Goal: Task Accomplishment & Management: Complete application form

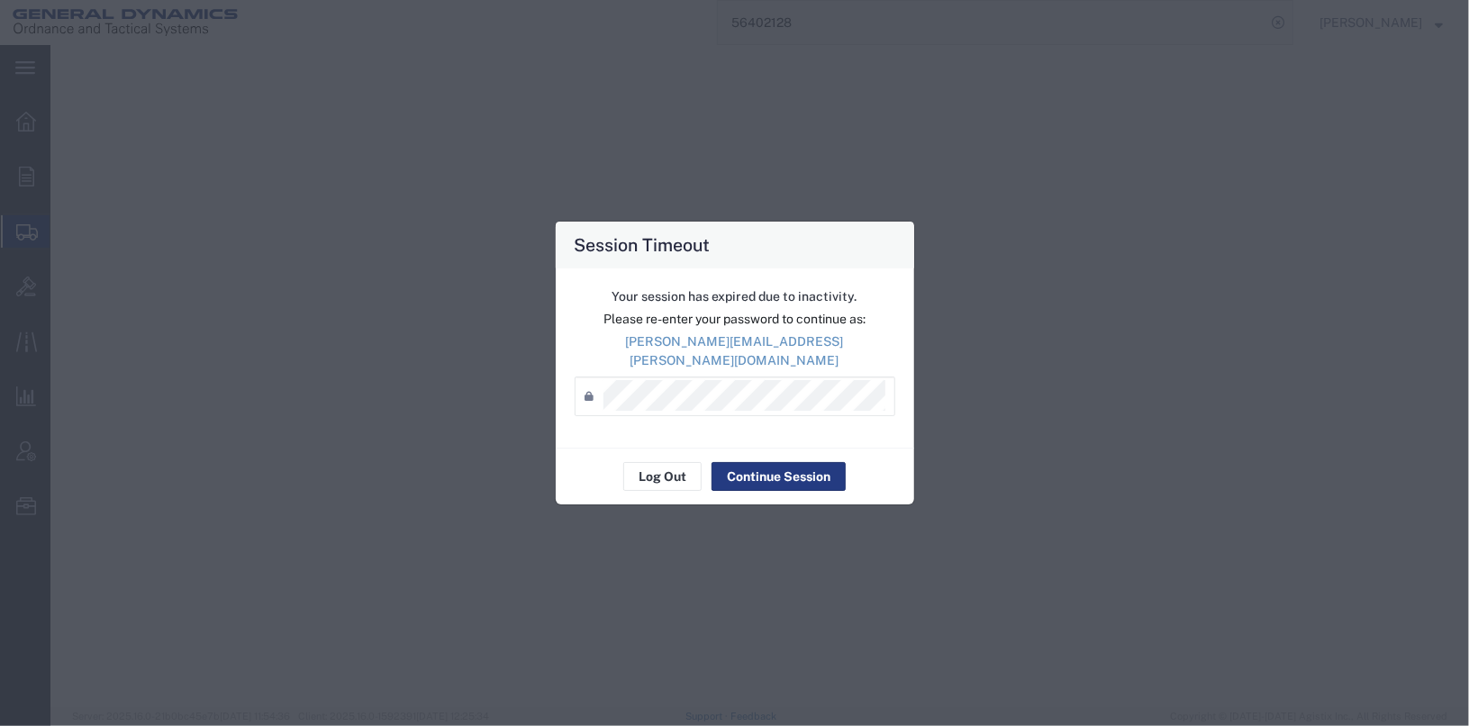
select select "2"
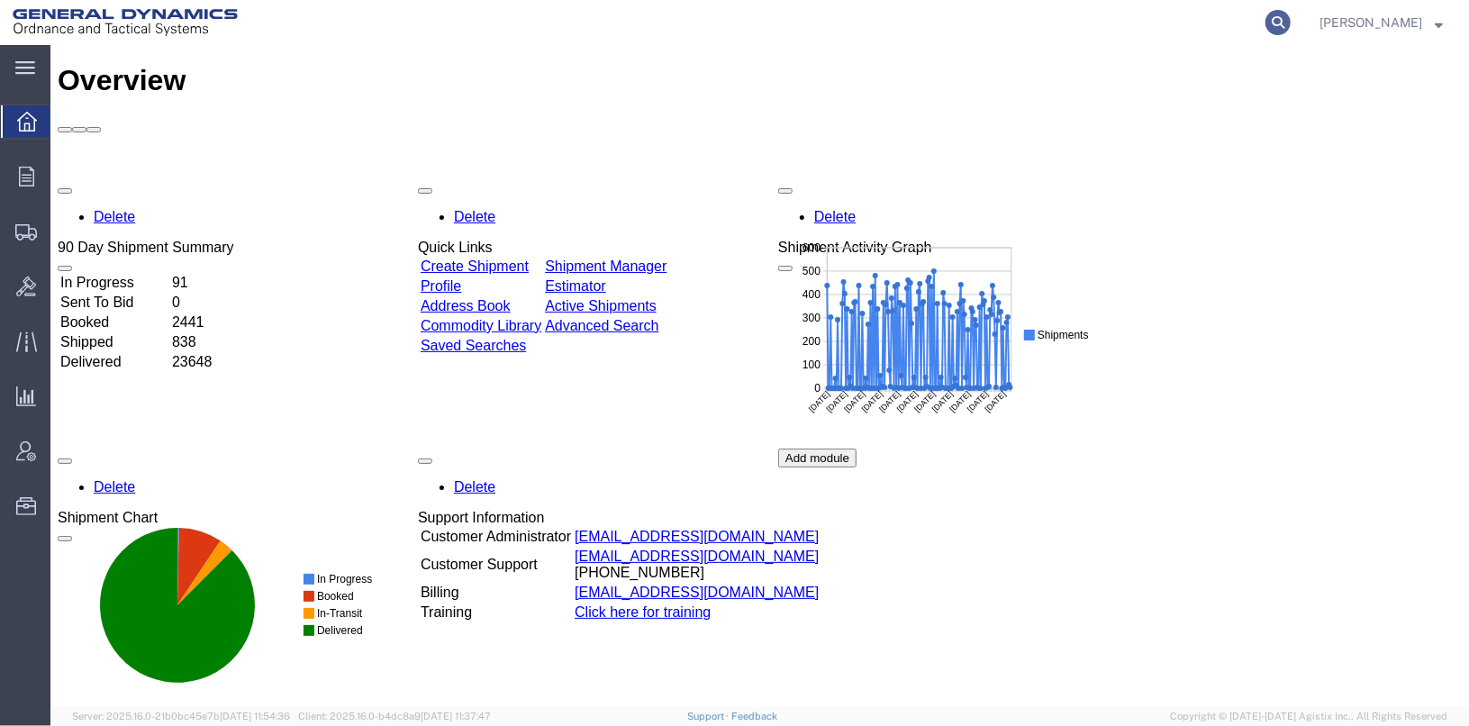
click at [1291, 23] on icon at bounding box center [1277, 22] width 25 height 25
type input "25281"
click at [1291, 17] on icon at bounding box center [1277, 22] width 25 height 25
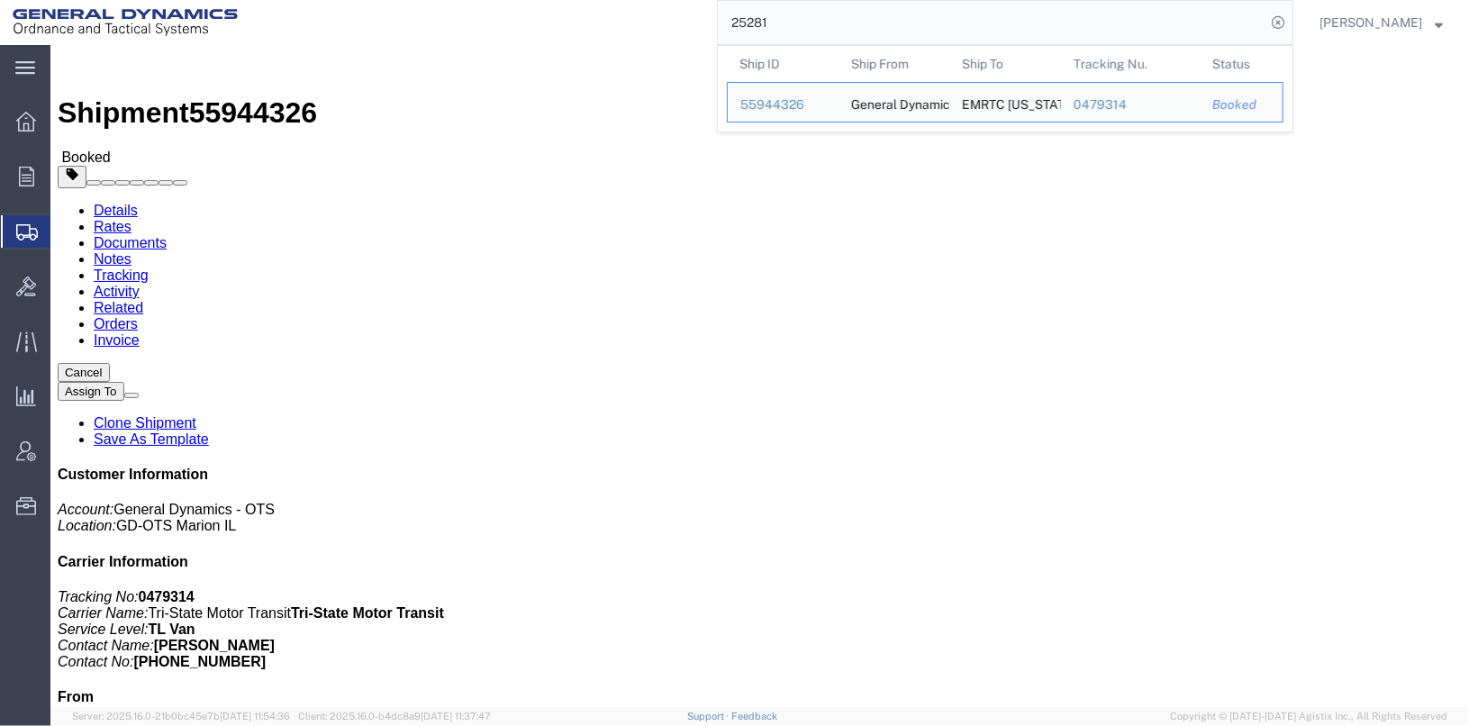
click link "Clone Shipment"
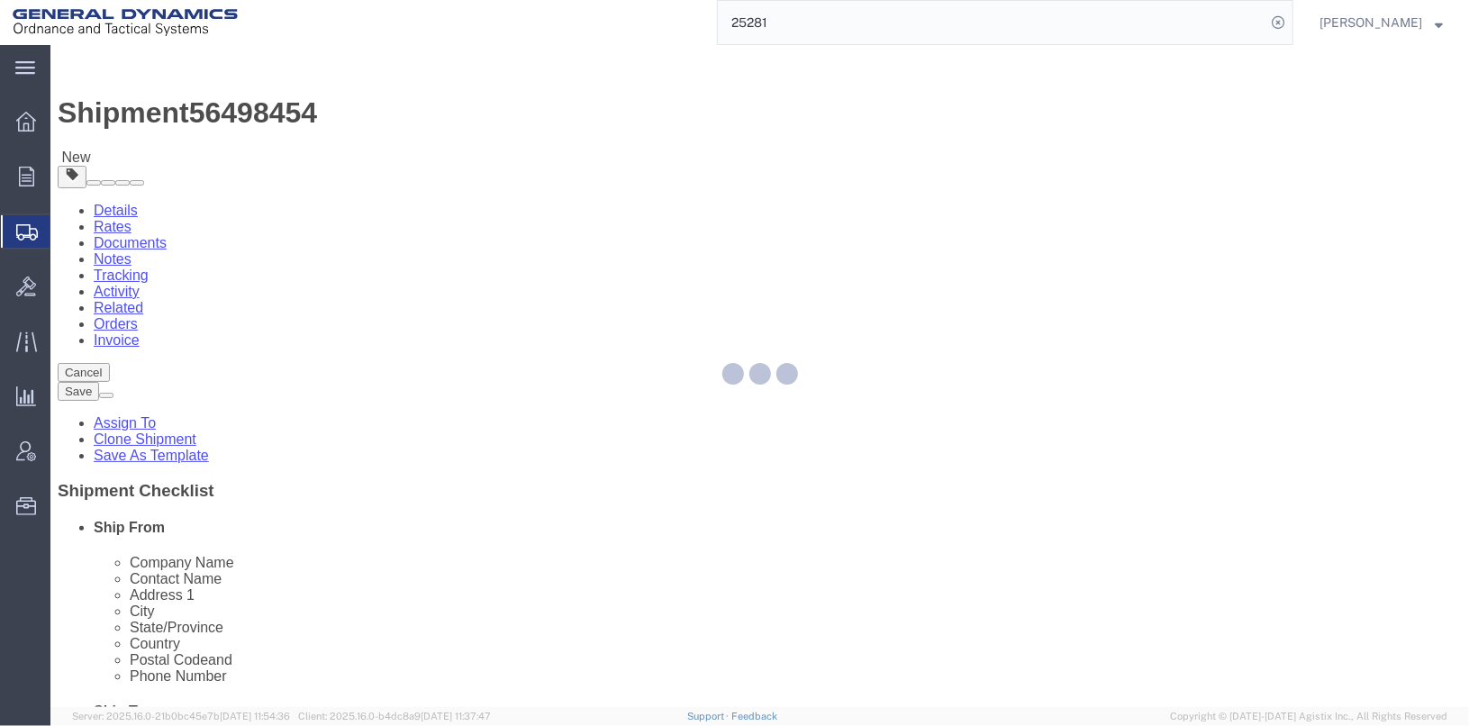
select select
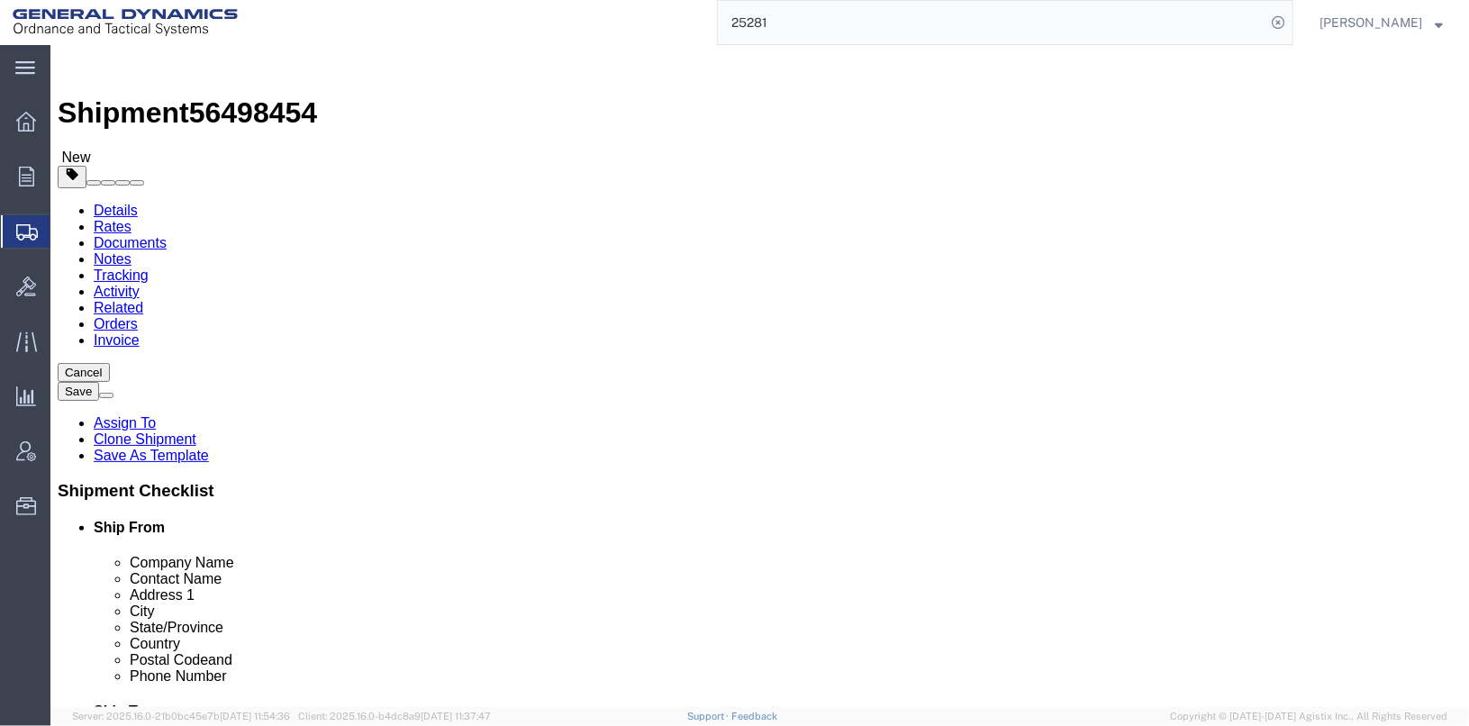
drag, startPoint x: 930, startPoint y: 336, endPoint x: 667, endPoint y: 324, distance: 263.2
click div "Company Name EMRTC NEW MEXICO TECH"
drag, startPoint x: 782, startPoint y: 376, endPoint x: 720, endPoint y: 376, distance: 61.2
click div "Jonathan Myrkle"
drag, startPoint x: 854, startPoint y: 408, endPoint x: 695, endPoint y: 424, distance: 159.3
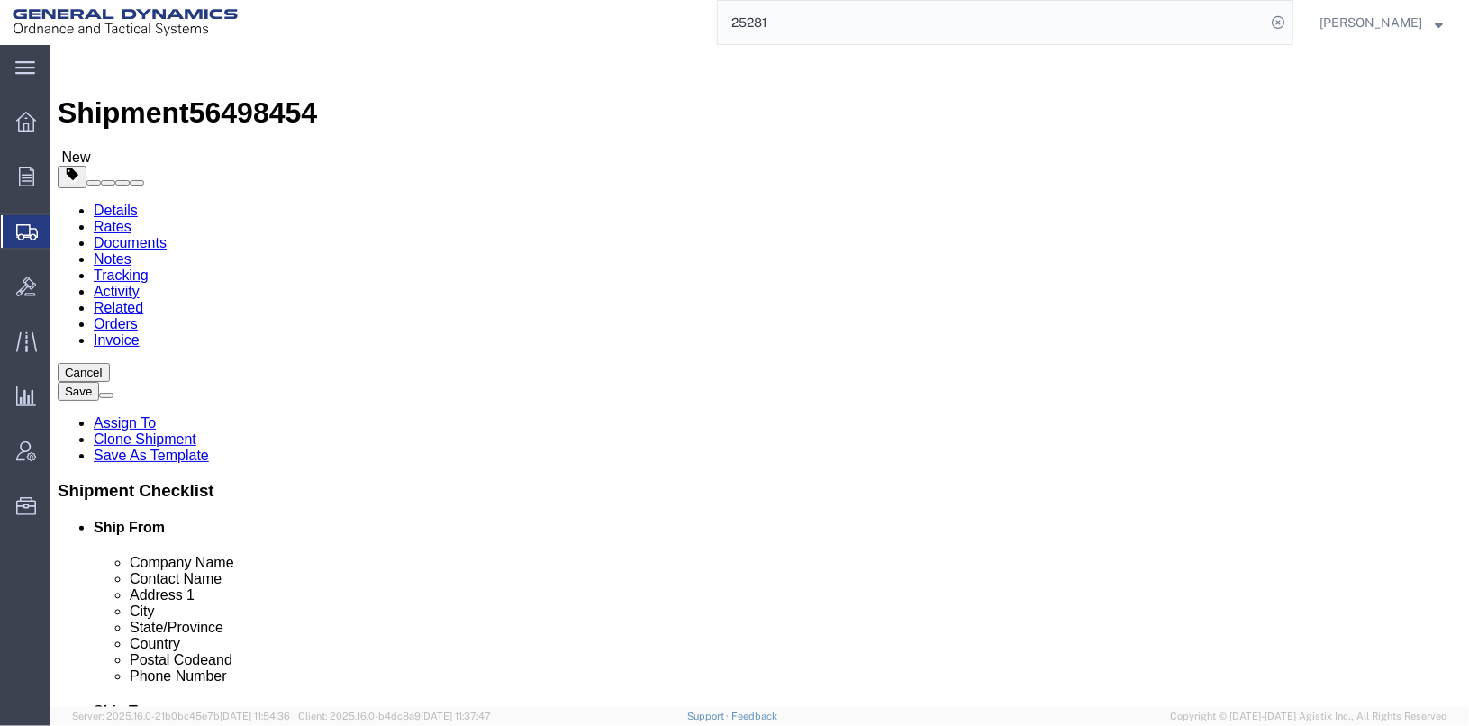
click div "Location My Profile Location GD-OTS Anniston (Commerce) GD-OTS Camden GD-OTS De…"
select select
drag, startPoint x: 805, startPoint y: 473, endPoint x: 727, endPoint y: 486, distance: 79.5
click div "Location My Profile Location GD-OTS Anniston (Commerce) GD-OTS Camden GD-OTS De…"
drag, startPoint x: 813, startPoint y: 498, endPoint x: 796, endPoint y: 503, distance: 17.7
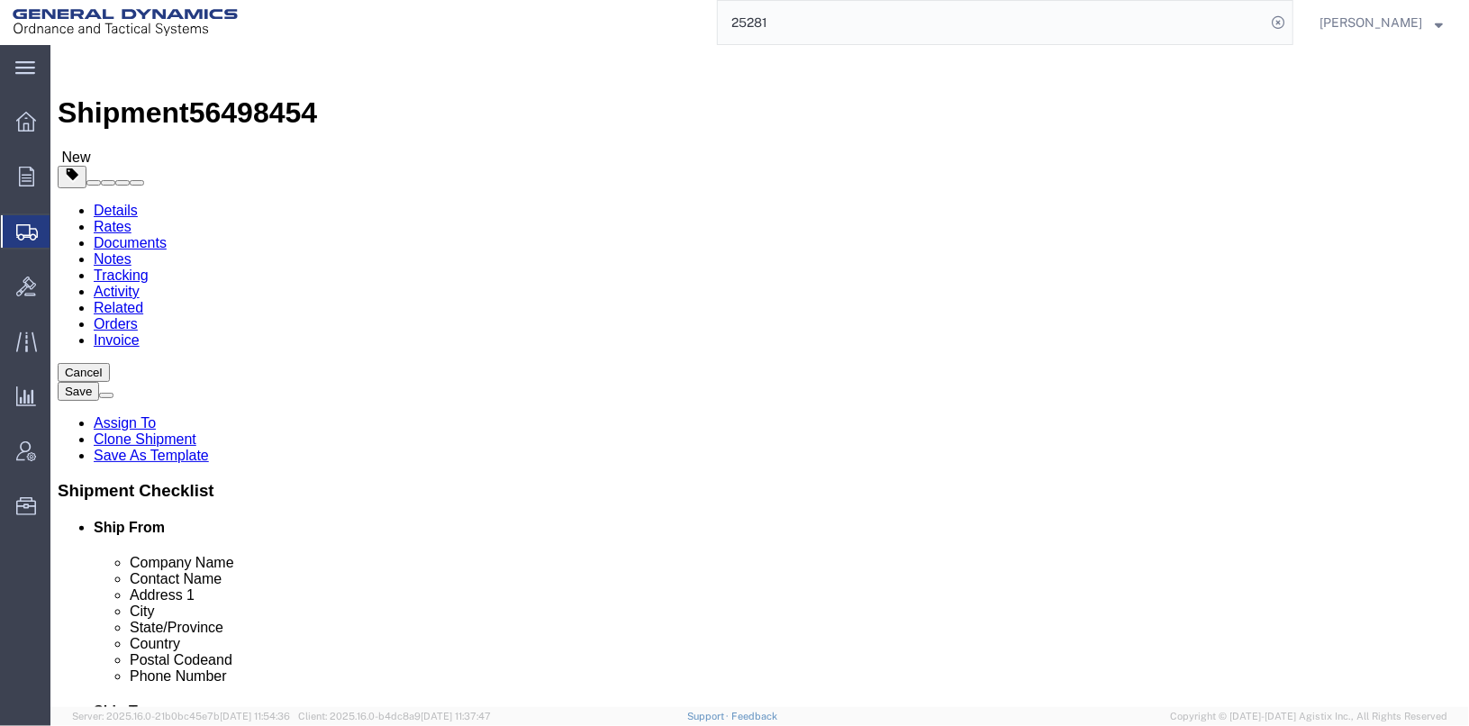
scroll to position [936, 0]
select select
select select "VA"
click input "87801"
type input "8"
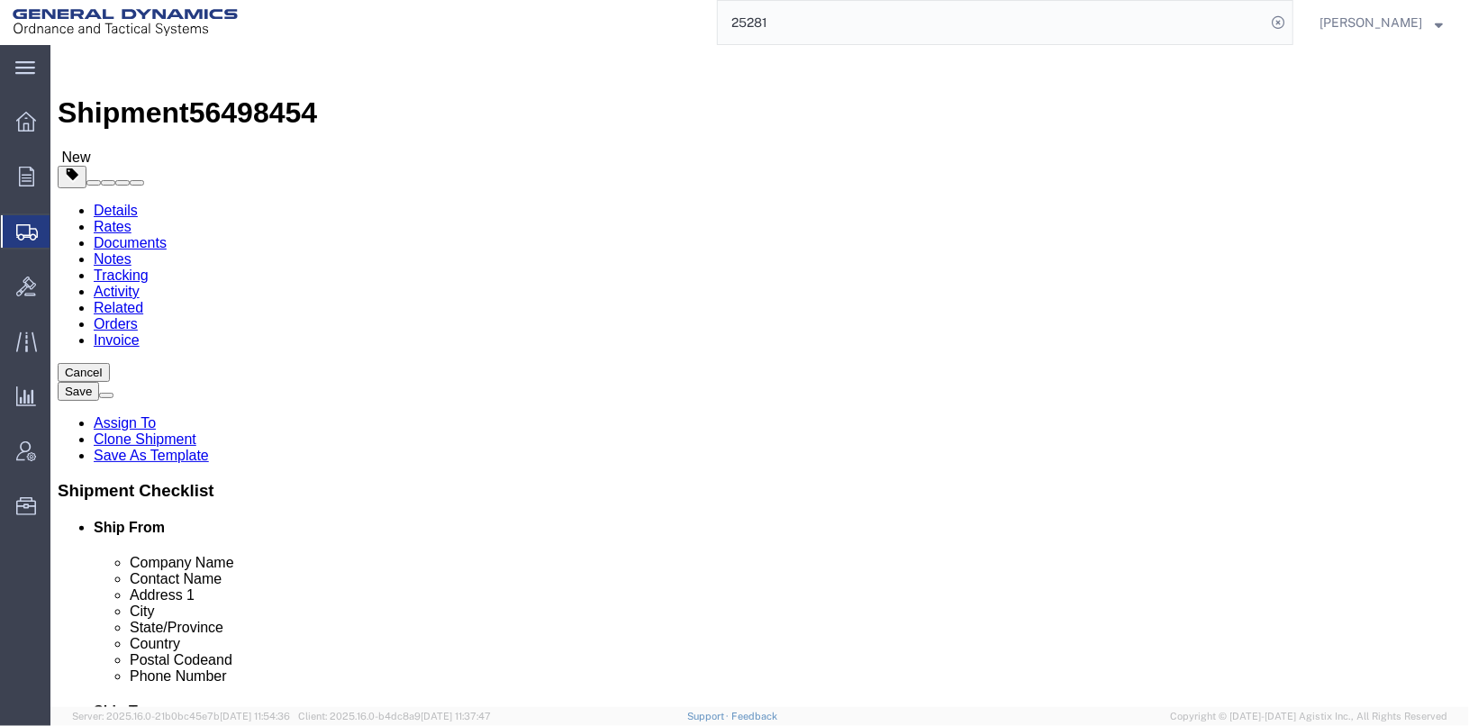
type input "24084"
select select
click input "5758355056"
type input "5"
click input "text"
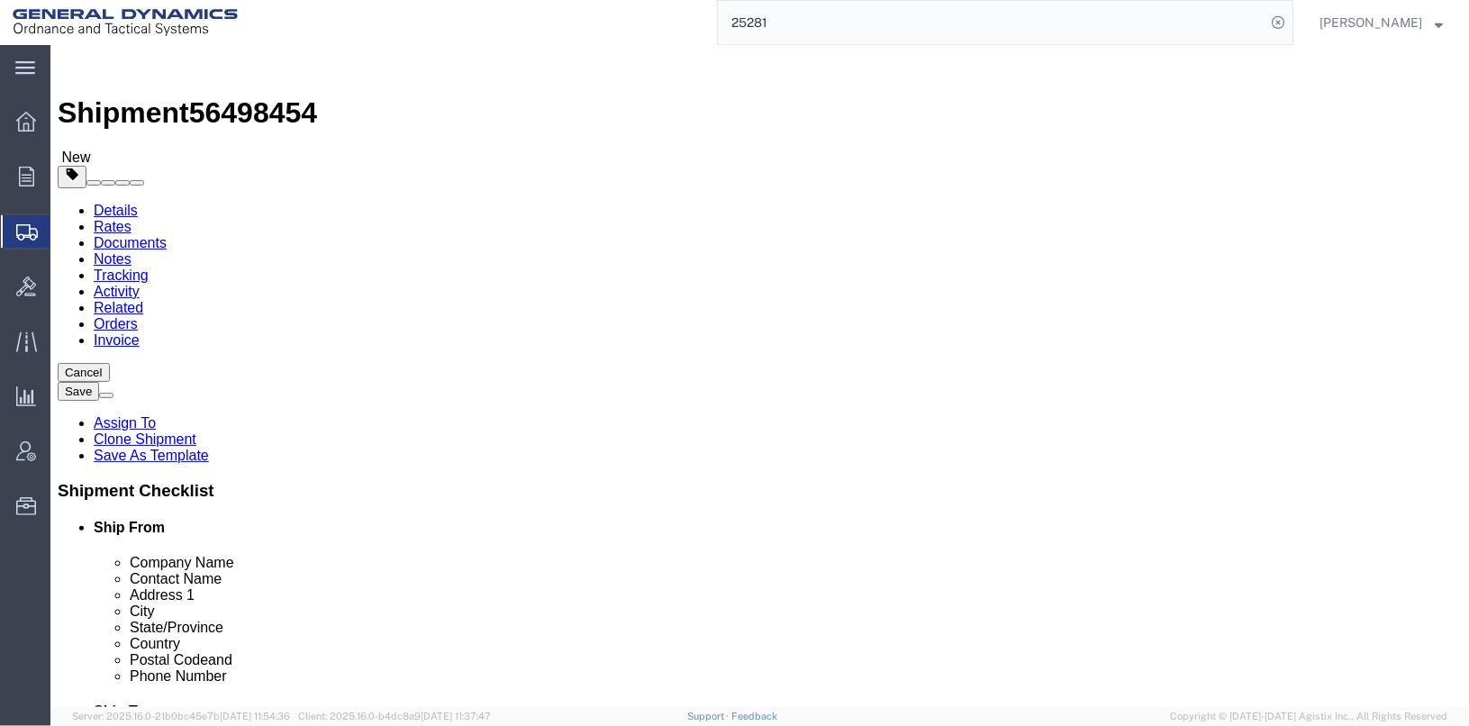
type input "ALACRAN"
drag, startPoint x: 885, startPoint y: 367, endPoint x: 730, endPoint y: 354, distance: 155.5
click div "Location My Profile Location GD-OTS Anniston (Commerce) GD-OTS Camden GD-OTS De…"
type input "5590 BAGGING PLANT RD"
paste input "5590 BAGGING PLANT RD"
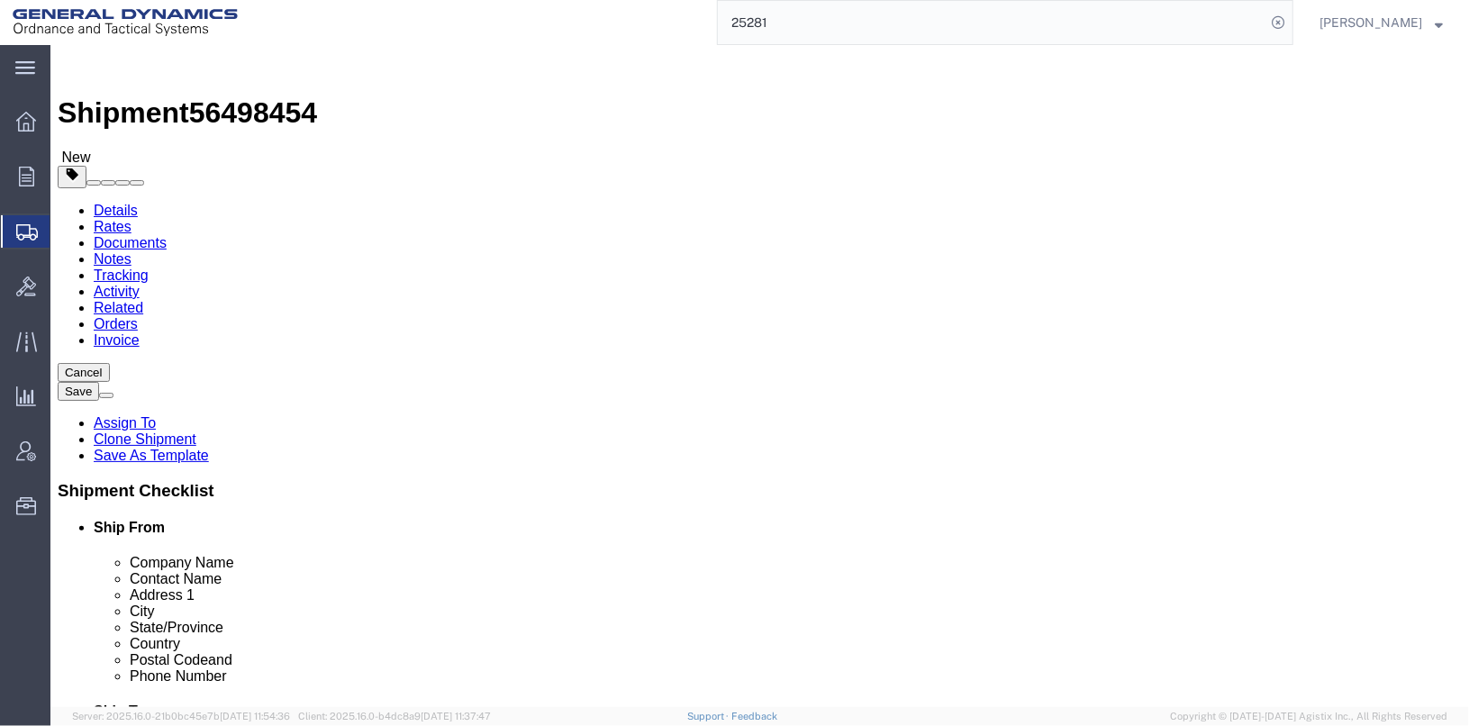
type input "5590 BAGGING PLANT RD"
select select
drag, startPoint x: 892, startPoint y: 373, endPoint x: 714, endPoint y: 356, distance: 178.2
click div "Location My Profile Location GD-OTS Anniston (Commerce) GD-OTS Camden GD-OTS De…"
type input "RECIEVING"
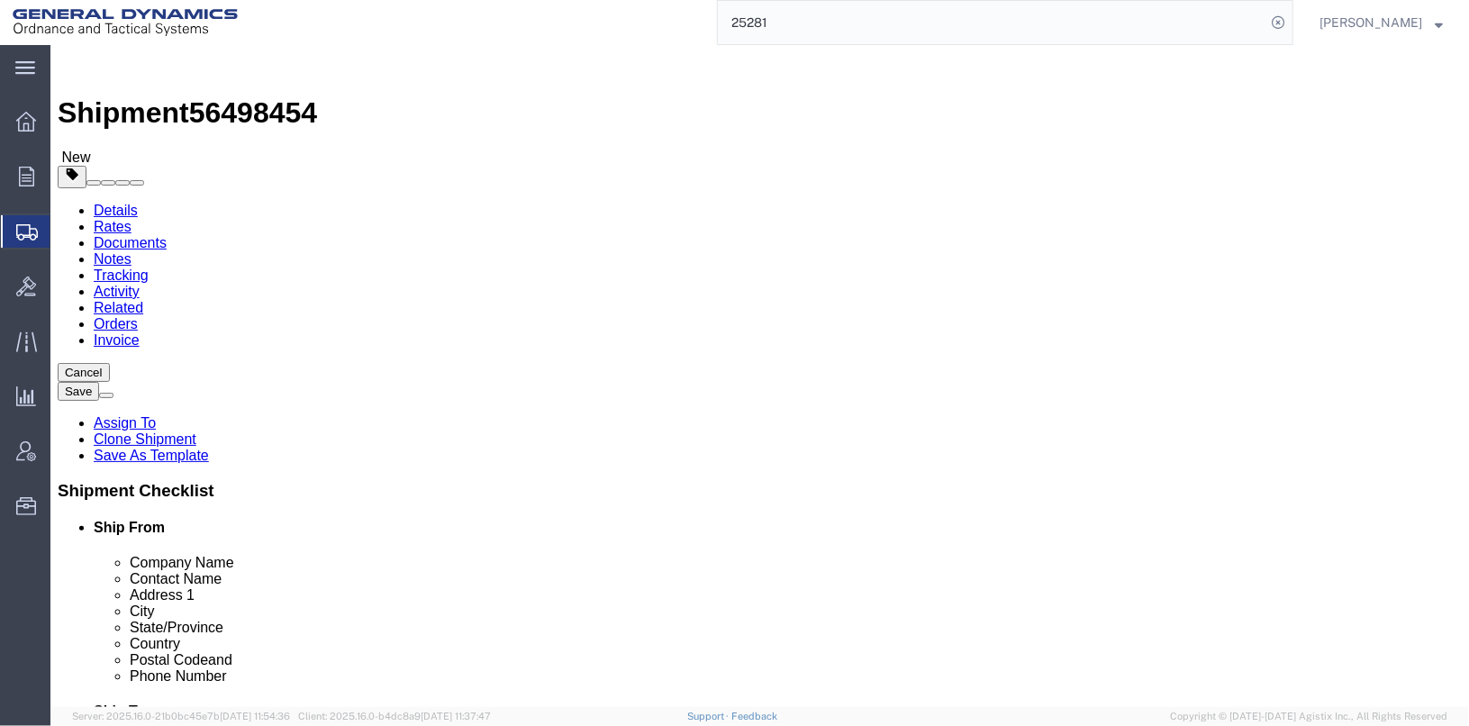
click div "Location My Profile Location GD-OTS Anniston (Commerce) GD-OTS Camden GD-OTS De…"
click input "text"
type input "DUBLIN"
select select
click input "text"
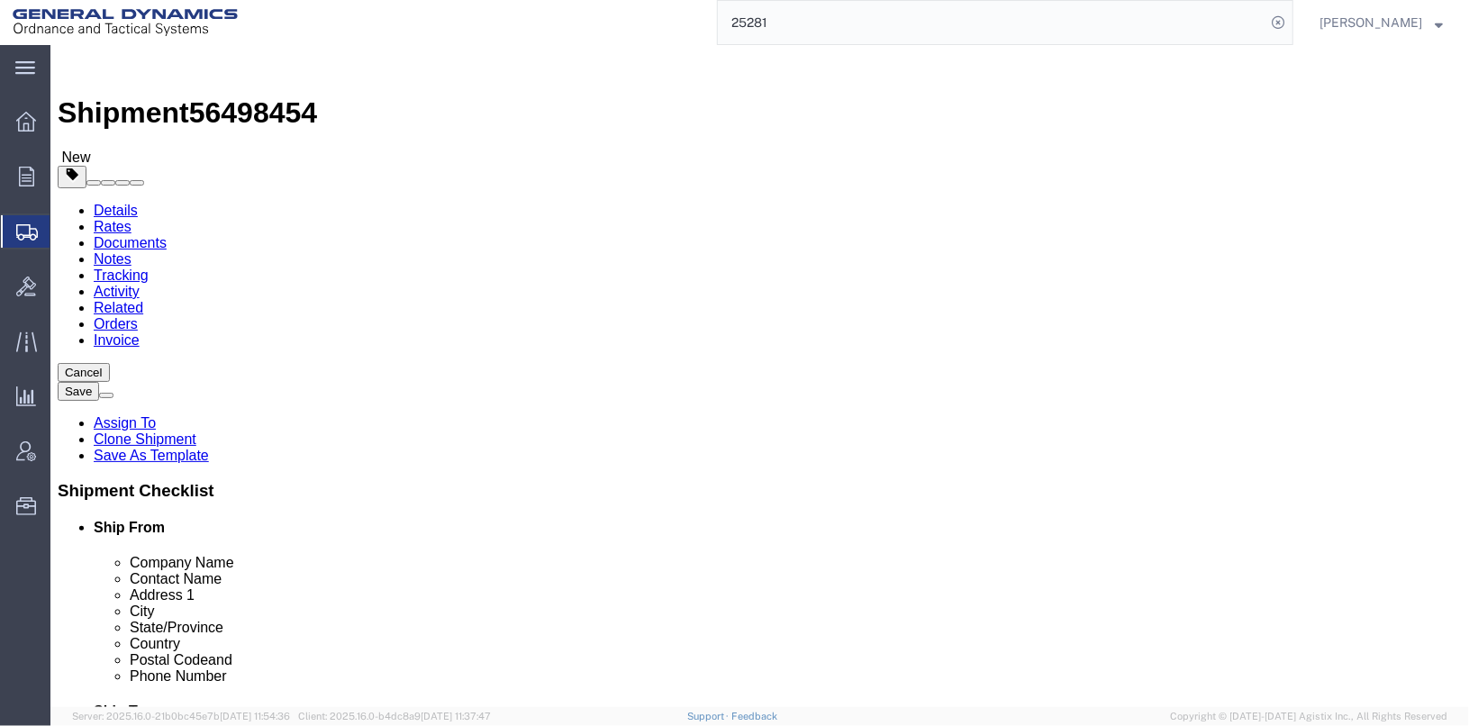
type input "1-610-490-8004"
click label "City"
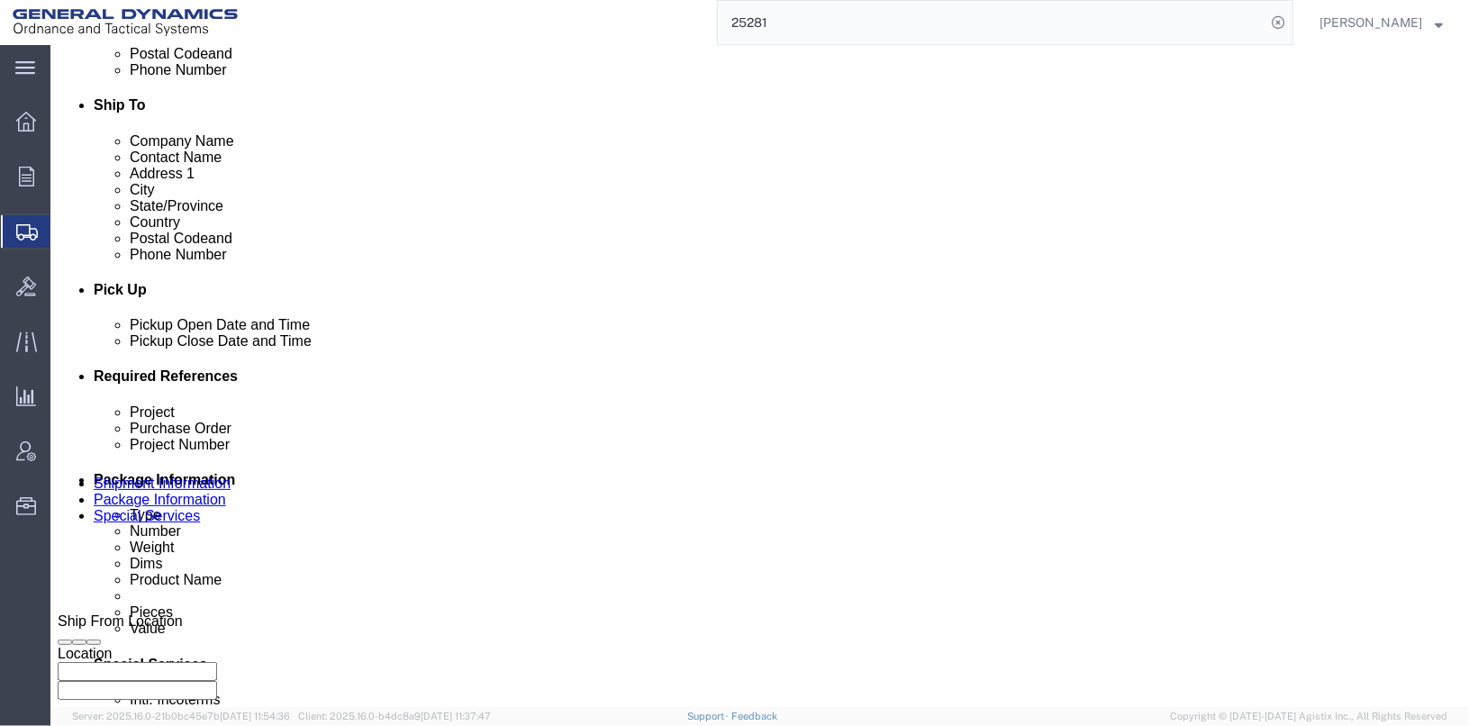
scroll to position [630, 0]
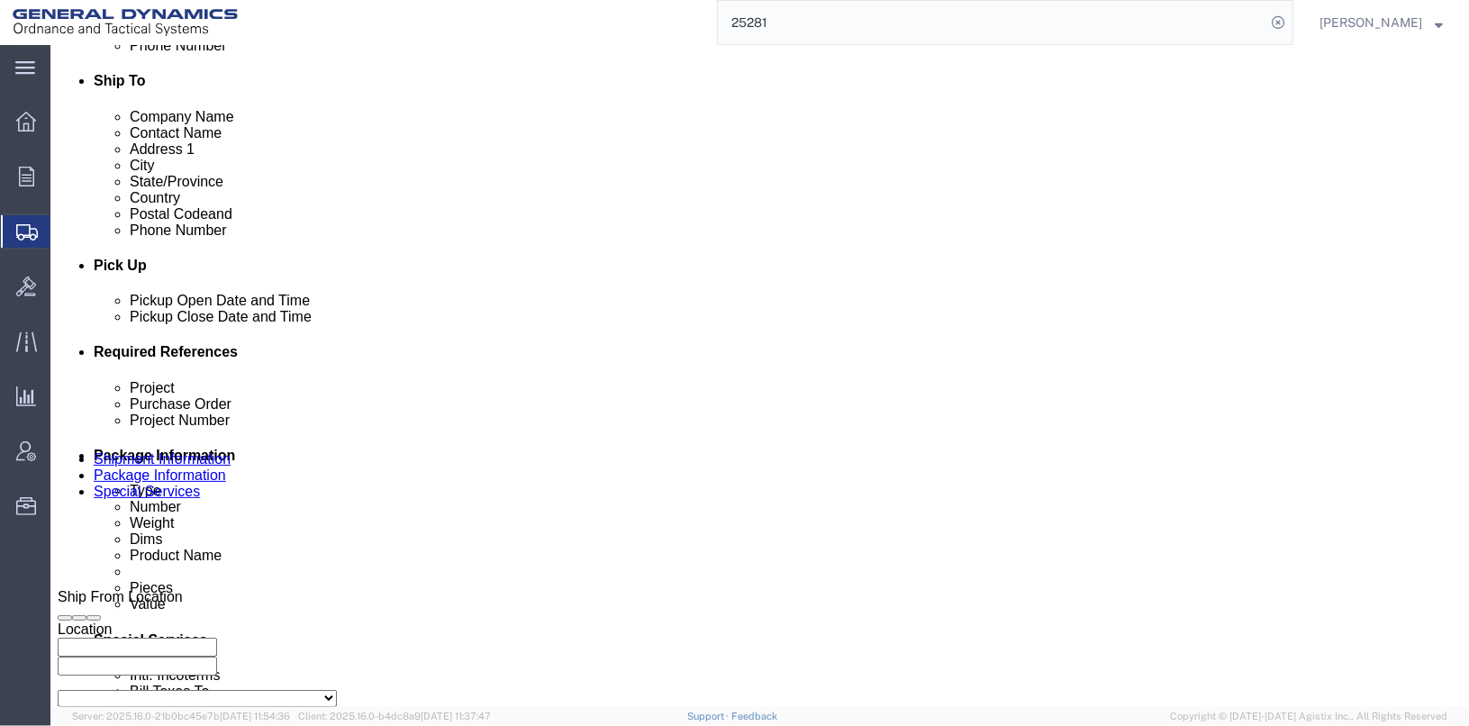
click div "Aug 14 2025 1:57 PM"
click button "Apply"
click div "Aug 14 2025 12:57 PM"
click input "12:57 PM"
click input "6:57 PM"
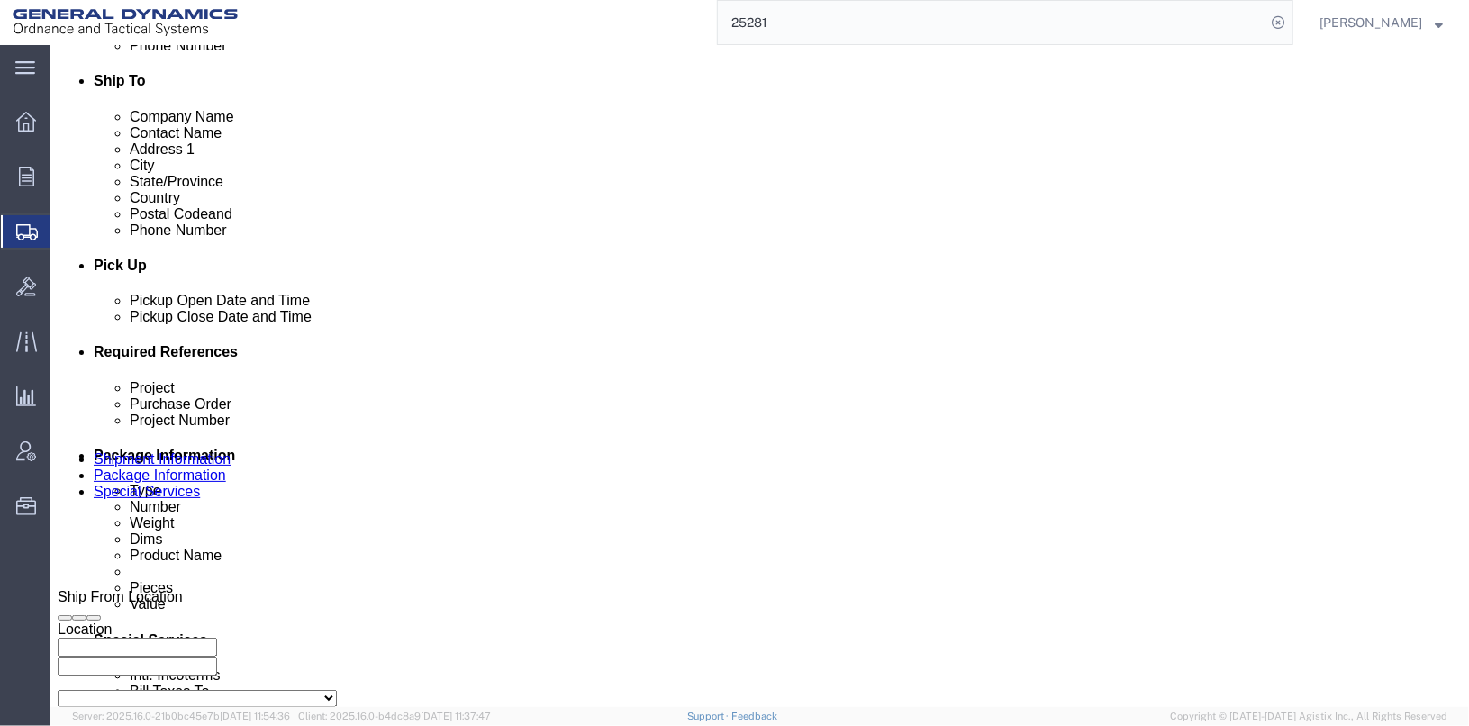
type input "6:57 AM"
click button "Apply"
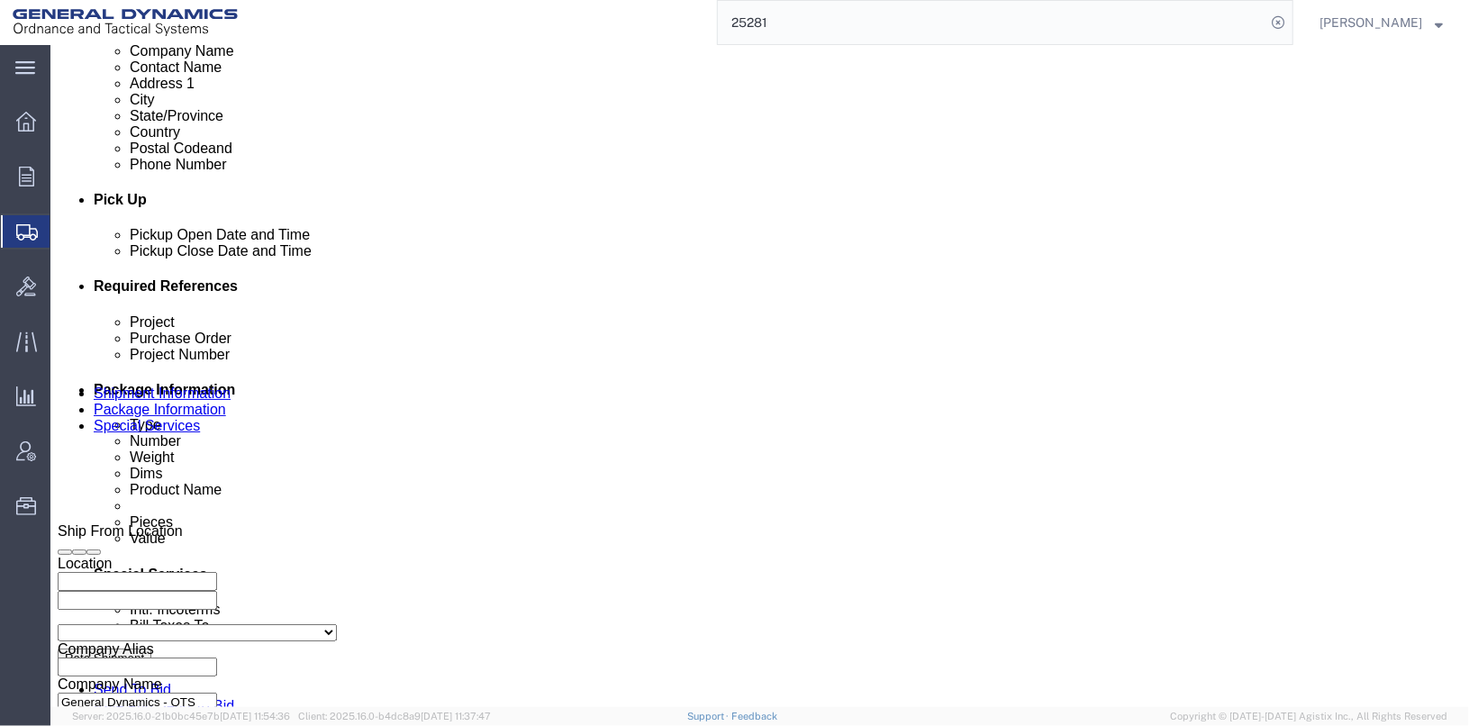
scroll to position [810, 0]
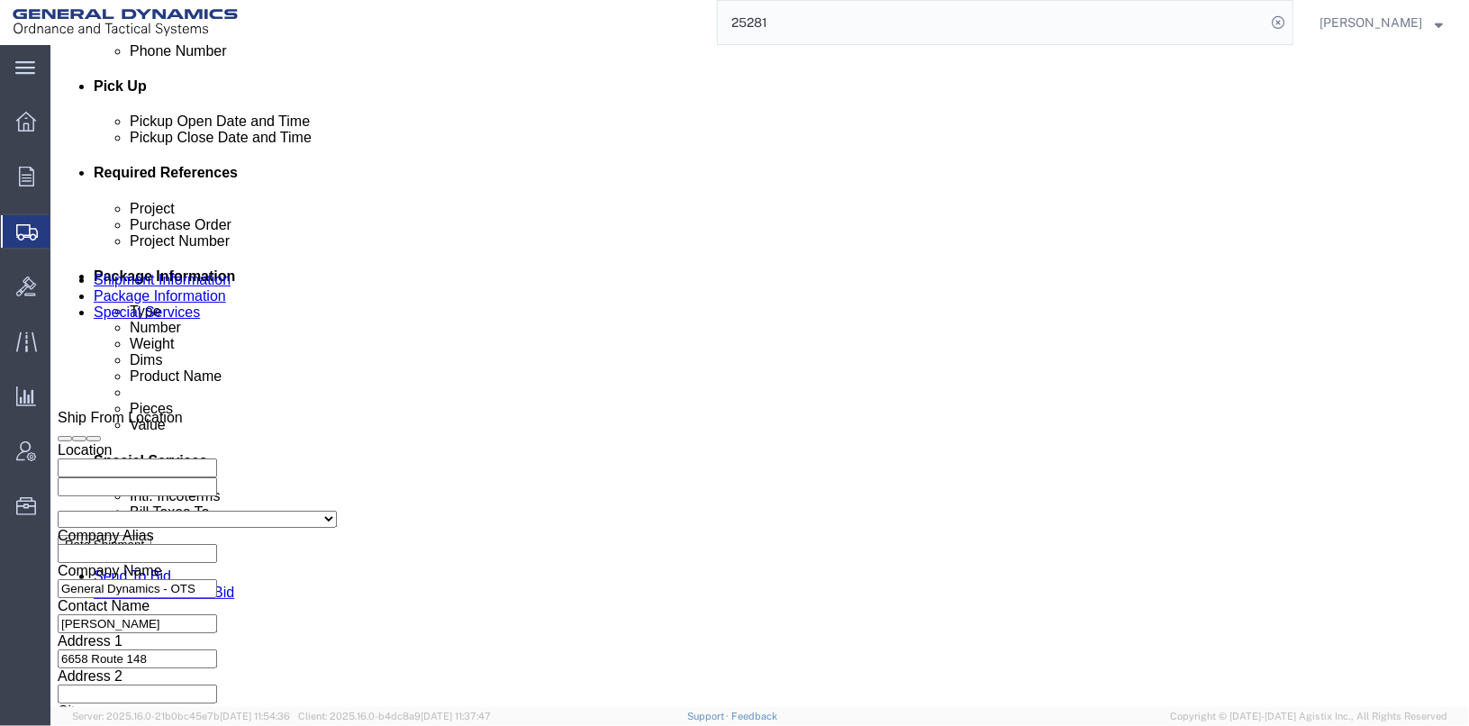
click input "TRK-255008 TRL-194171"
click input "TRK- TRL-194171"
type input "TRK- TRL-"
click input "201D0225"
type input "2"
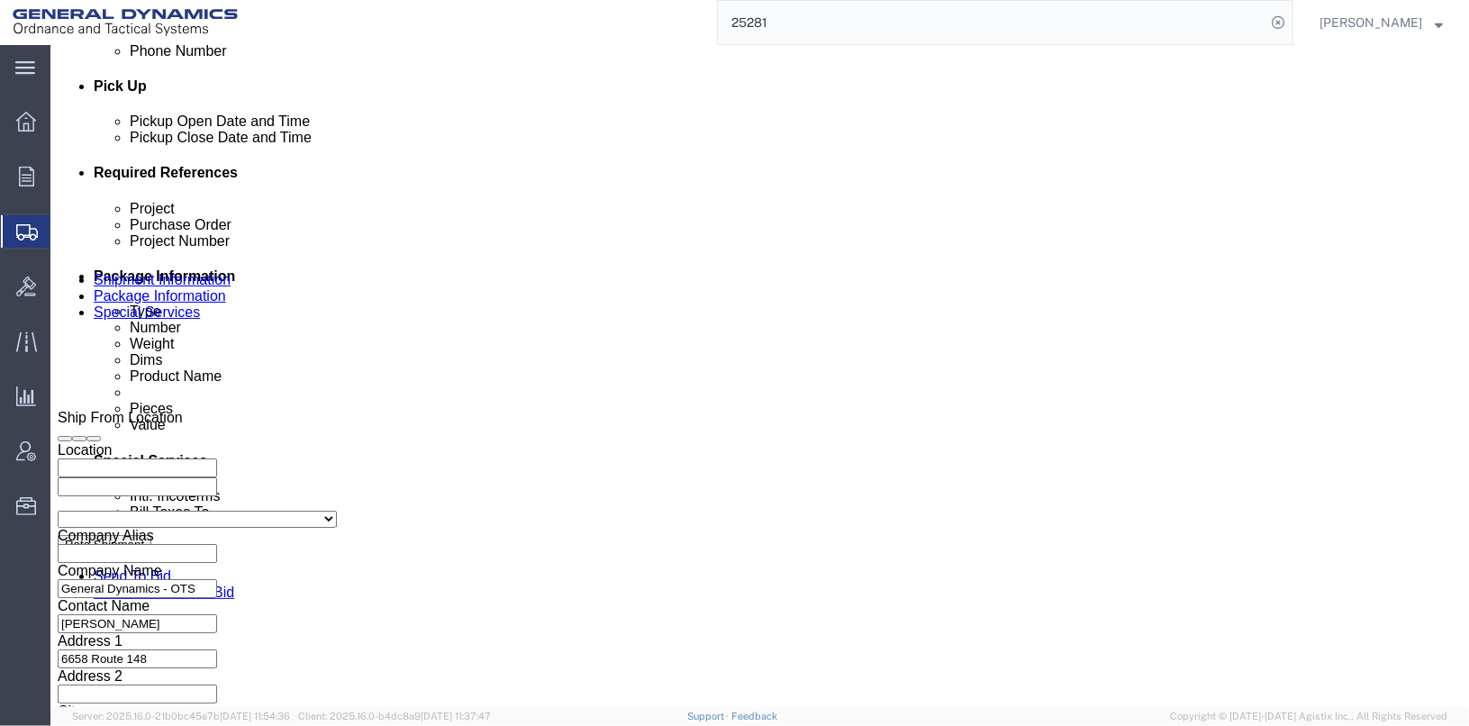
click input "201D0225"
type input "2"
click input "N/A"
type input "N"
drag, startPoint x: 974, startPoint y: 309, endPoint x: 866, endPoint y: 309, distance: 108.1
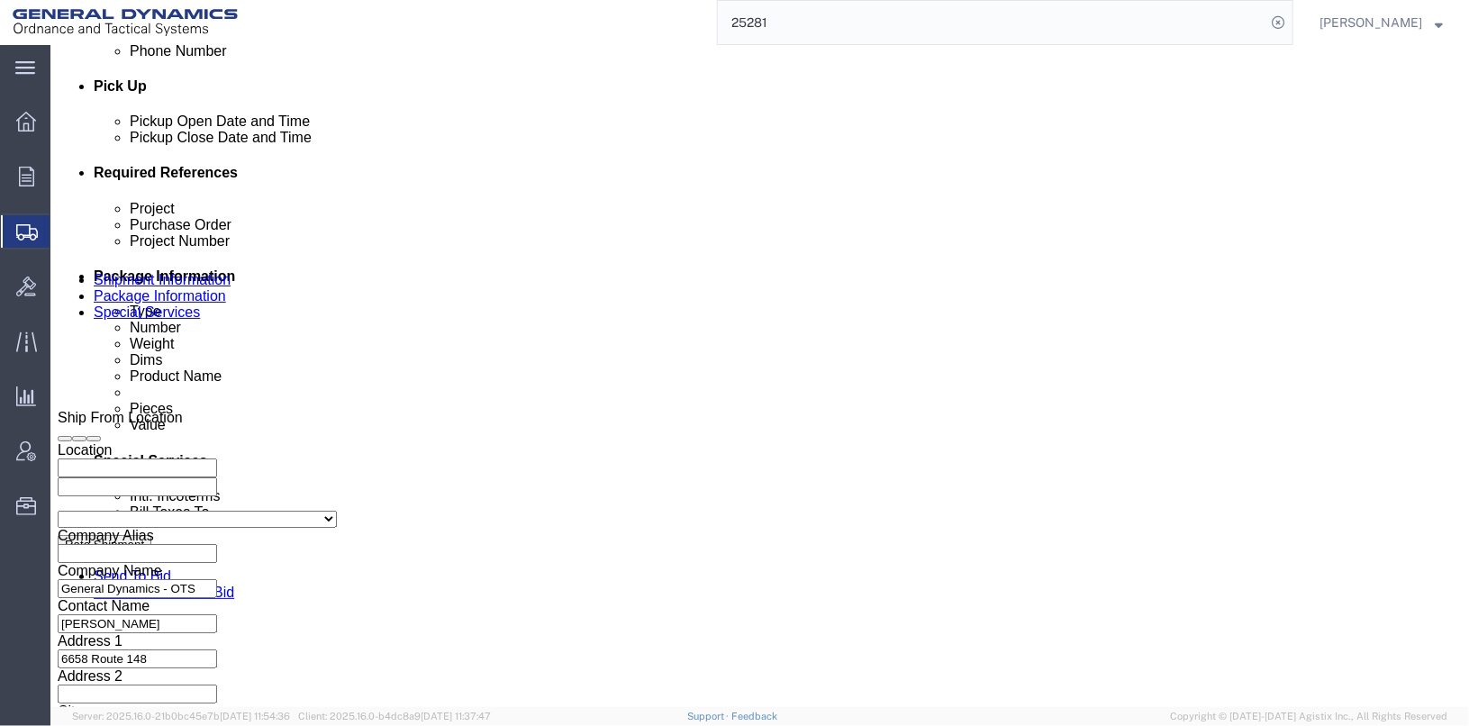
click input "4501200847/001"
type input "4501200847/001"
paste input "4501200847/001"
type input "4501200847/001"
paste input "4501200847/001"
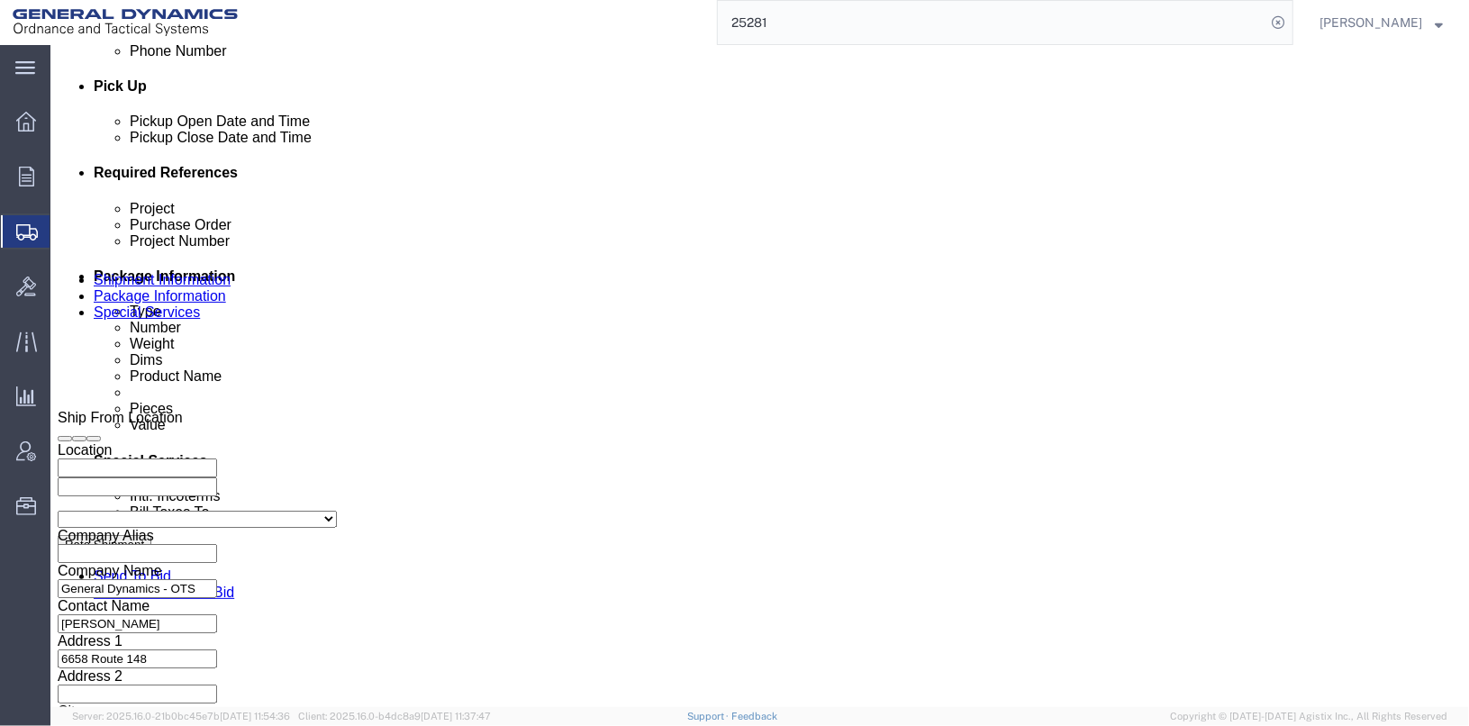
type input "4501200847/001"
click input "023396/023397"
click input "025202/023397"
type input "025202/025203"
click input "25281"
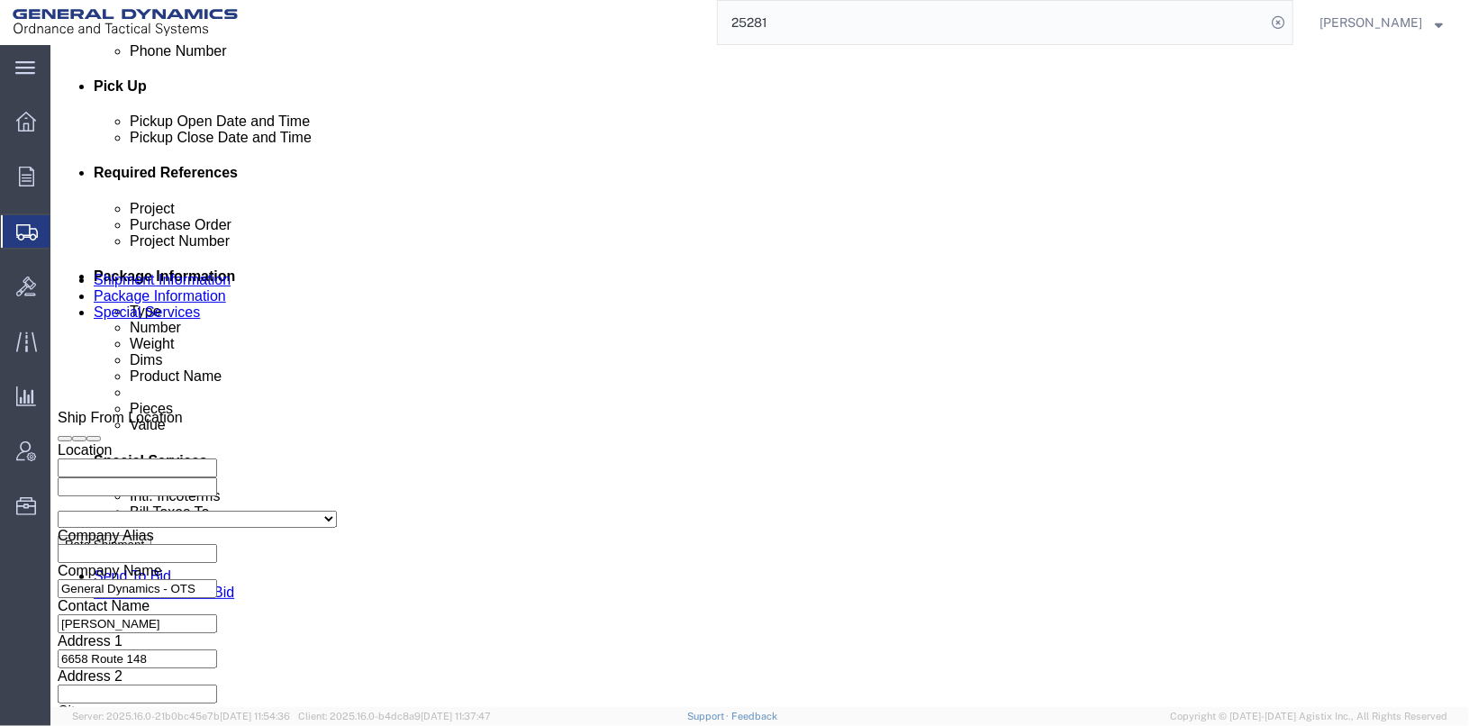
type input "25374"
click div "Shipping Mode (Optional) Add another leg"
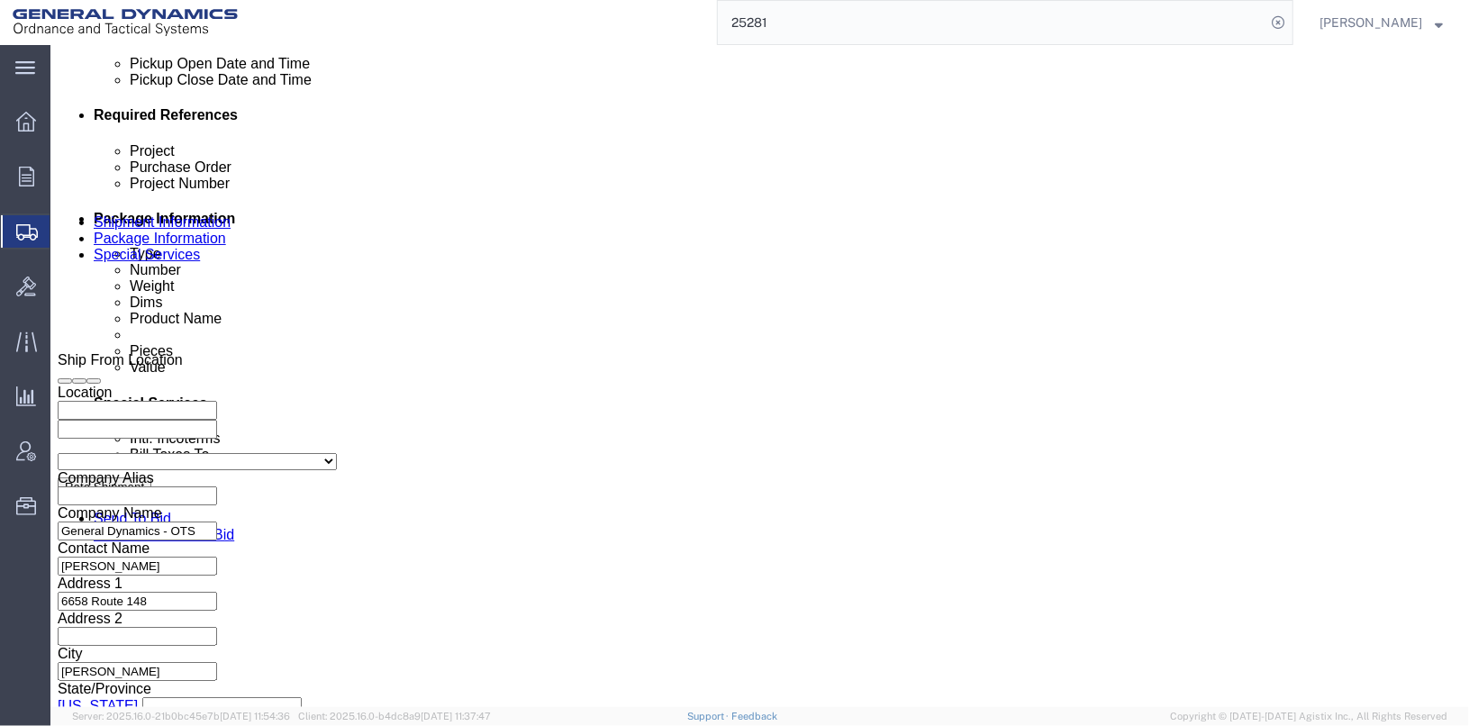
scroll to position [929, 0]
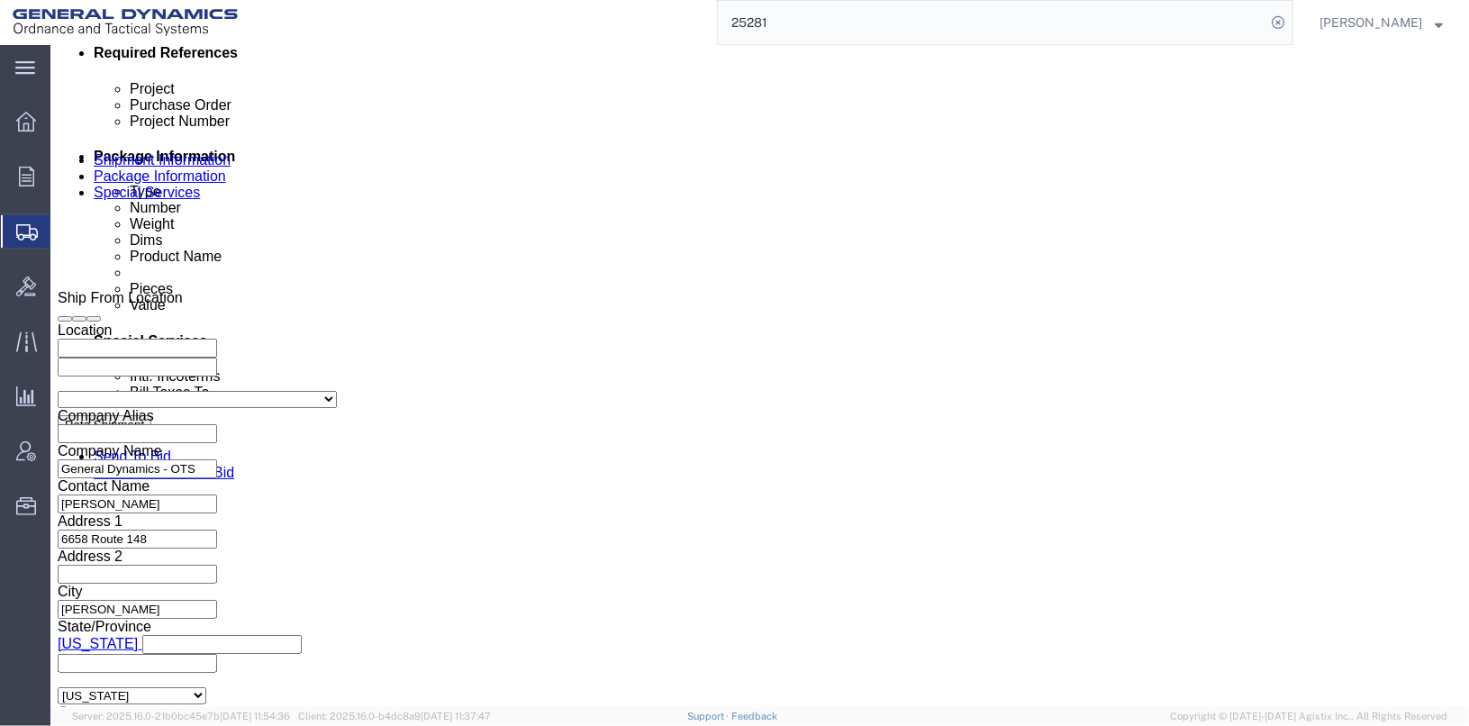
click button "Continue"
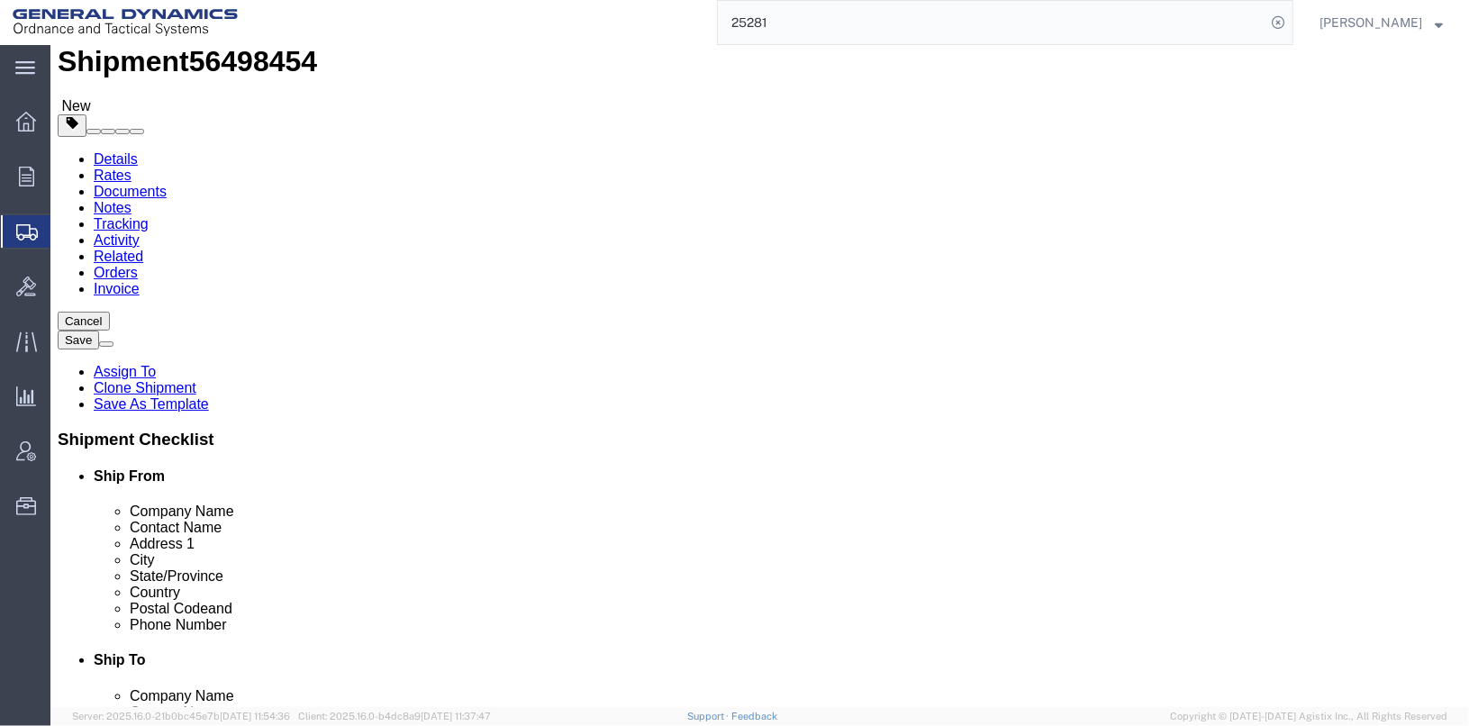
click input "1"
type input "7"
click div "7"
click input "20.00"
type input "30.00"
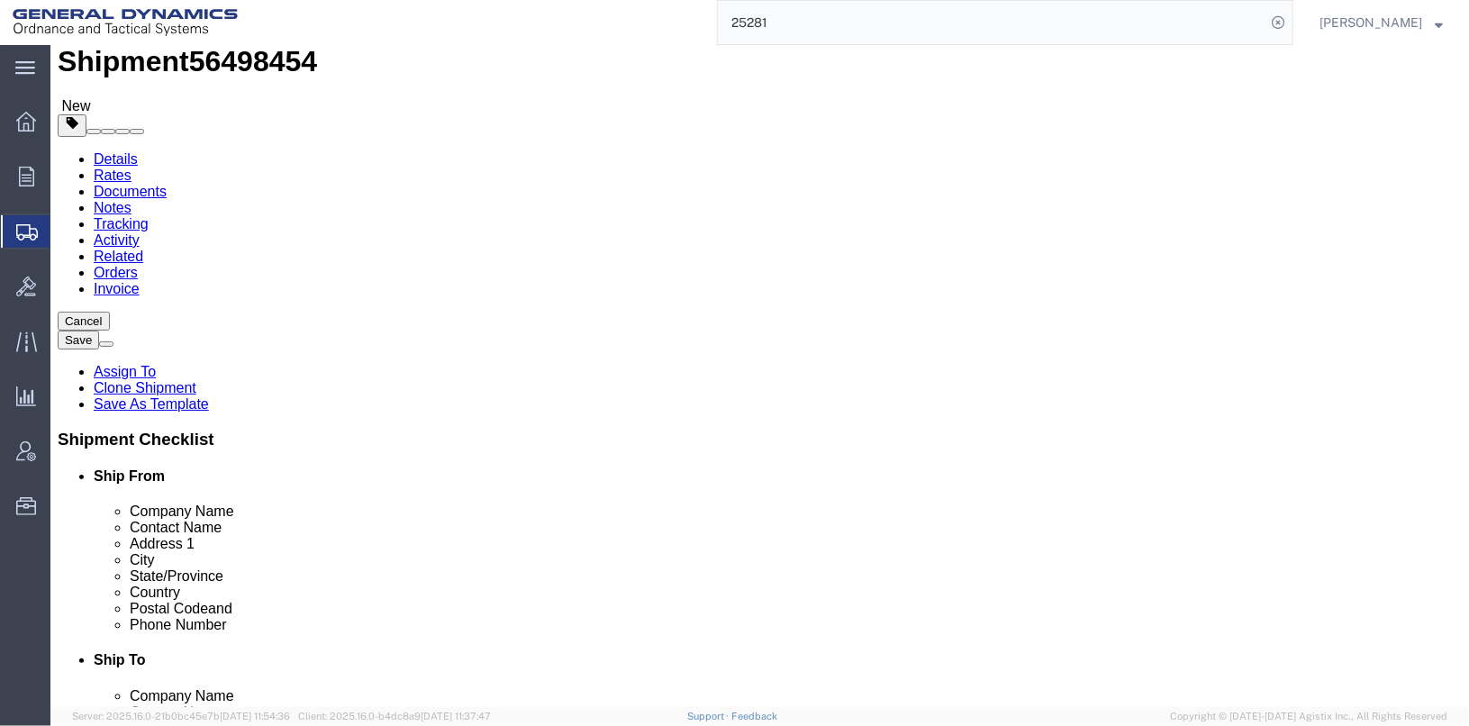
drag, startPoint x: 245, startPoint y: 405, endPoint x: 179, endPoint y: 401, distance: 65.9
click div "Weight 200.00 Select kgs lbs Ship. t°"
type input "18985"
click dd "100.00 USD"
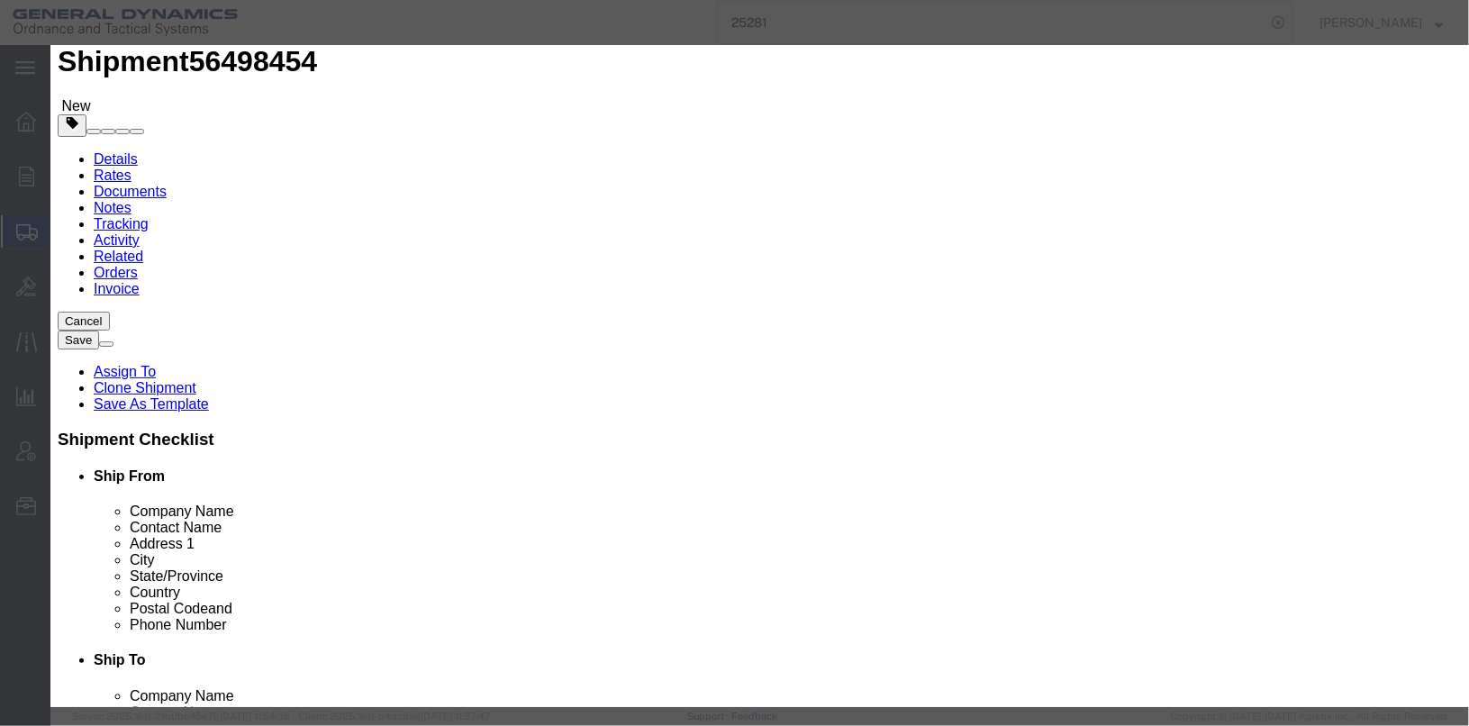
drag, startPoint x: 448, startPoint y: 176, endPoint x: 383, endPoint y: 167, distance: 65.5
click div "114.00"
type input "10000"
click input "8771.93"
drag, startPoint x: 449, startPoint y: 205, endPoint x: 354, endPoint y: 208, distance: 95.5
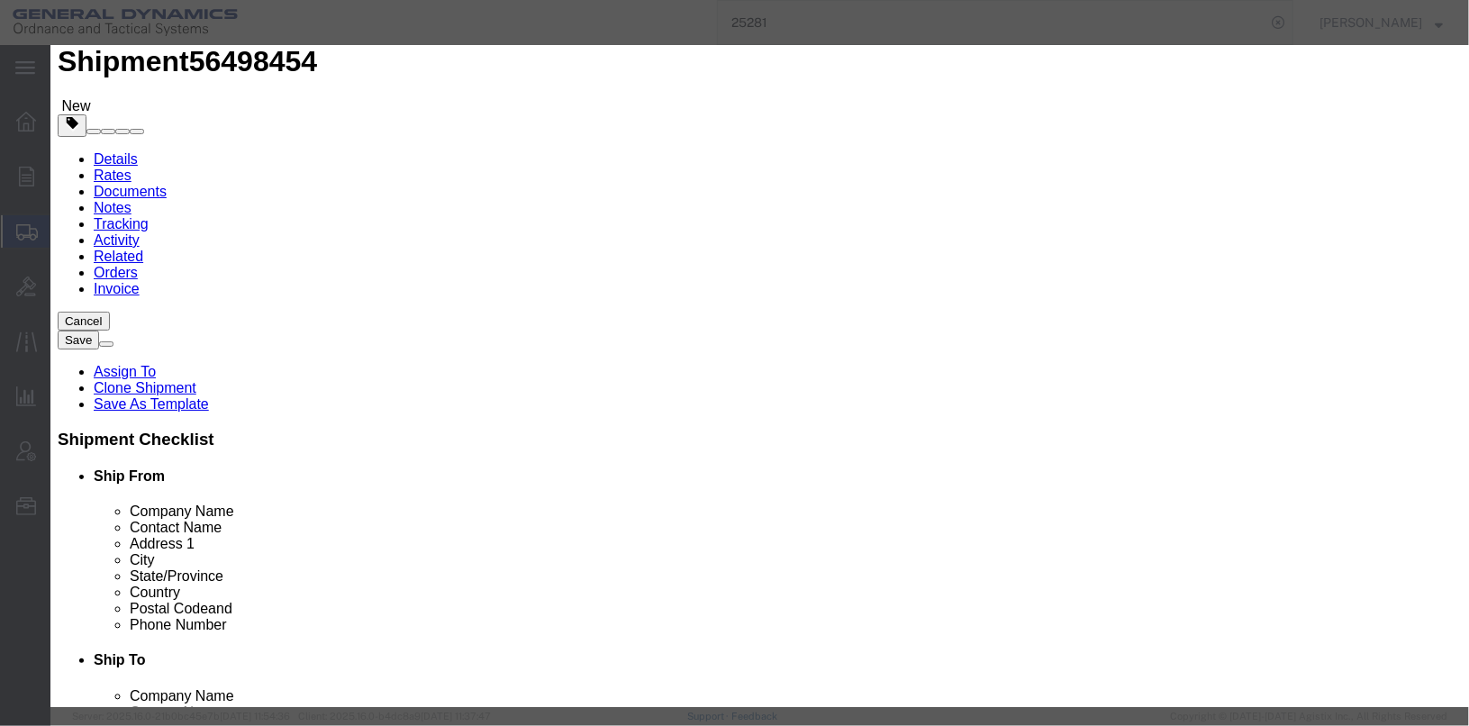
click div "Total Value 8771.93 Select ADP AED AFN ALL AMD AOA ARS ATS AUD AWG AZN BAM BBD …"
type input "1000"
click label "Class"
click textarea "CARTRIDGE, 25MM, M910 LOT#MGD25F001-139 QTY. 114 EA 2 CANS @ 57EA"
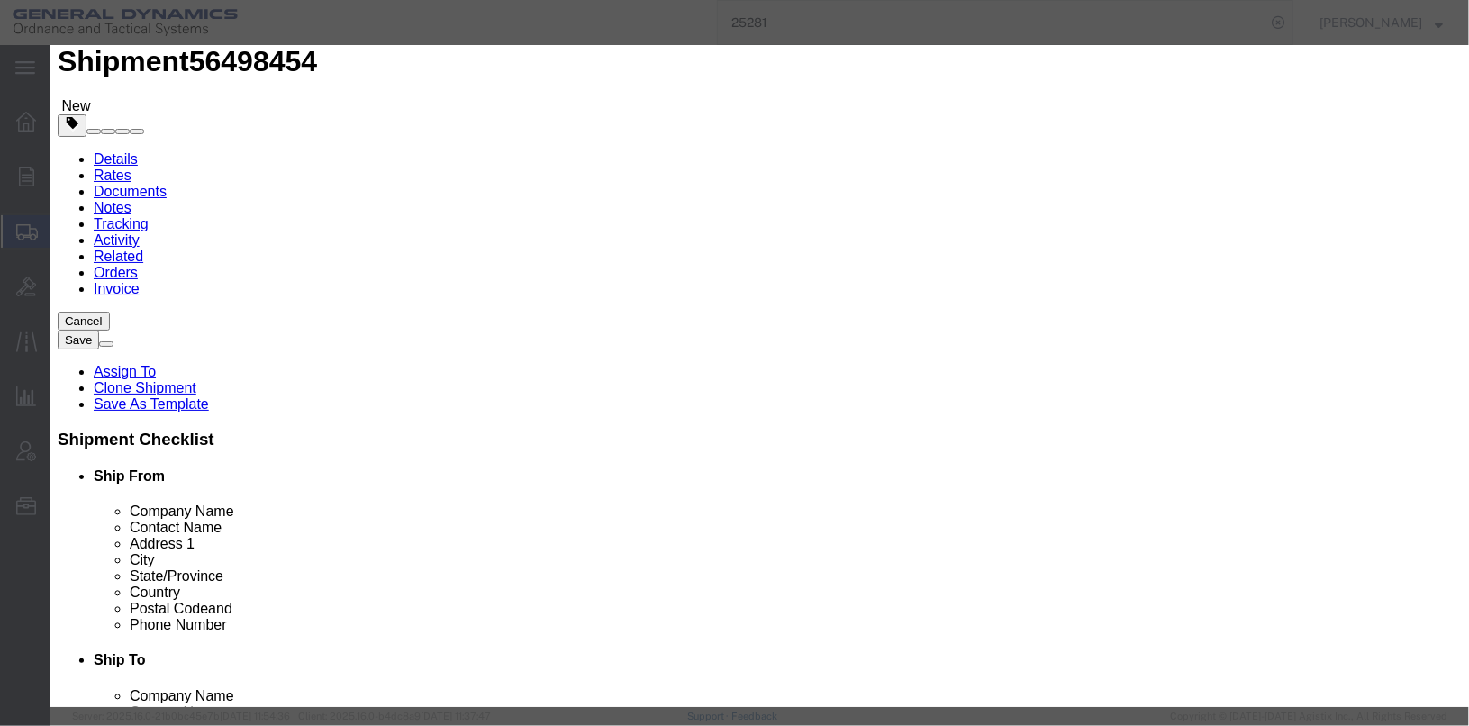
scroll to position [35, 0]
drag, startPoint x: 990, startPoint y: 161, endPoint x: 879, endPoint y: 142, distance: 112.4
click textarea "CARTRIDGE, 25MM, M910 LOT#MGD25F001-139 QTY. 114 EA 2 CANS @ 57EA"
type textarea "CARTRIDGE, 25MM, M910 LOT#MGD25F001-139 6 PALLETS 54 CANS / 30 RDS PER CAN 1 PA…"
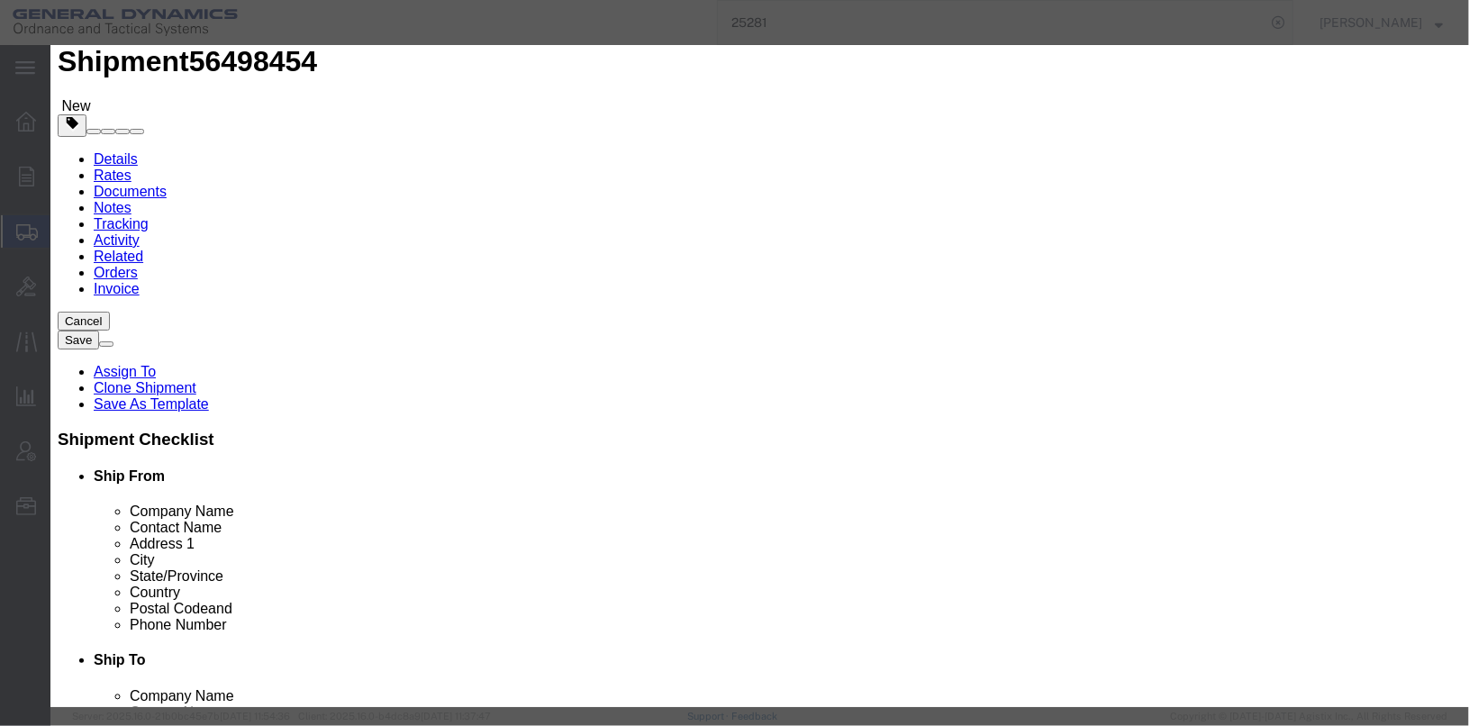
drag, startPoint x: 471, startPoint y: 287, endPoint x: 421, endPoint y: 270, distance: 52.4
click div "No. packages 2 Packaging Group Packaging Group I II III"
type input "334"
drag, startPoint x: 491, startPoint y: 382, endPoint x: 441, endPoint y: 397, distance: 51.8
click input "25.08"
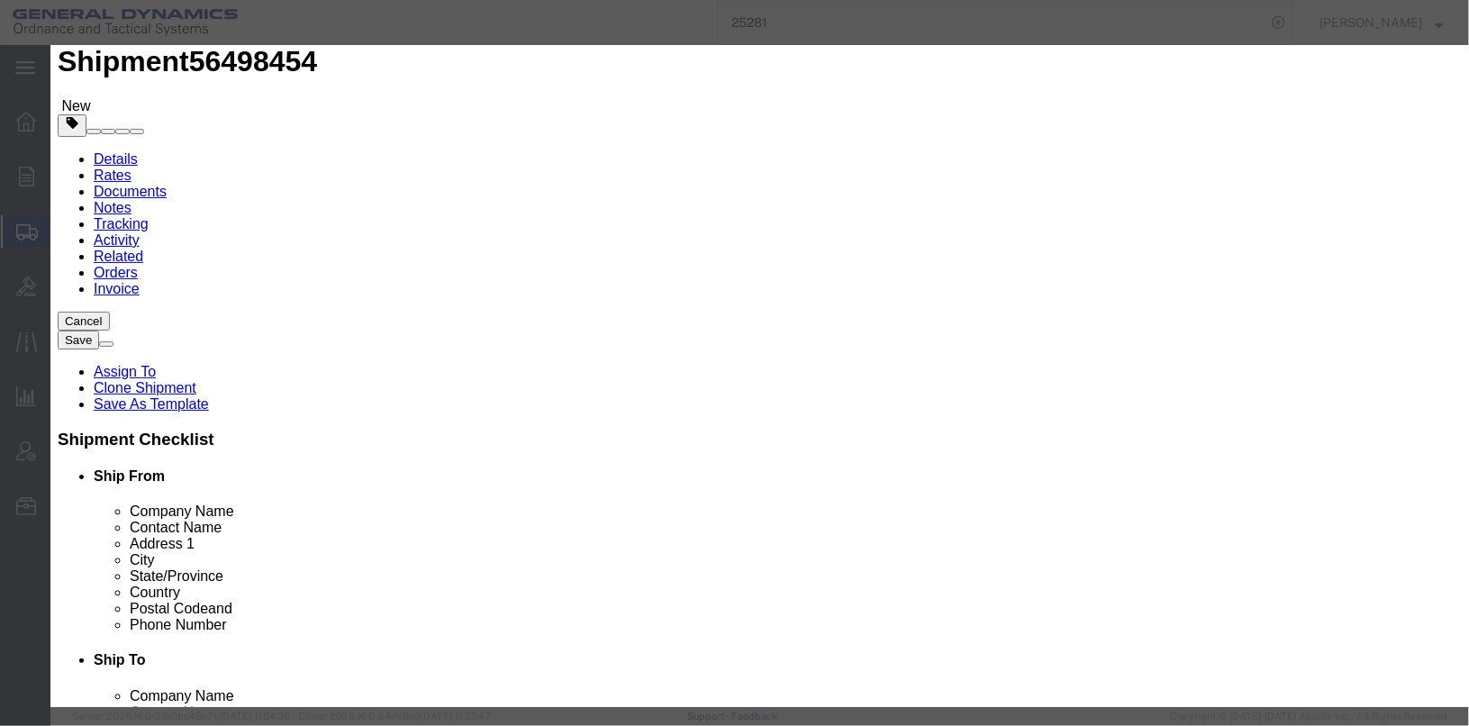
click input "110"
type input "1"
click input "text"
click input "22419.002"
click input "2249.002"
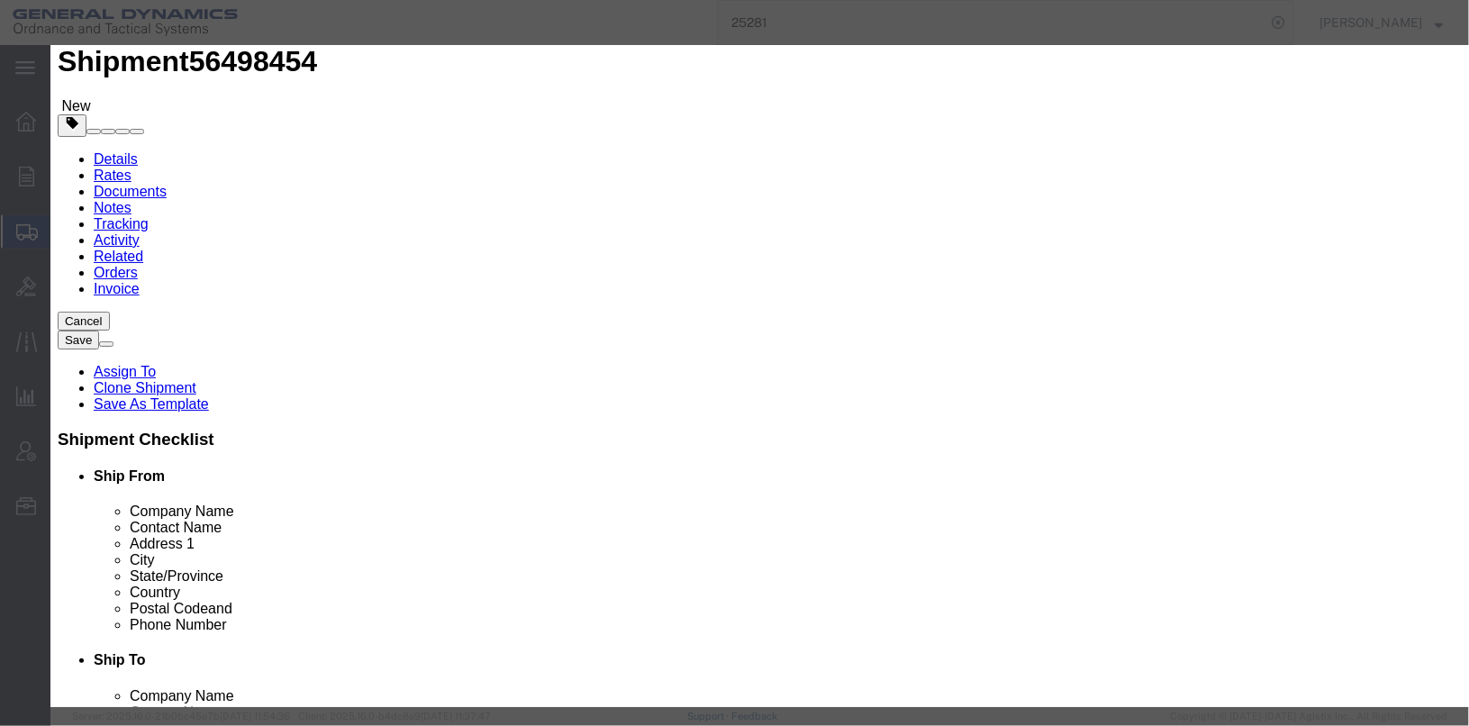
type input "2249.002"
click button "Save & Close"
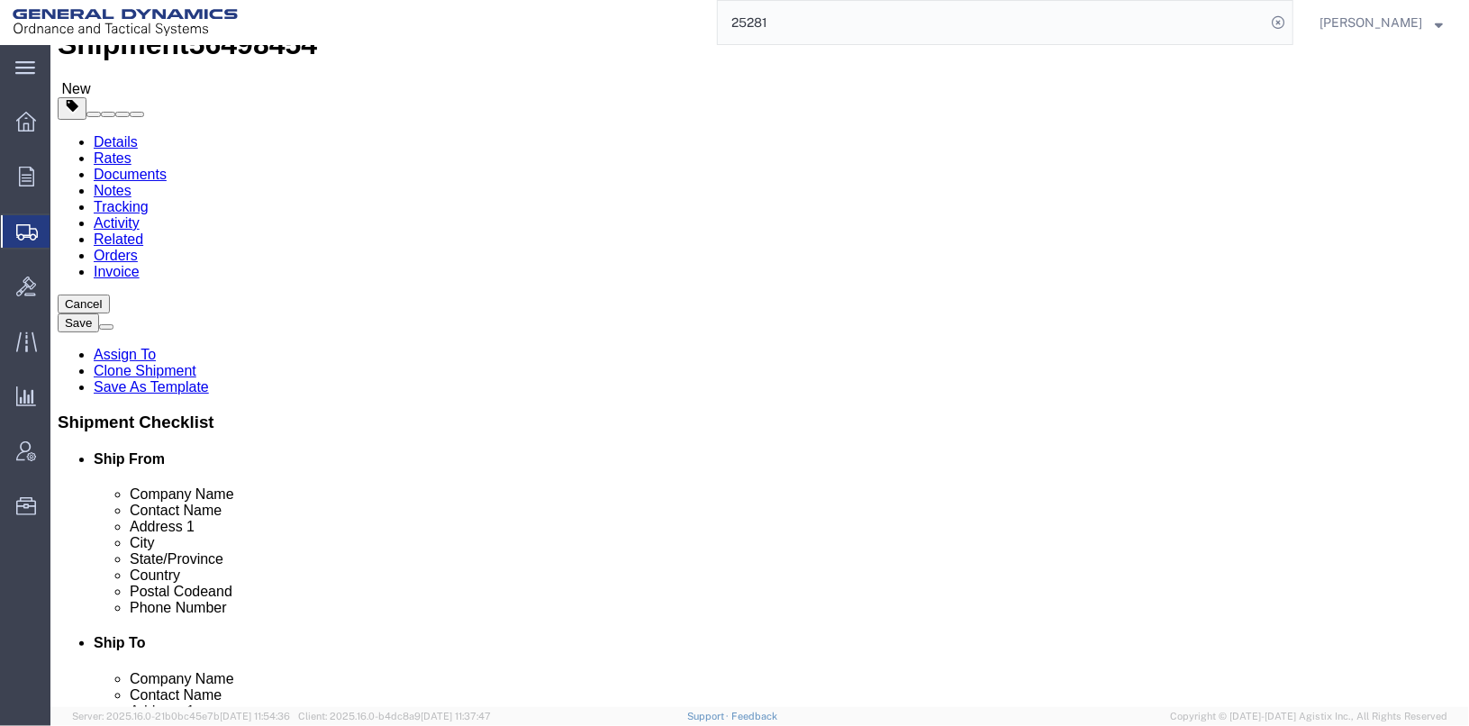
scroll to position [173, 0]
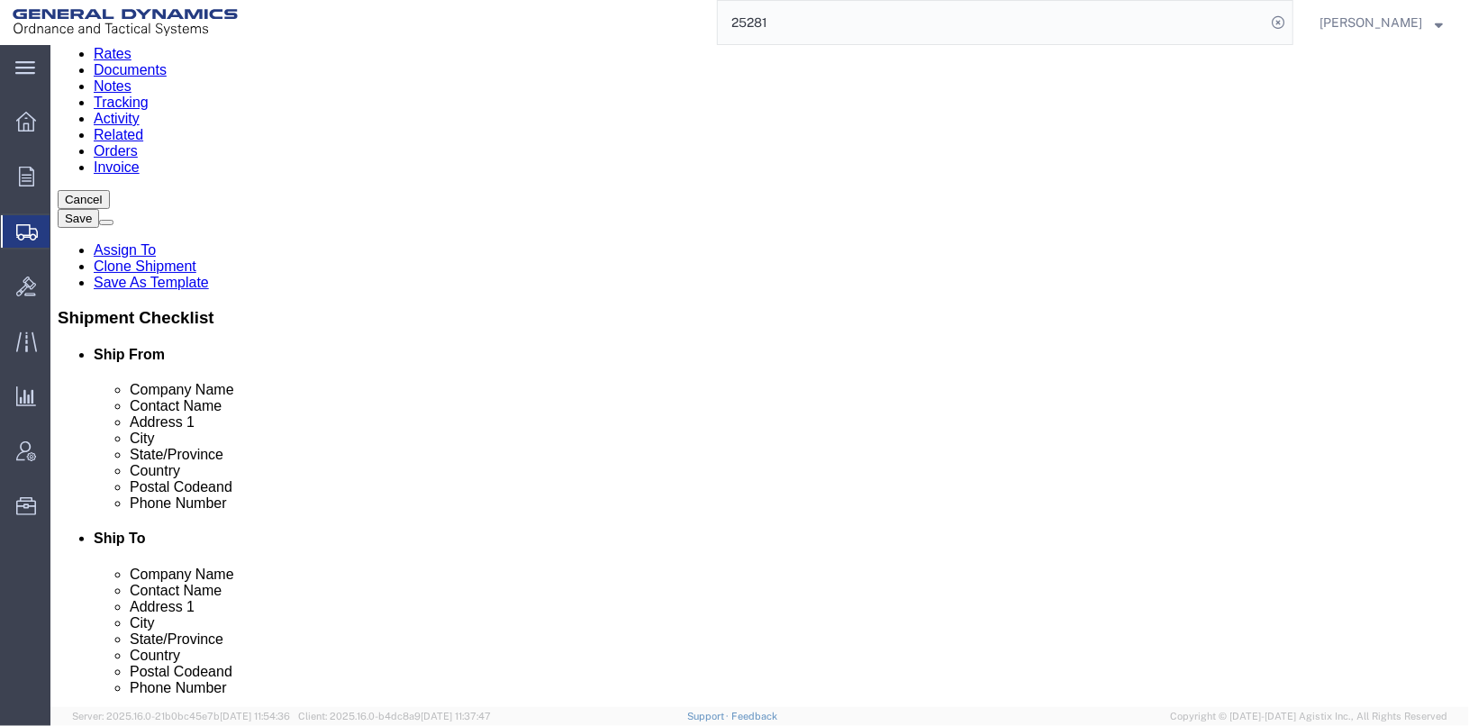
click button "Continue"
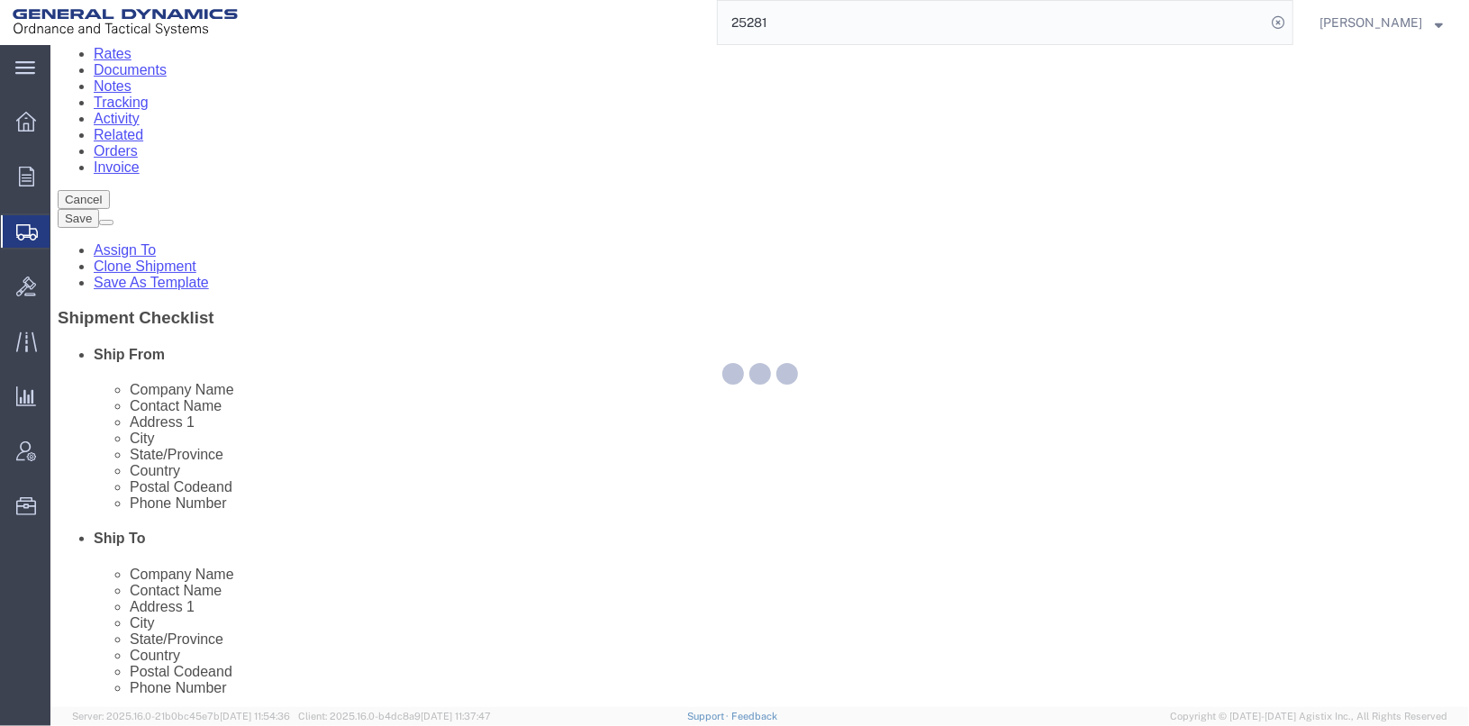
select select
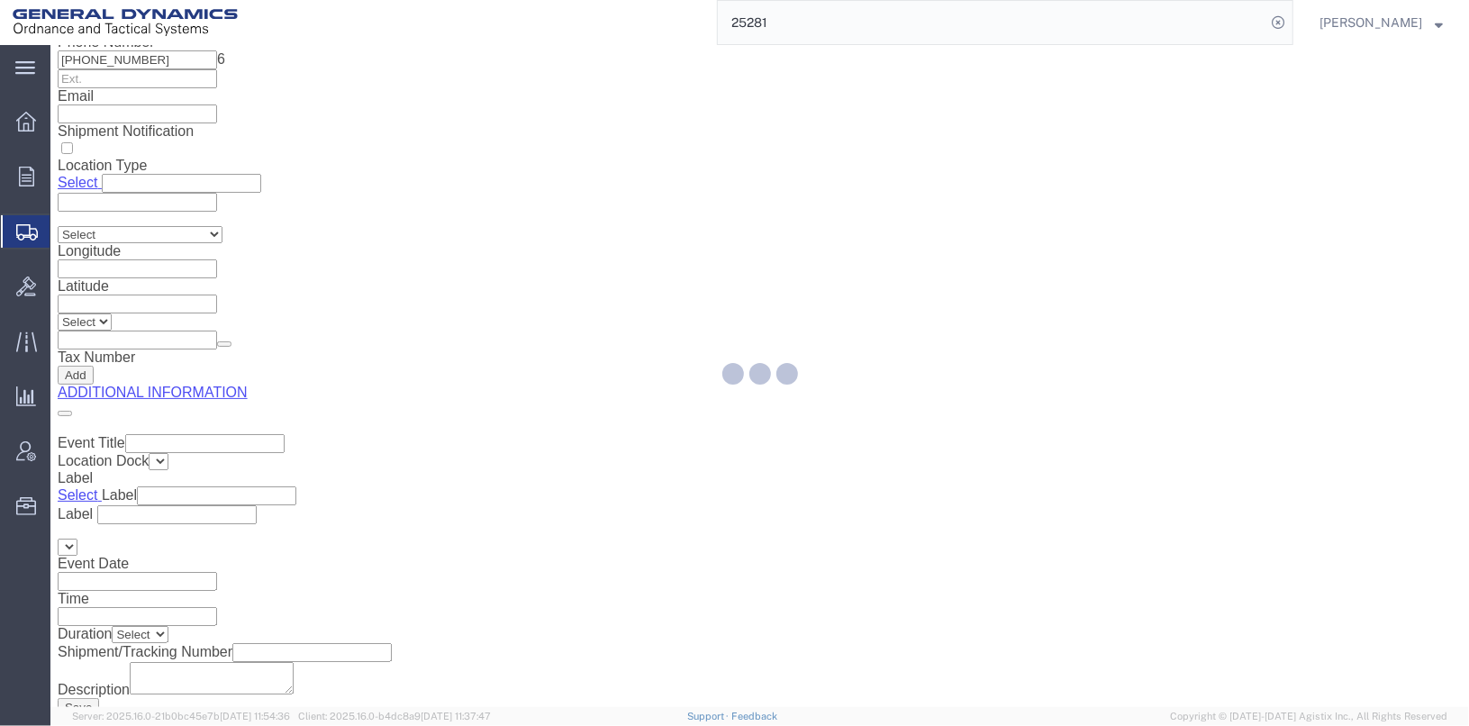
select select "DEPARTMENT"
select select "1763975"
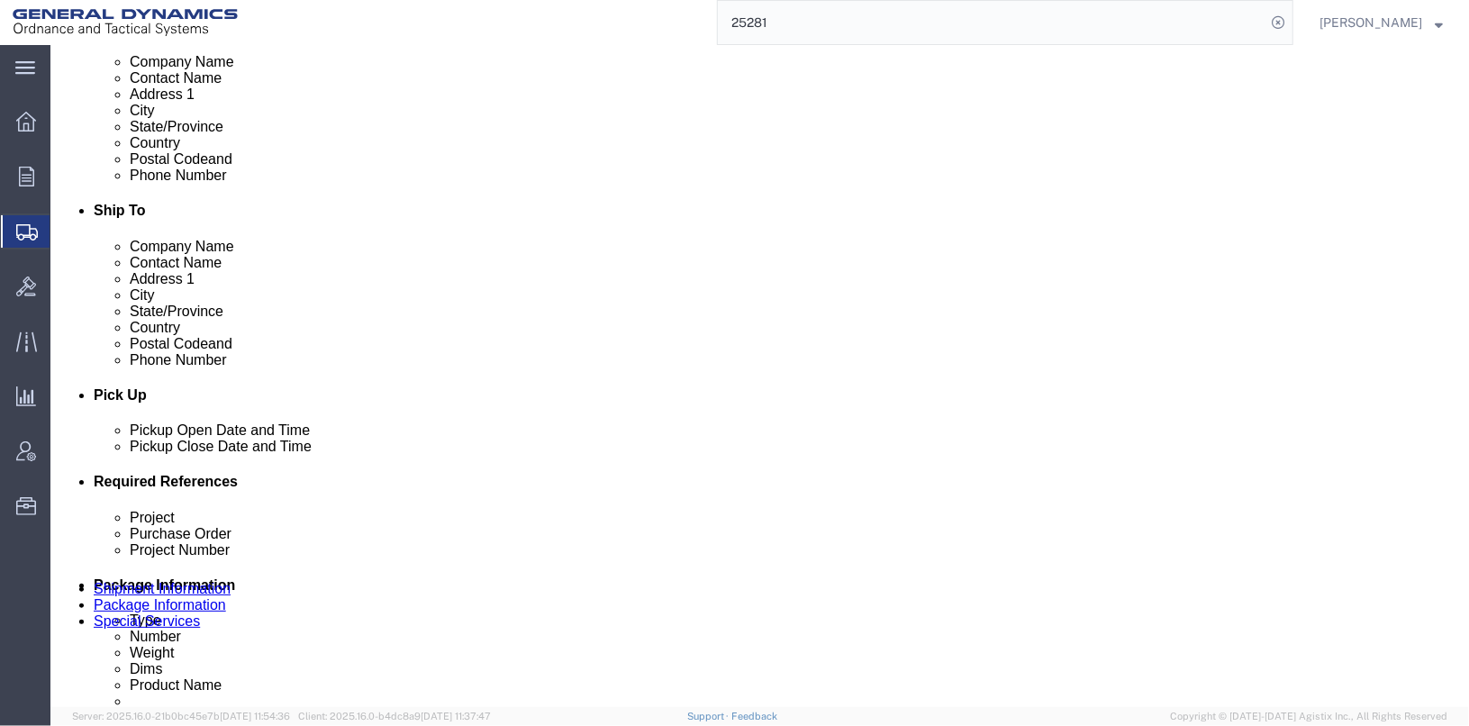
scroll to position [676, 0]
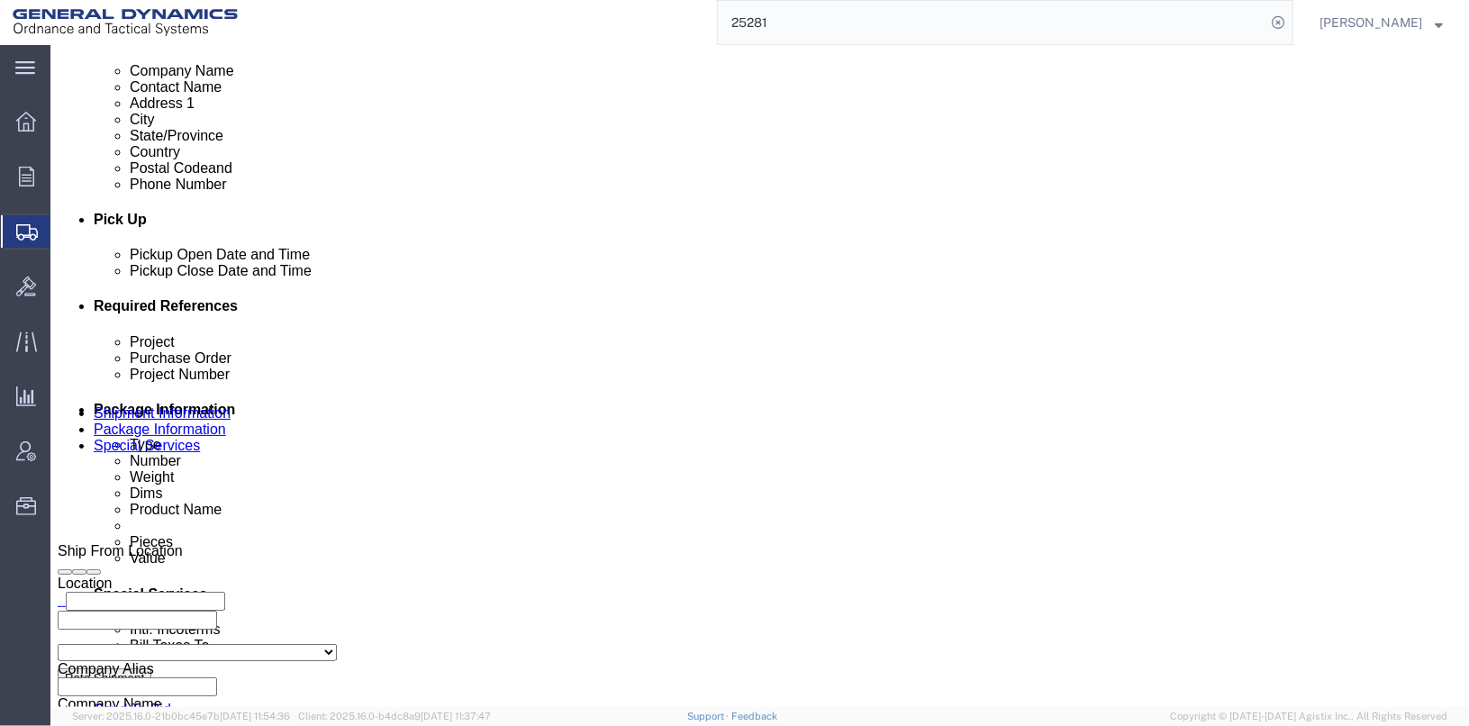
drag, startPoint x: 493, startPoint y: 358, endPoint x: 476, endPoint y: 375, distance: 23.6
click select "Select Recipient Account Sender/Shipper Third Party Account"
select select "THRD"
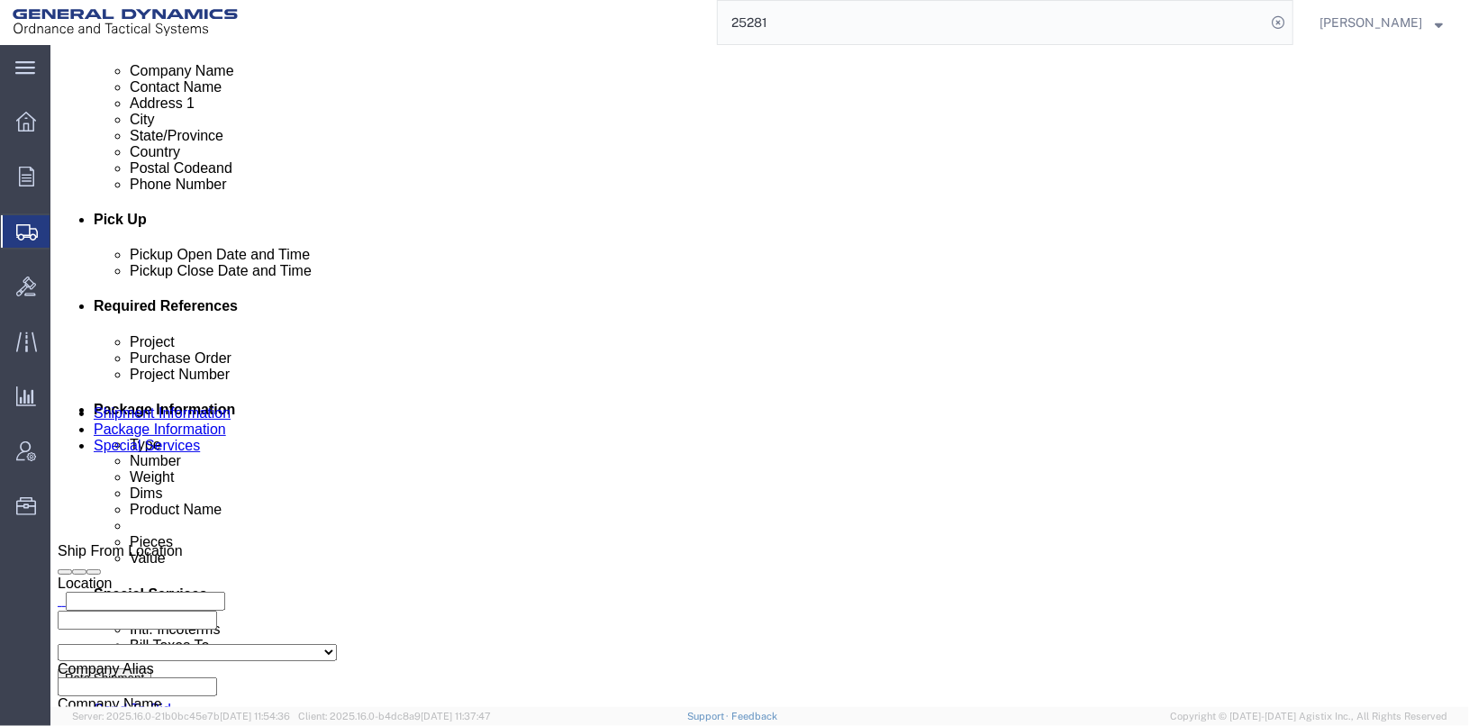
click select "Select Recipient Account Sender/Shipper Third Party Account"
select select
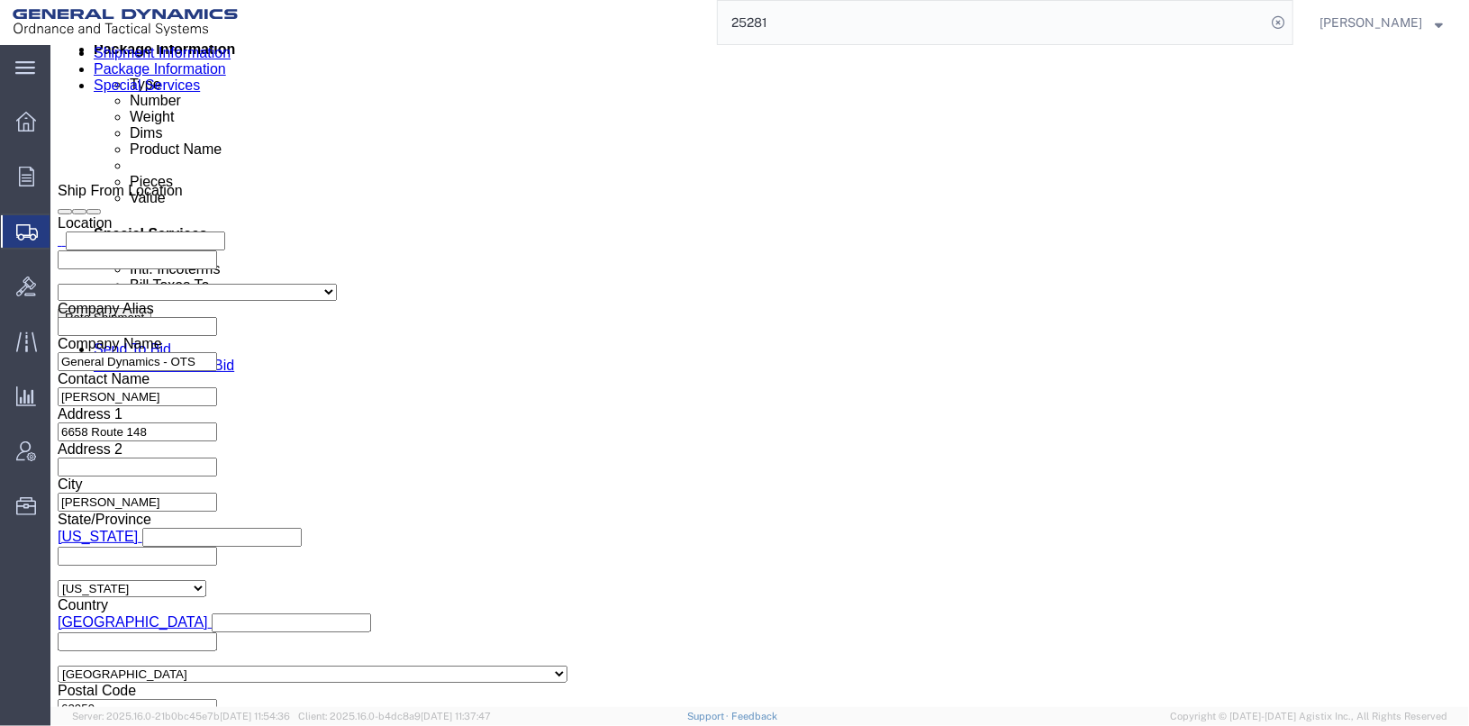
scroll to position [947, 0]
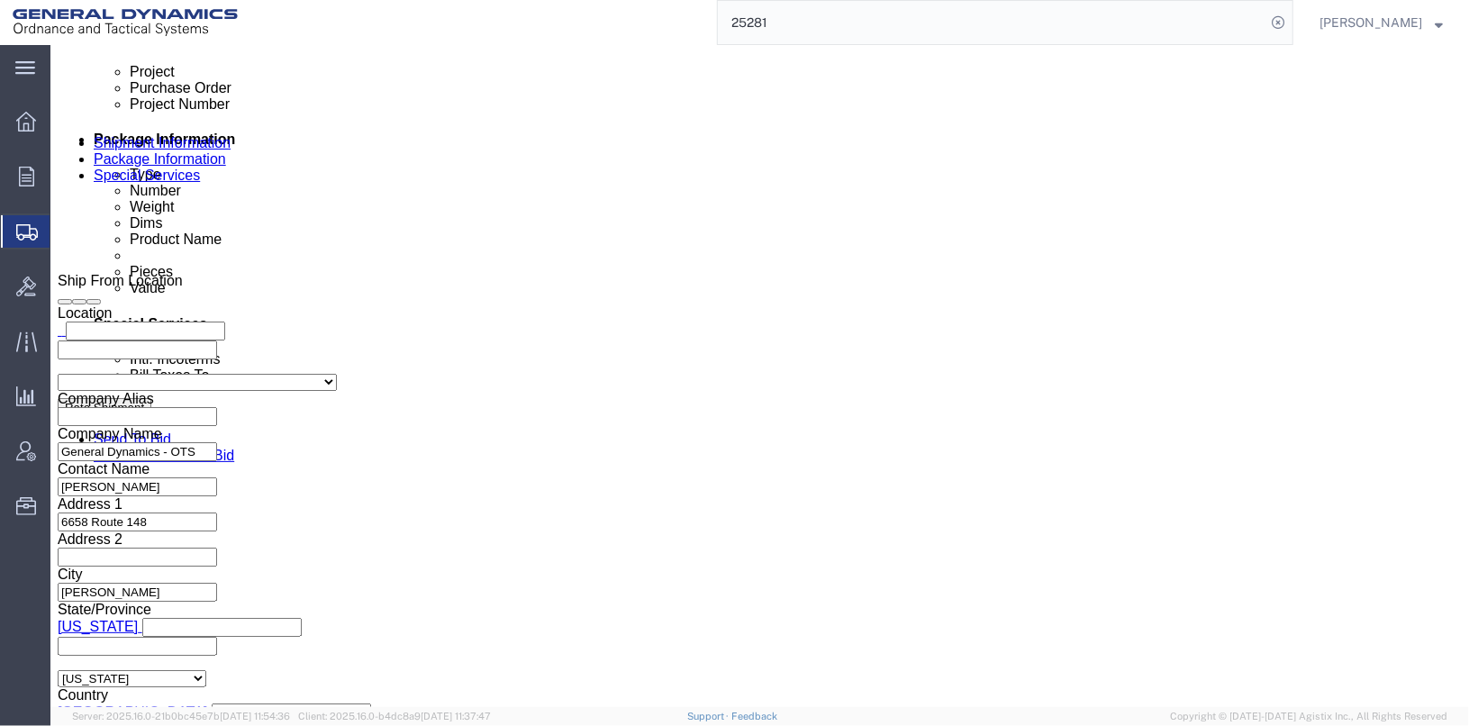
click input "text"
type input "ALEX SCHEPERS"
click input "text"
type input "PARAMOUNT ENTERPRISES"
type input "1200 INTREPID AVE, SUITE 100"
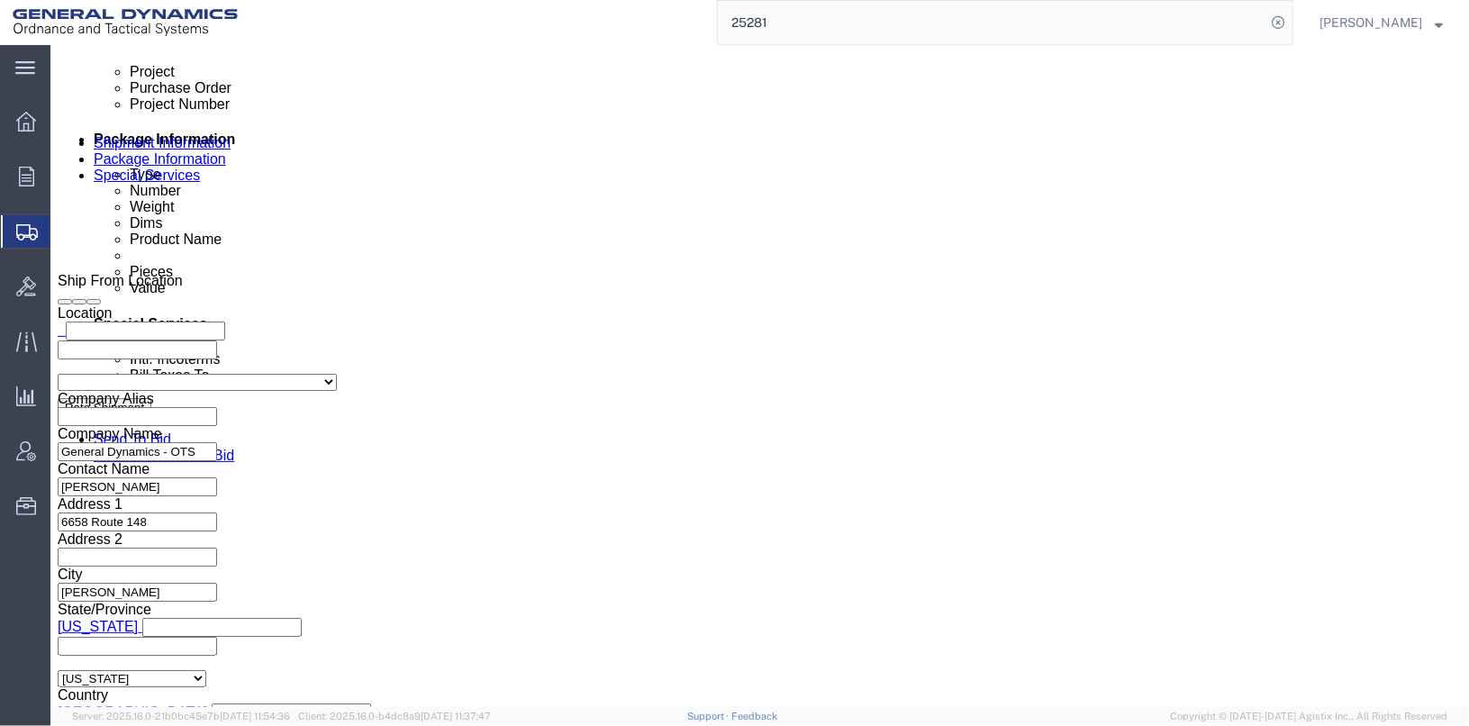
click select "Select Afghanistan Åland Islands Albania Algeria American Samoa Andorra Angola …"
select select "US"
click select "Select Afghanistan Åland Islands Albania Algeria American Samoa Andorra Angola …"
select select "PA"
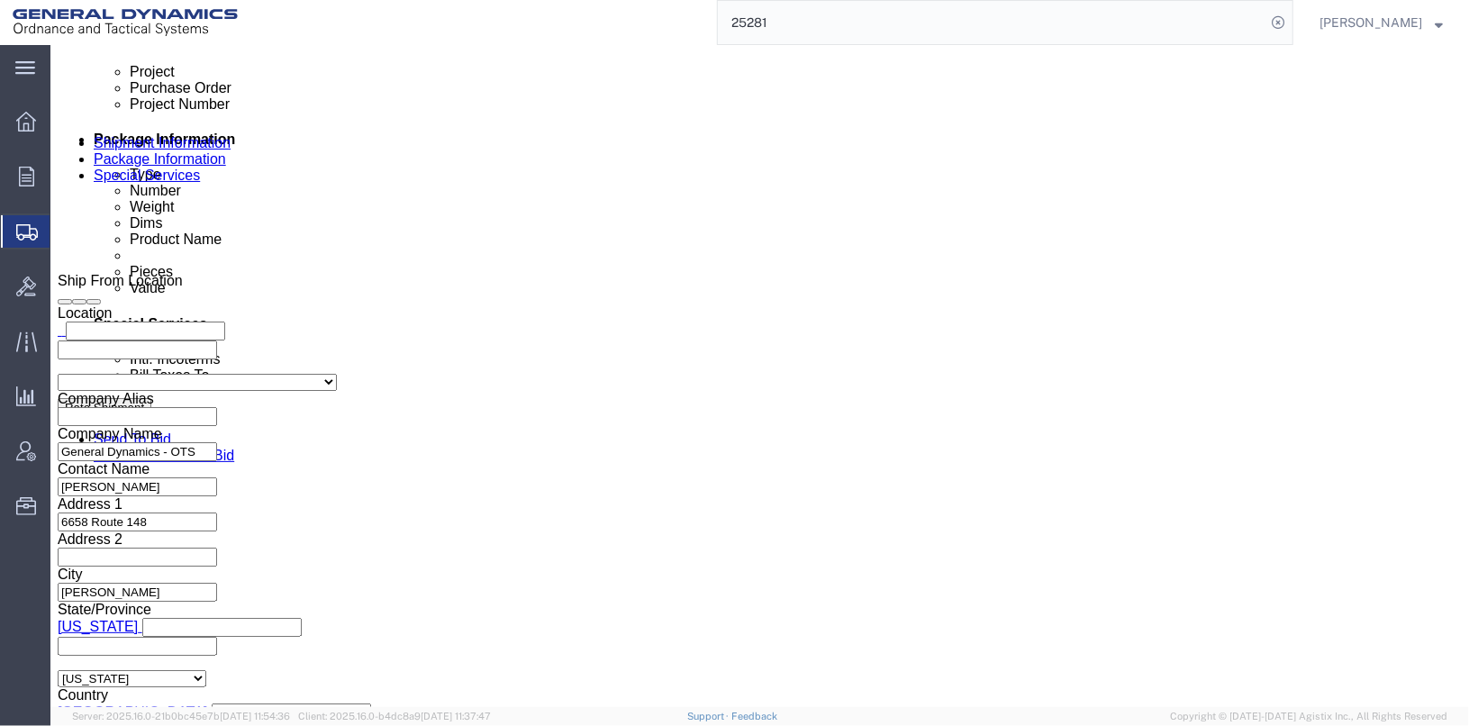
click input "text"
type input "1-610-524-7525"
click input "text"
type input "PHILADELPHIA"
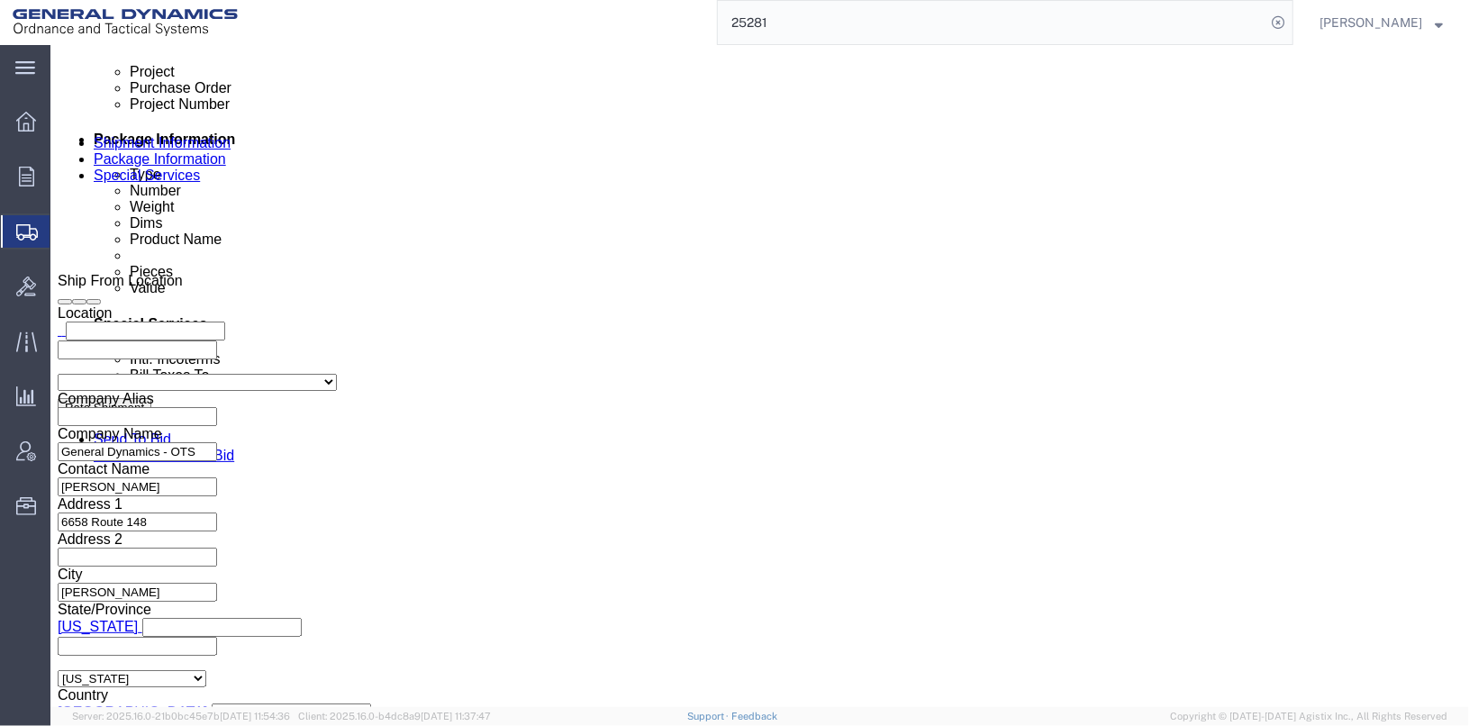
type input "19112"
click label "City"
click button "Save"
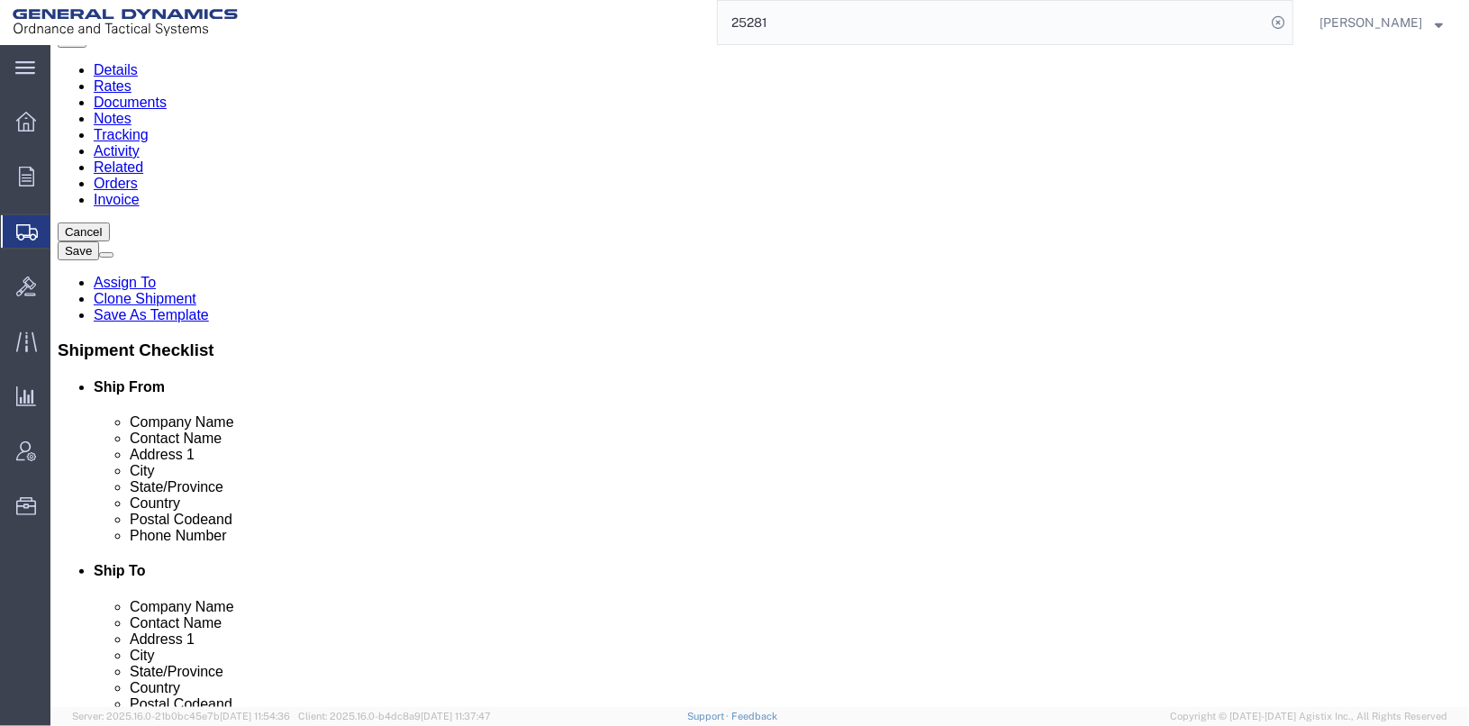
scroll to position [0, 0]
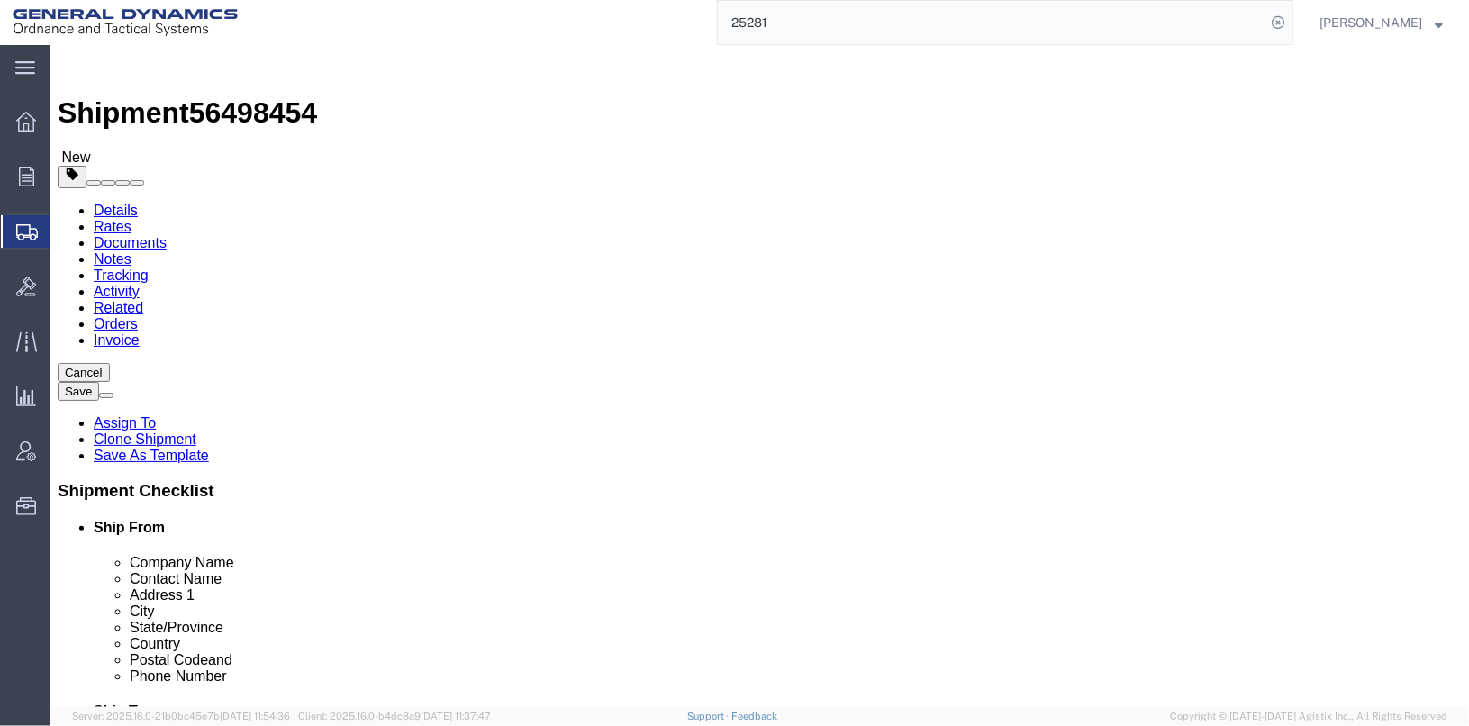
click span "Select one or more"
click span "Dual Driver Protective Service (DDP)"
select select "VEHICLE_DUAL_DRIVER_PROT_SERVICE_FLAG"
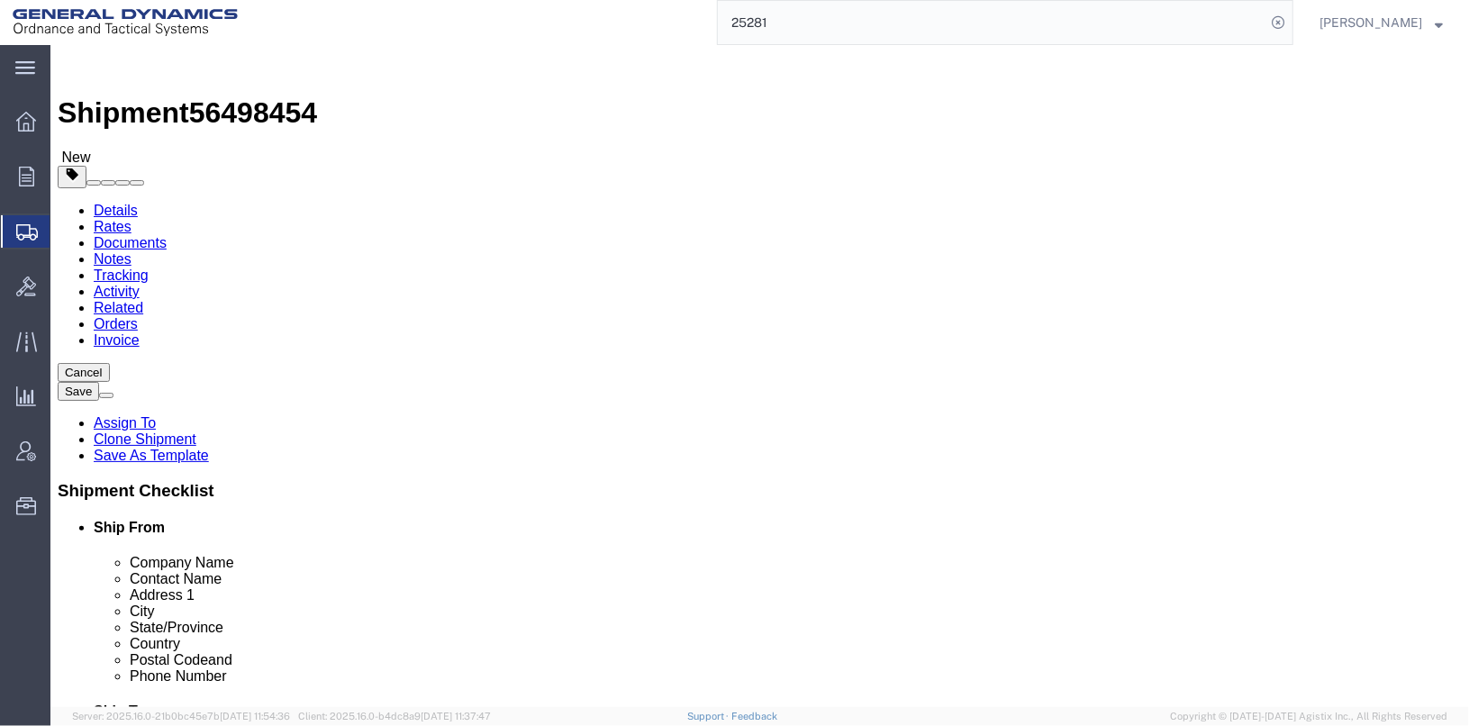
click button "Save"
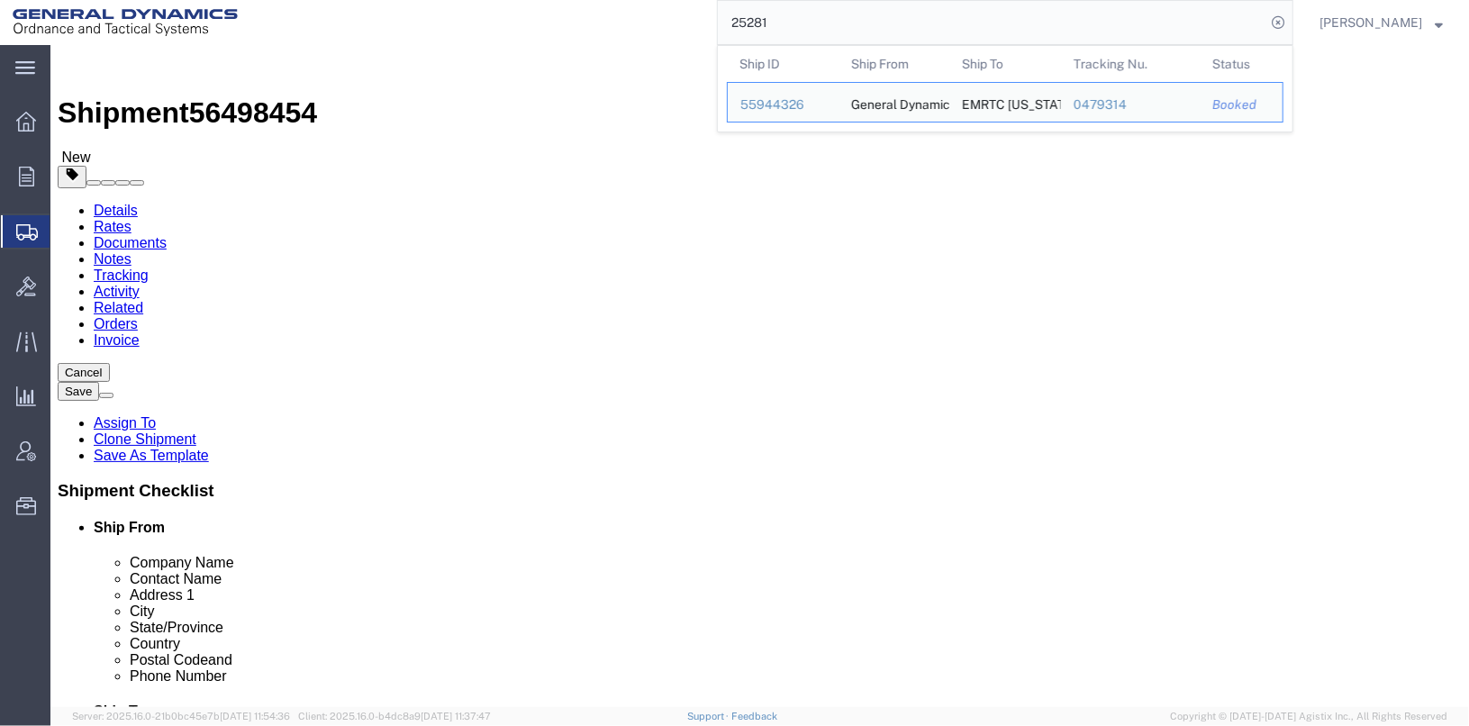
drag, startPoint x: 715, startPoint y: 31, endPoint x: 704, endPoint y: 23, distance: 13.0
click at [709, 26] on div "25281 Ship ID Ship From Ship To Tracking Nu. Status Ship ID 55944326 Ship From …" at bounding box center [771, 22] width 1043 height 45
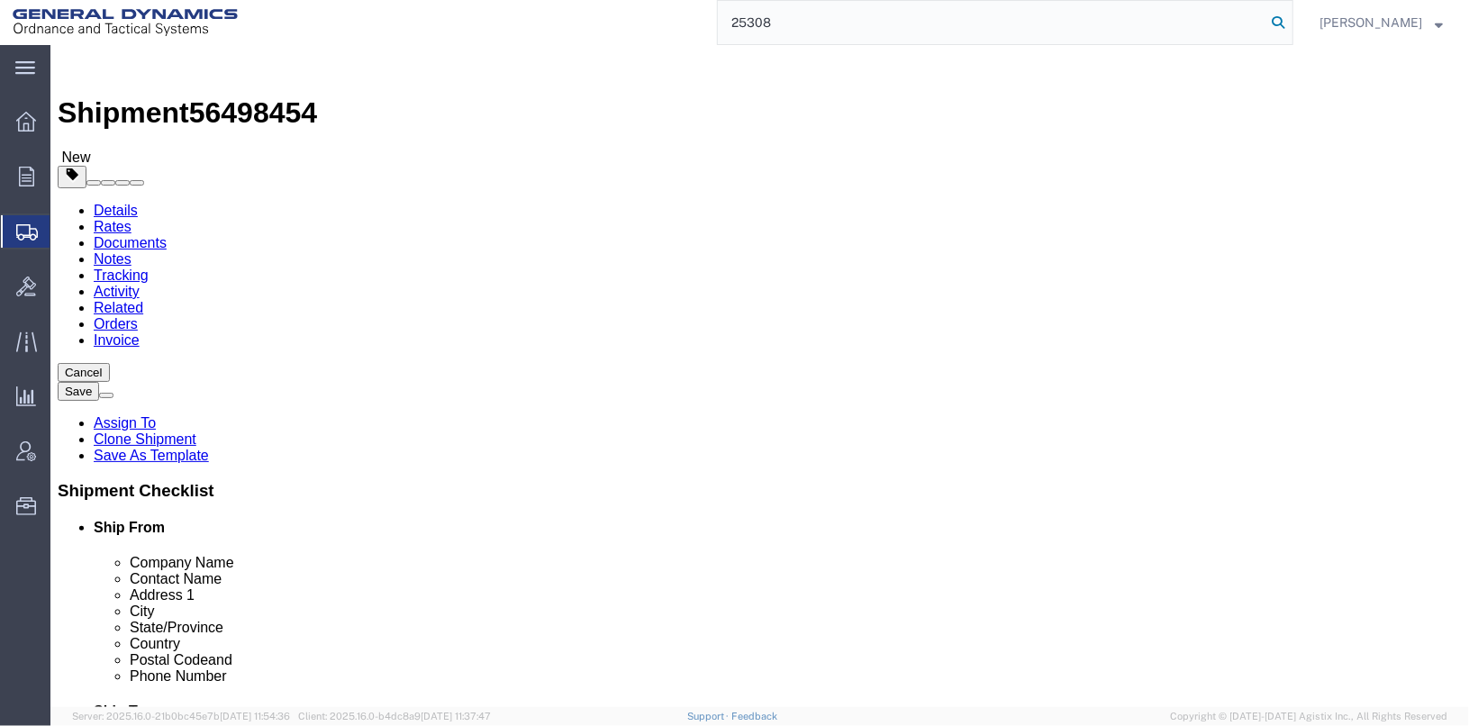
type input "25308"
click at [1291, 20] on icon at bounding box center [1277, 22] width 25 height 25
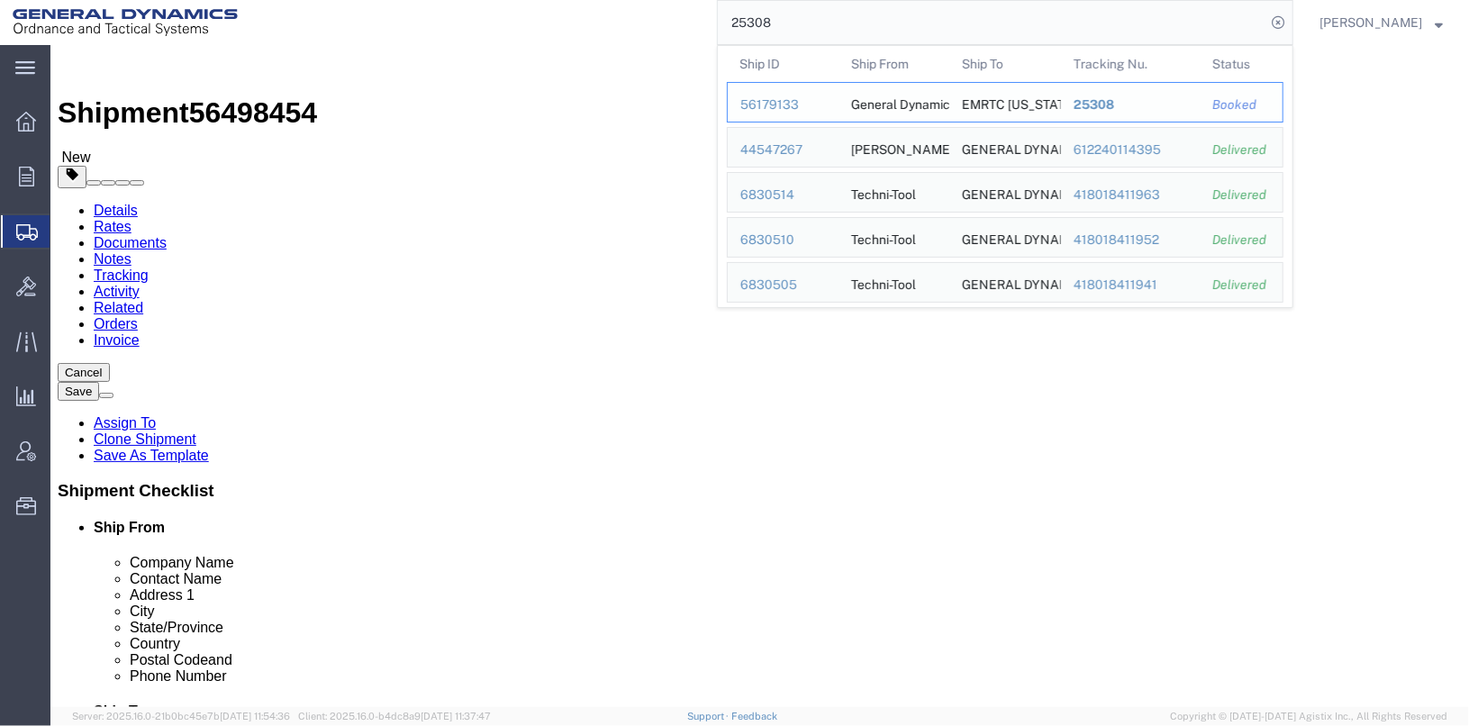
click at [815, 101] on div "56179133" at bounding box center [783, 104] width 86 height 19
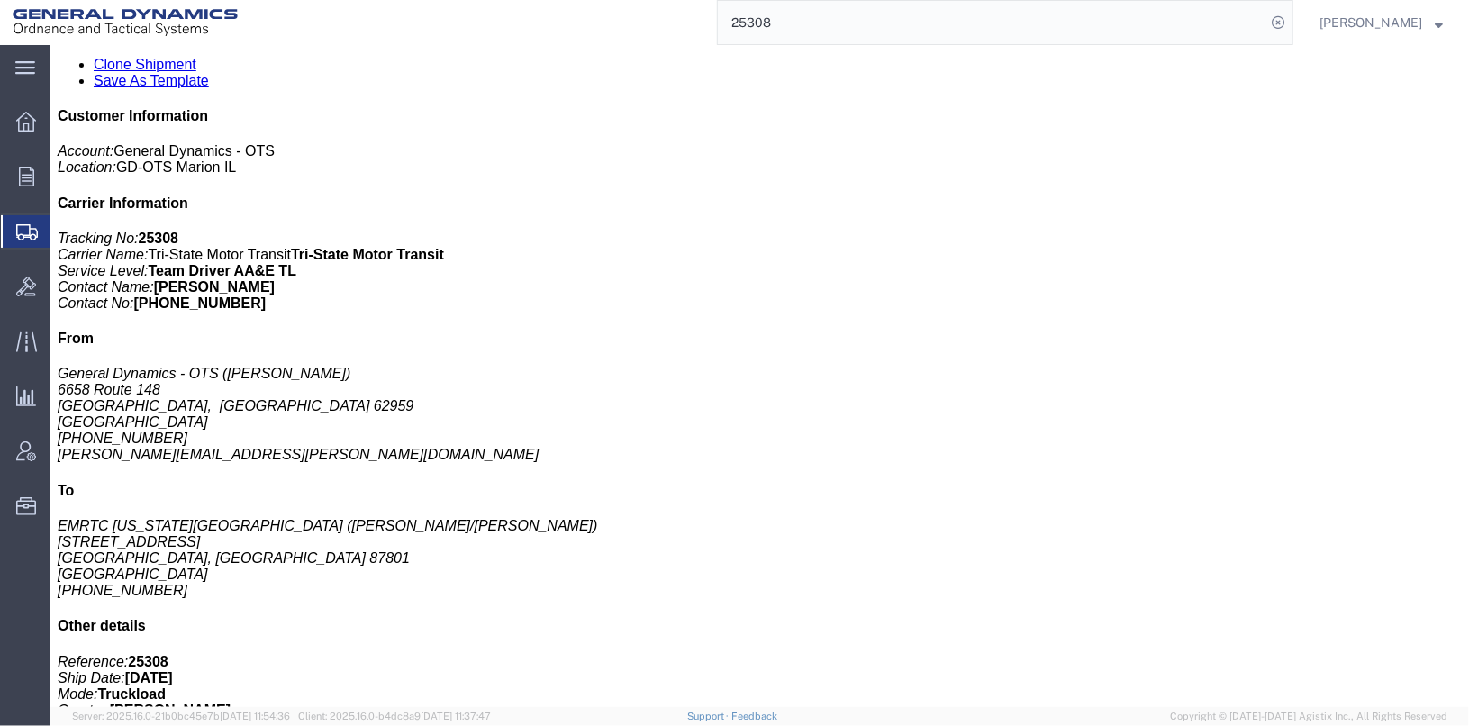
scroll to position [360, 0]
click p "SKU: 12551767"
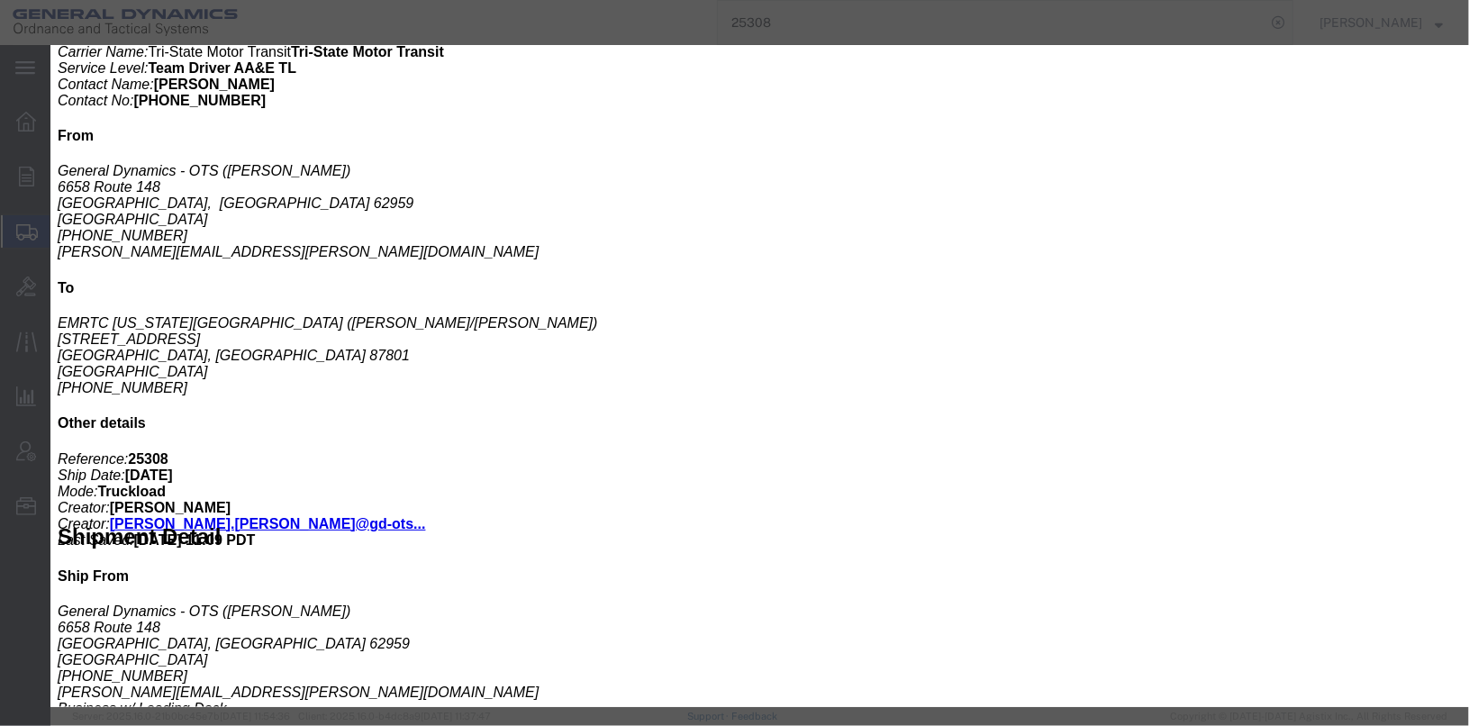
scroll to position [630, 0]
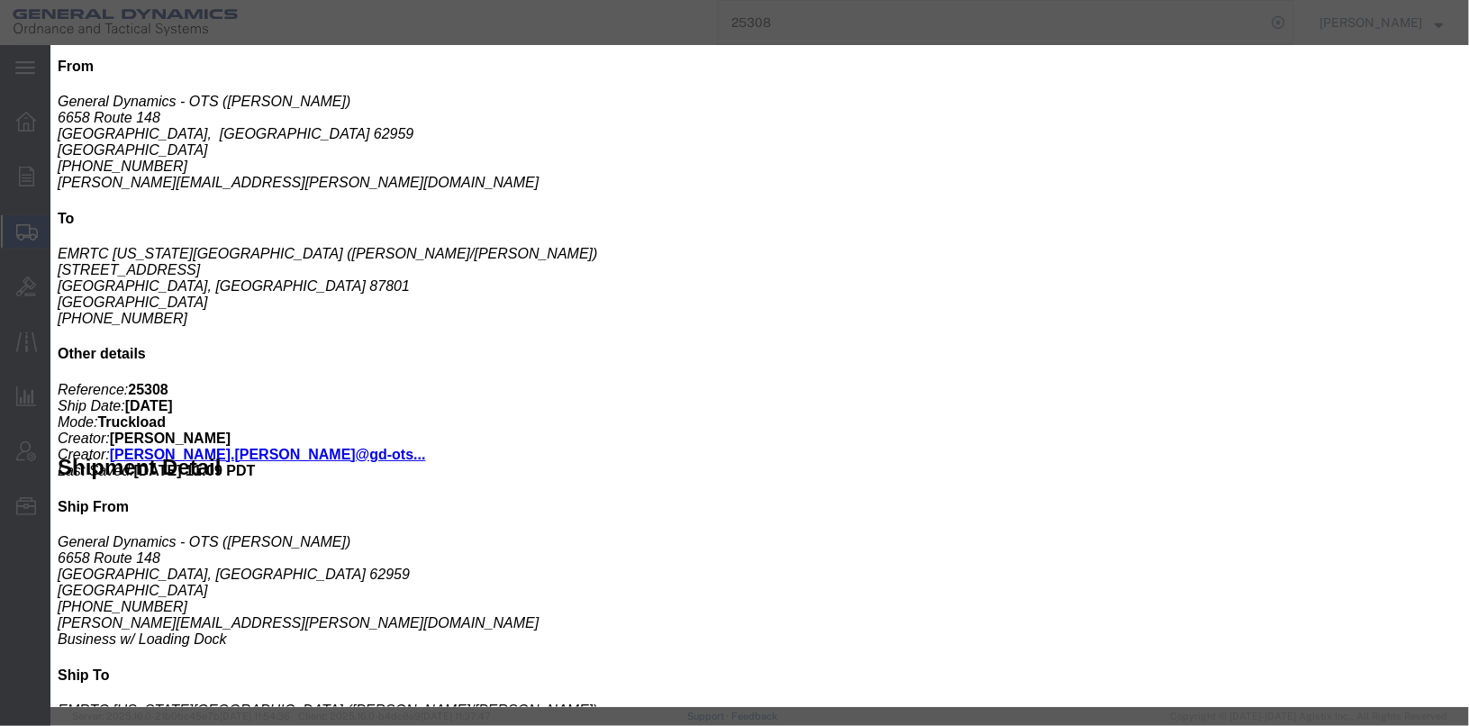
click button "button"
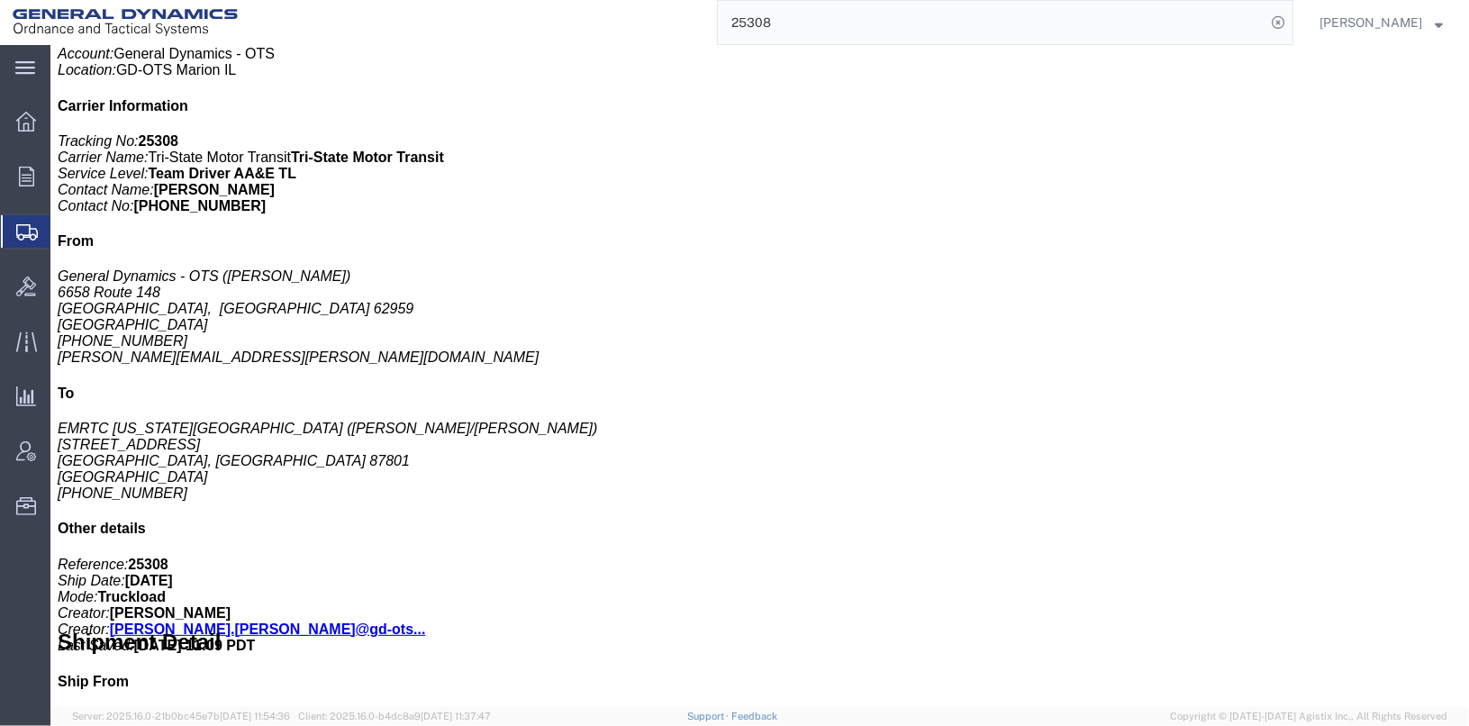
scroll to position [180, 0]
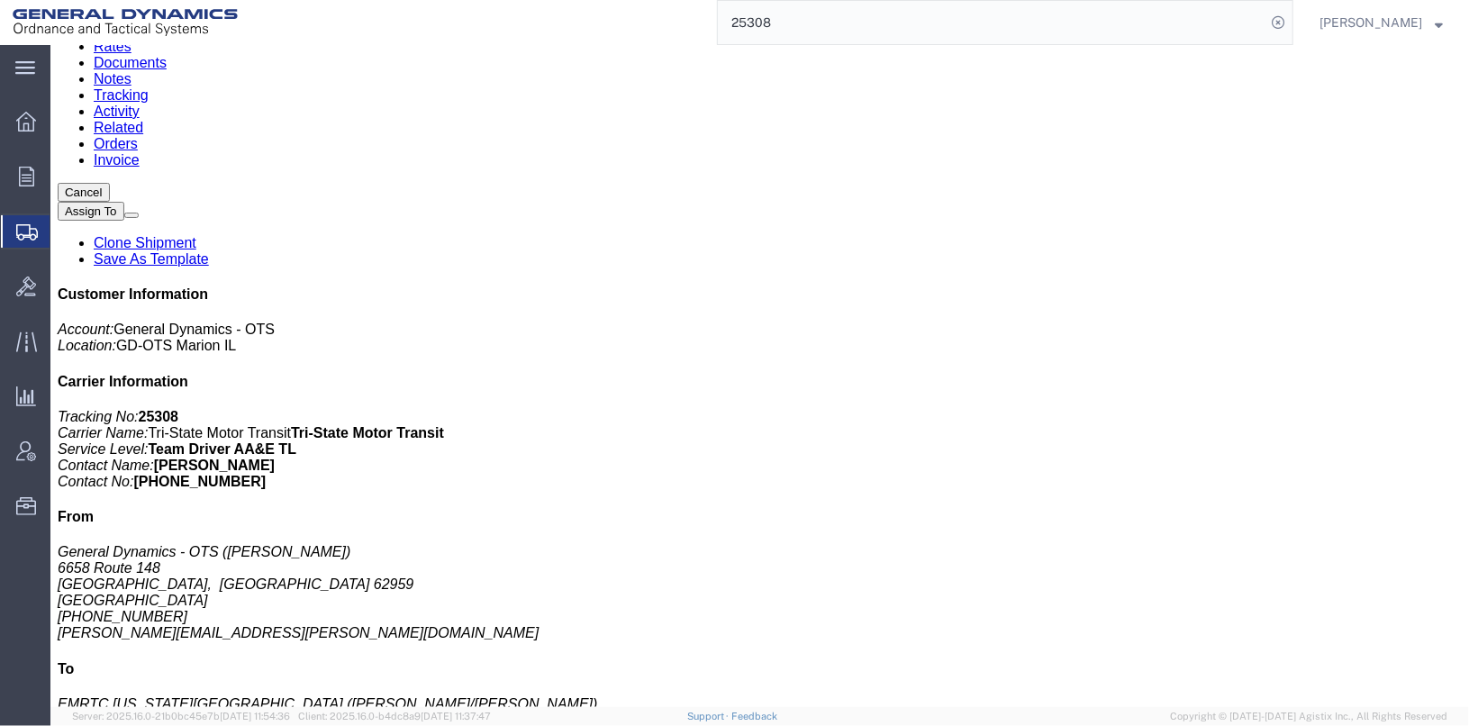
click link "Clone Shipment"
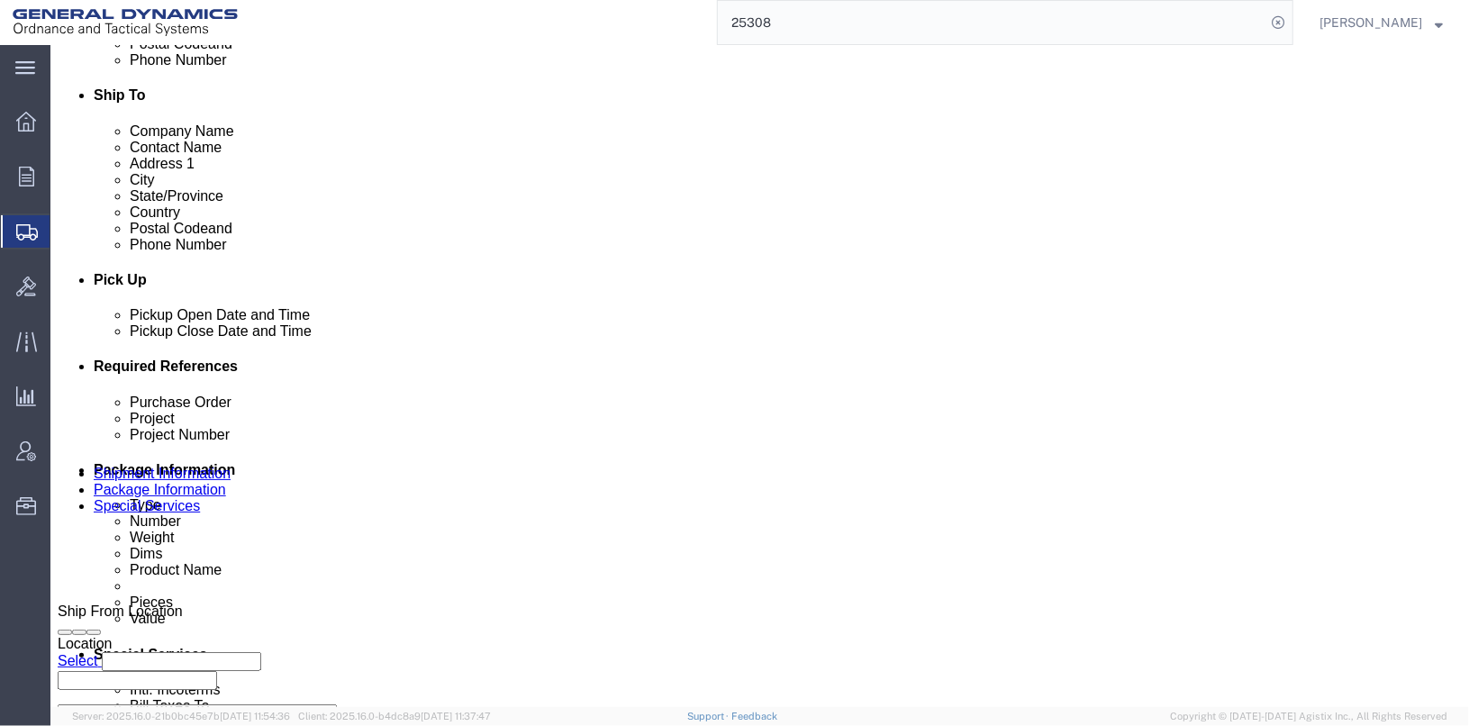
scroll to position [630, 0]
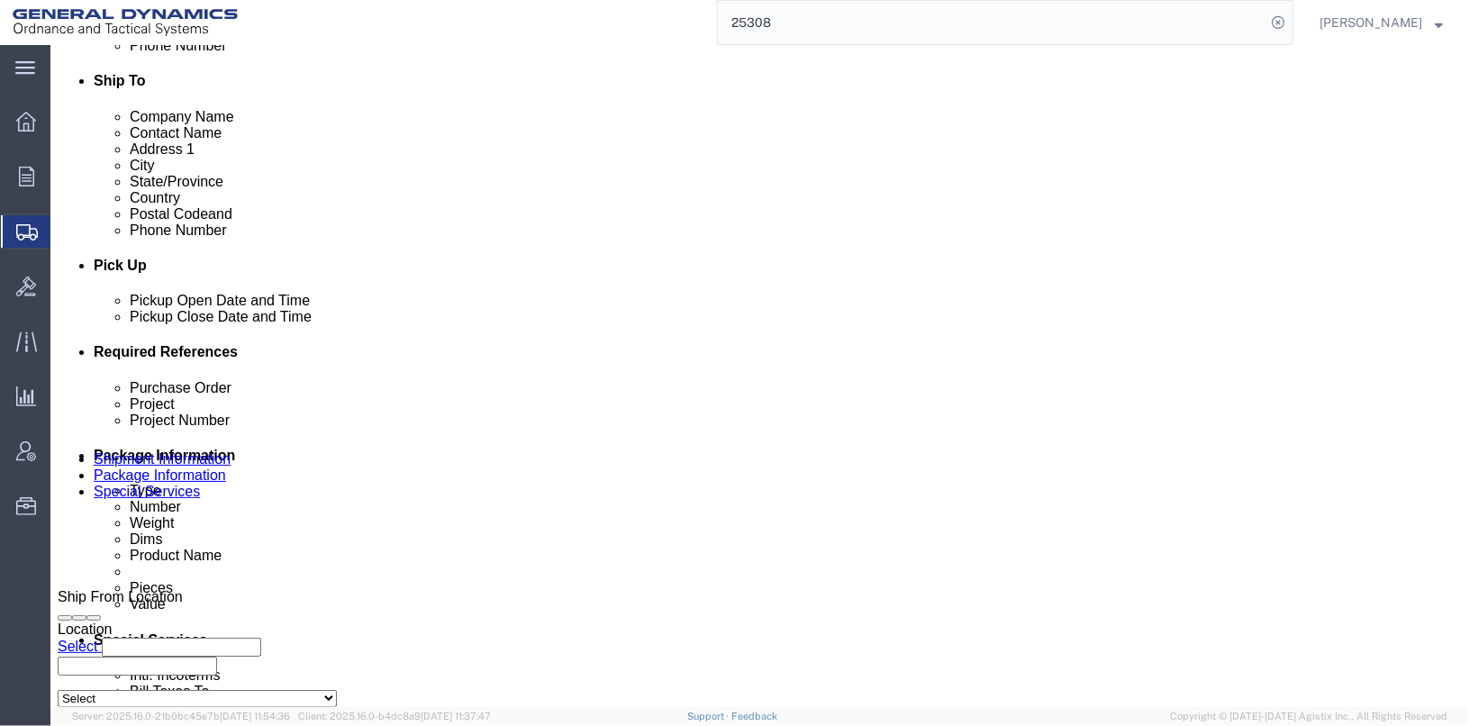
click div "Aug 14 2025 3:08 PM"
drag, startPoint x: 496, startPoint y: 639, endPoint x: 485, endPoint y: 631, distance: 13.0
click button "Apply"
click div "Aug 14 2025 2:08 PM"
click input "6:08 PM"
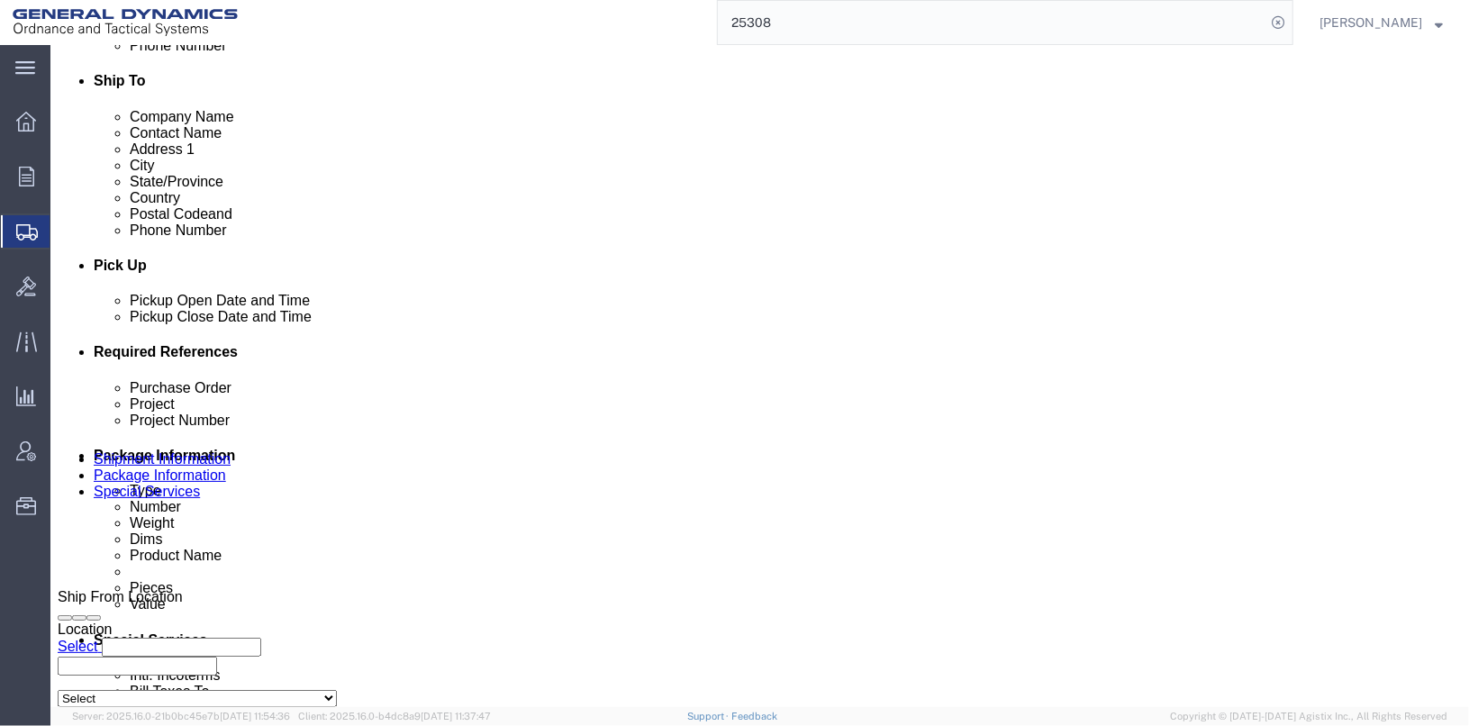
type input "6:08 AM"
click button "Apply"
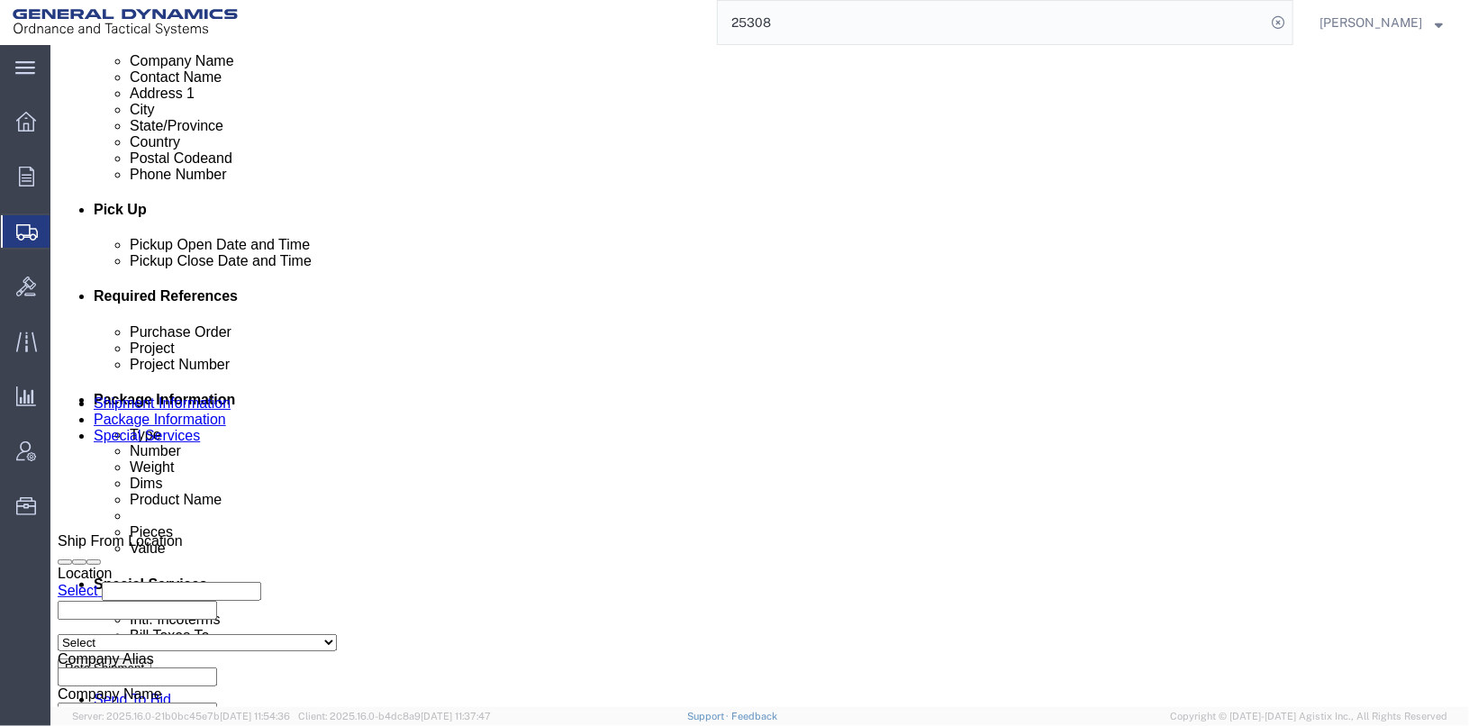
scroll to position [810, 0]
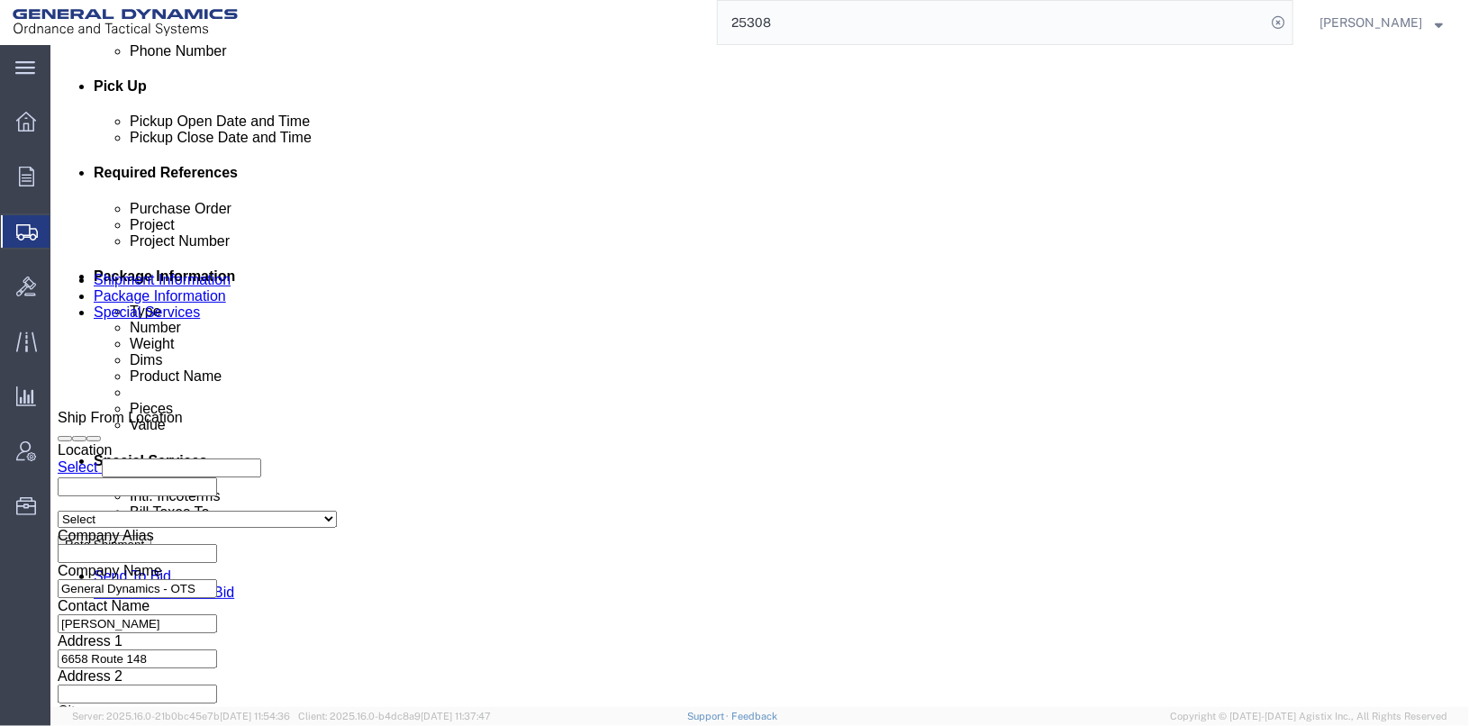
click input "25308"
type input "25375"
drag, startPoint x: 260, startPoint y: 341, endPoint x: 213, endPoint y: 349, distance: 48.4
click input "20100003"
type input "20100022"
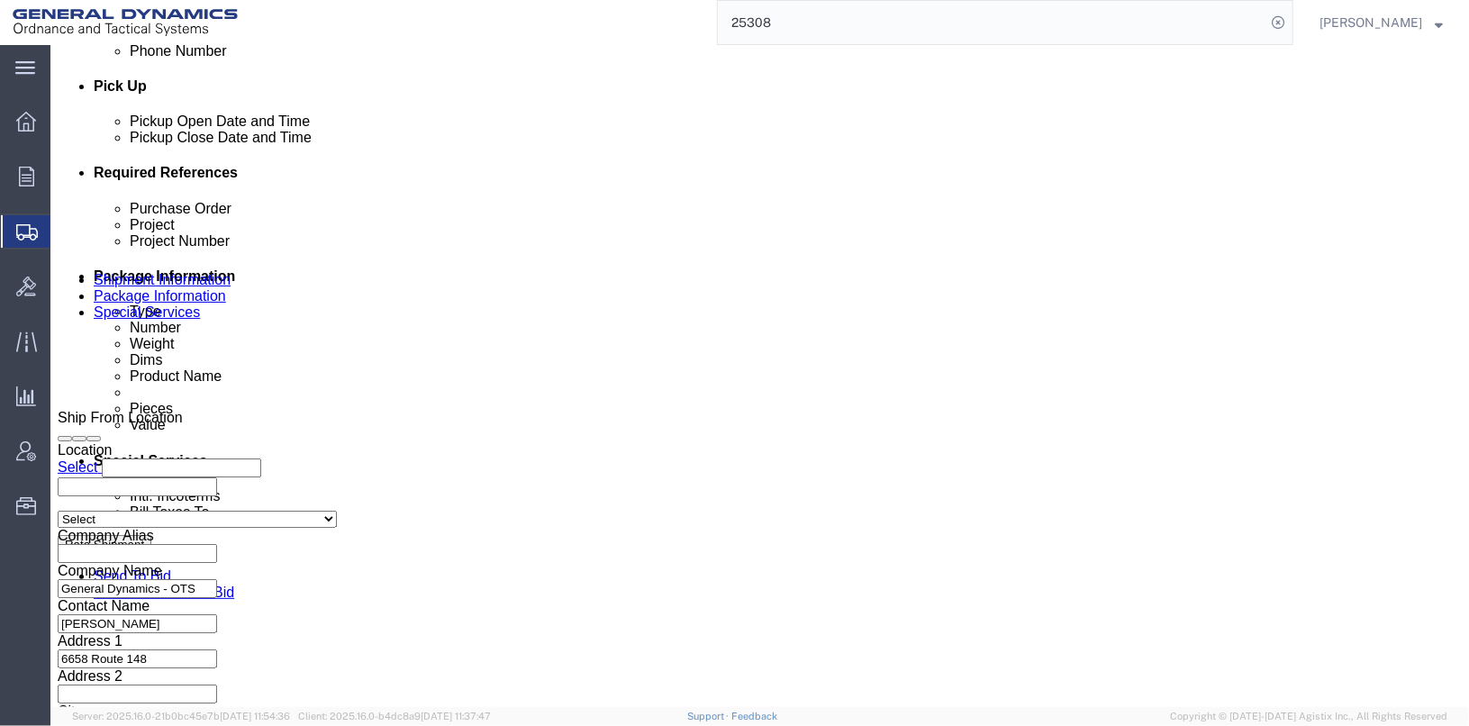
click input "20100003"
type input "20100022"
click input "025286/025287"
click input "025350/025287"
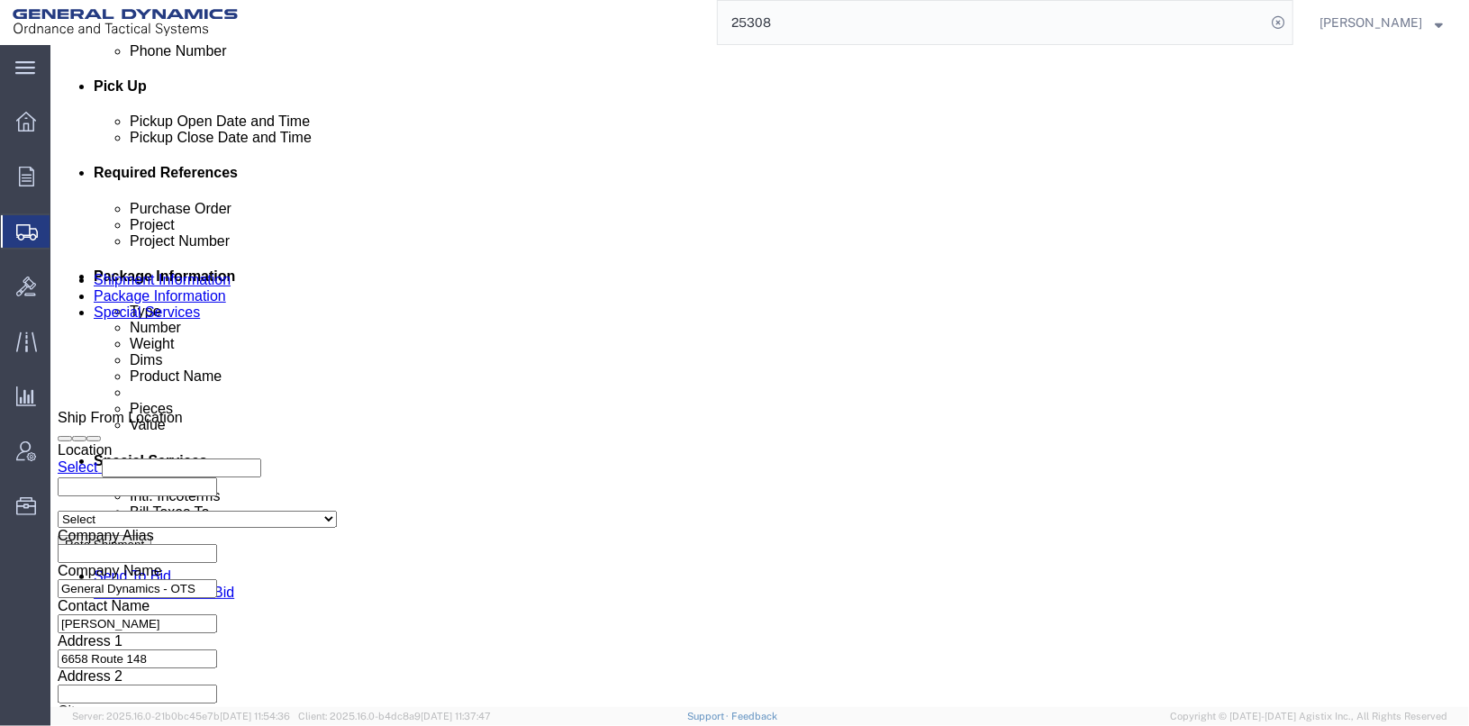
type input "025350/025351"
click input "TRK-994 TLR-214026"
click input "TRK- TLR-214026"
type input "TRK- TLR-"
click div "Ship From Location Location Select Select My Profile Location GD-OTS Anniston (…"
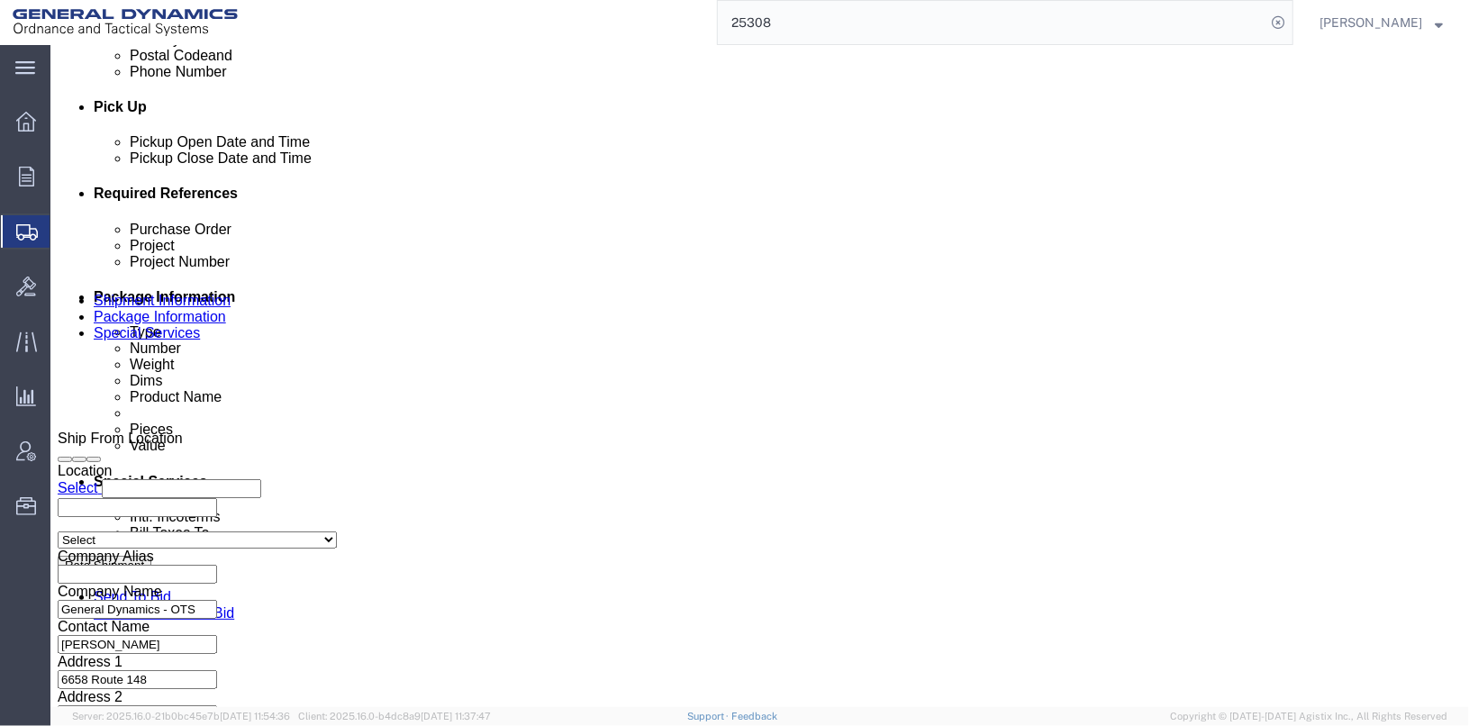
scroll to position [929, 0]
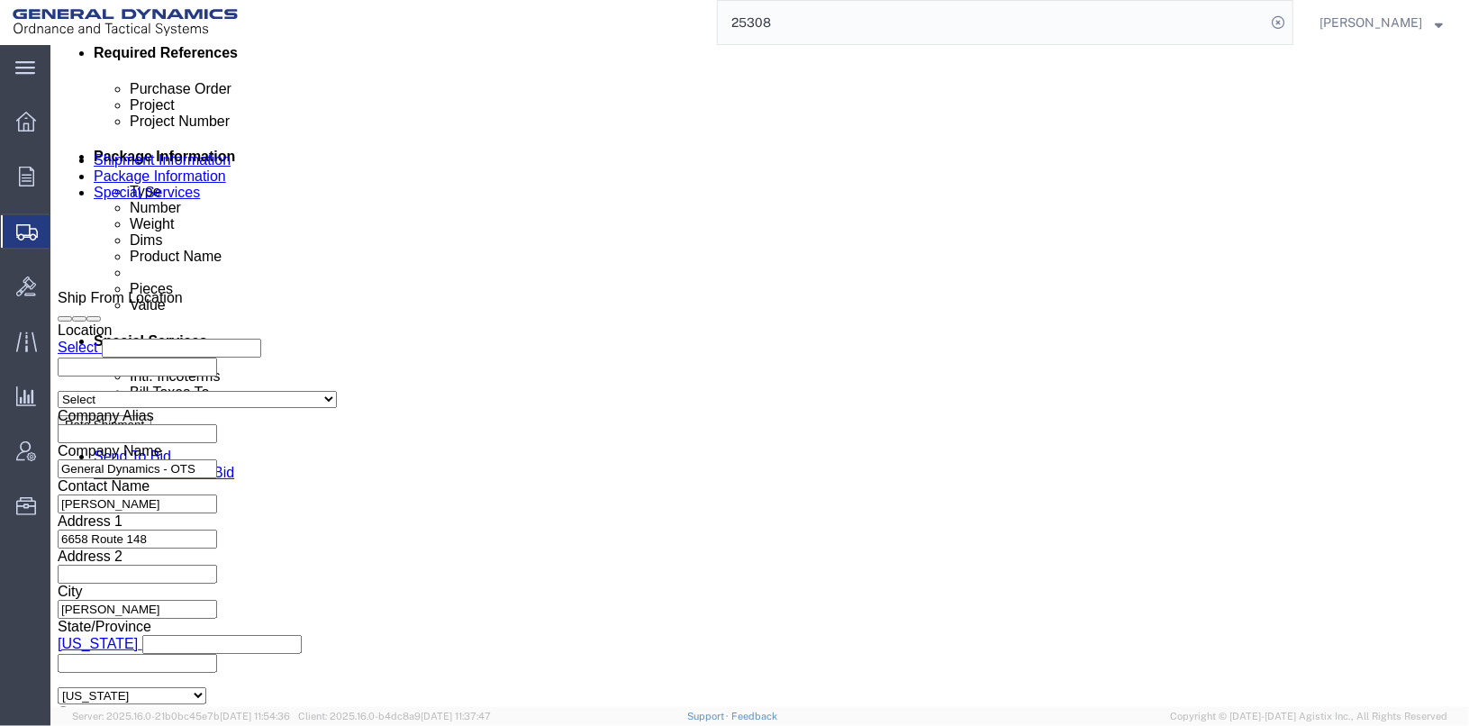
click button "Continue"
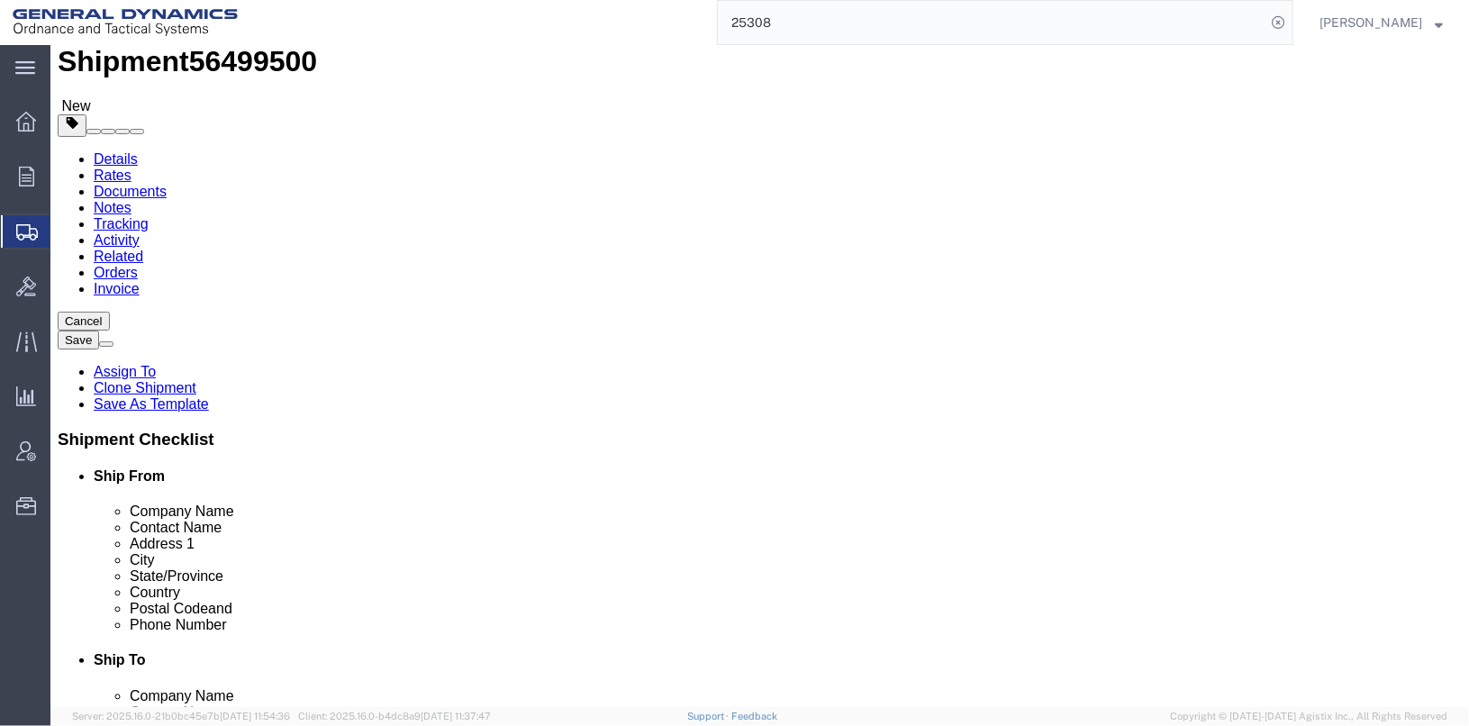
click span "button"
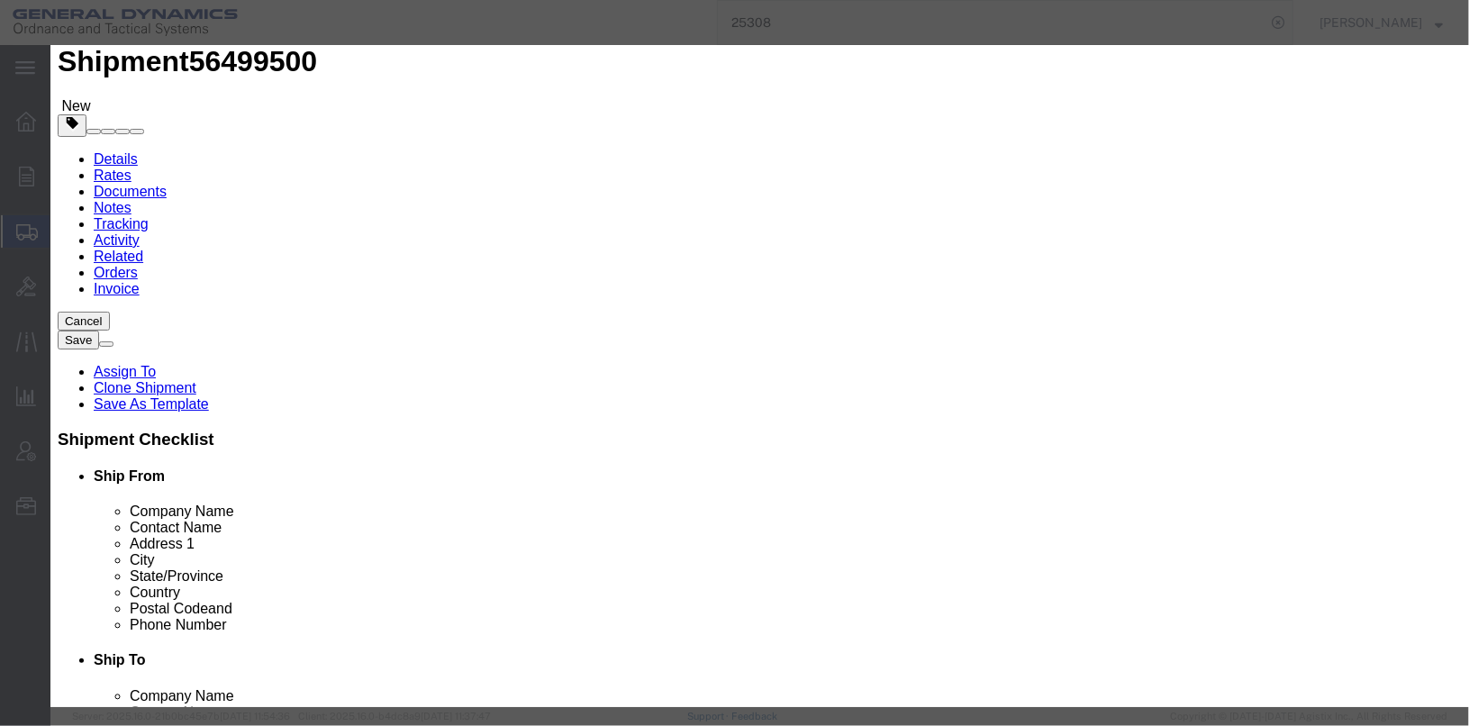
click button "Yes"
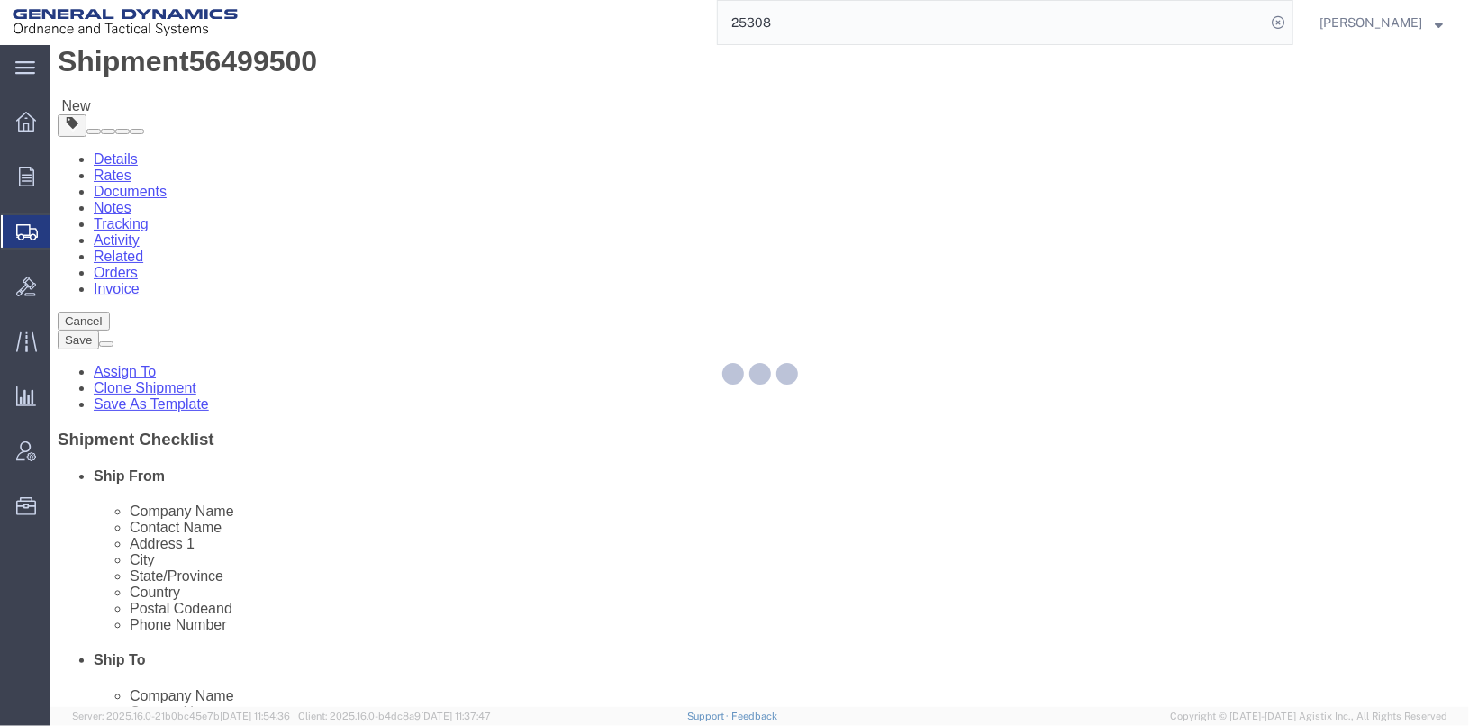
select select "SKID"
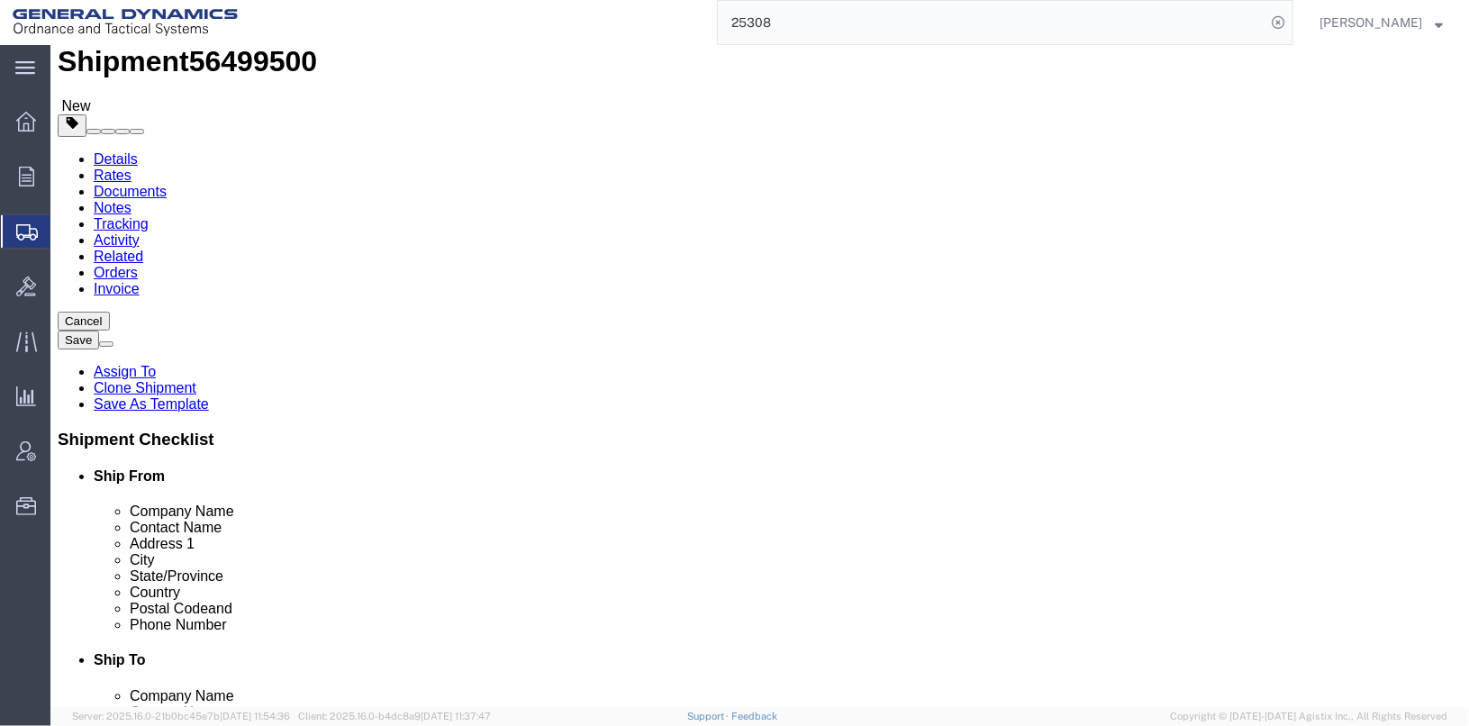
click div "Pieces: 178.00 Each Total value: 570.52 USD HAZMAT"
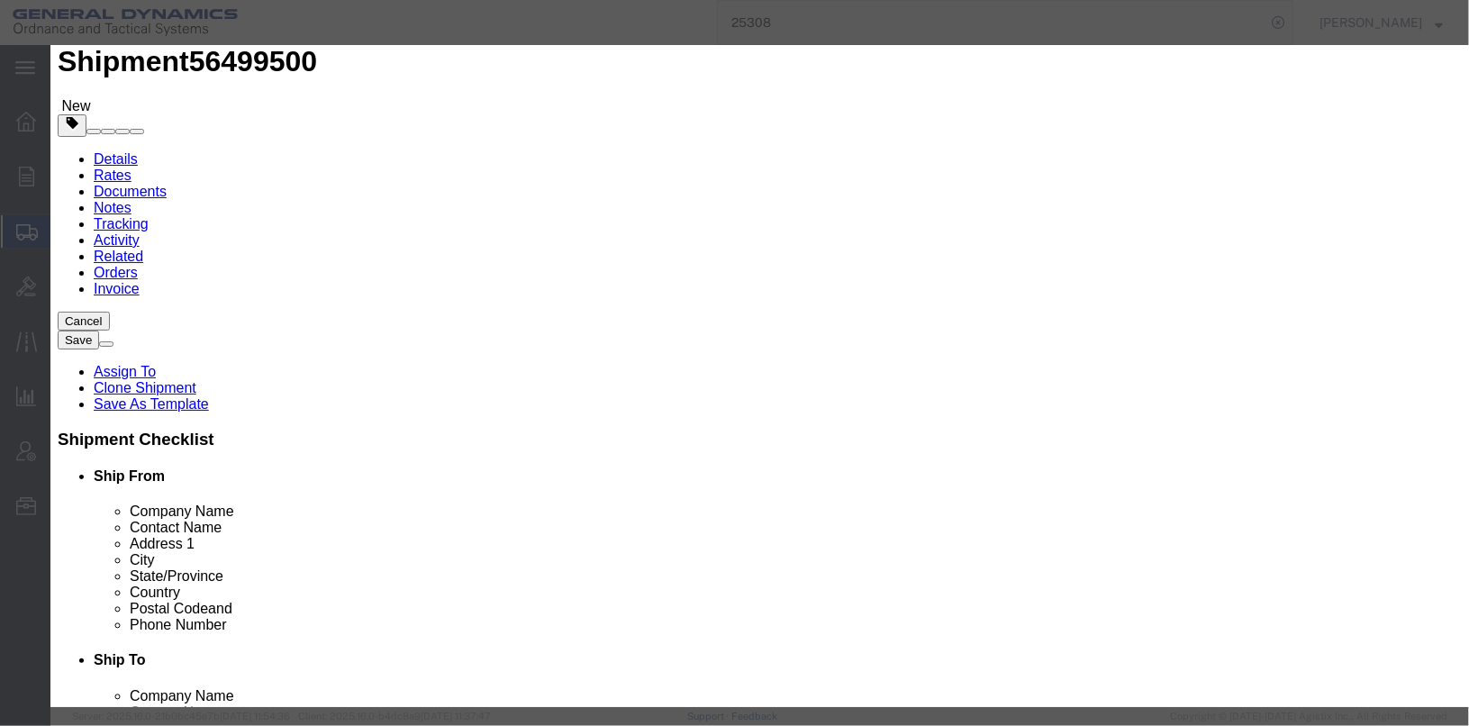
scroll to position [528, 0]
click button "Save & Close"
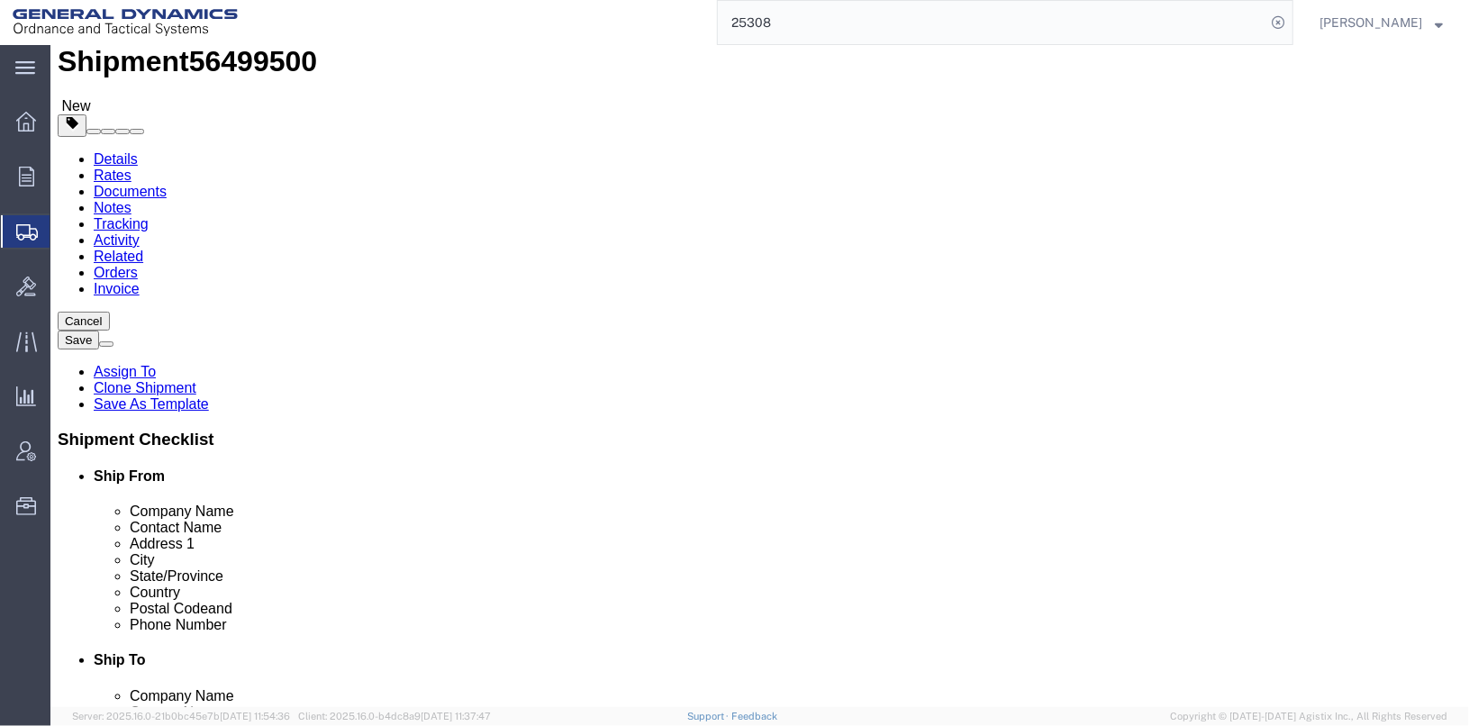
click div "1 x Skid(s) Package Type Select Bale(s) Basket(s) Bolt(s) Bottle(s) Buckets Bul…"
click dd "178.00 Each"
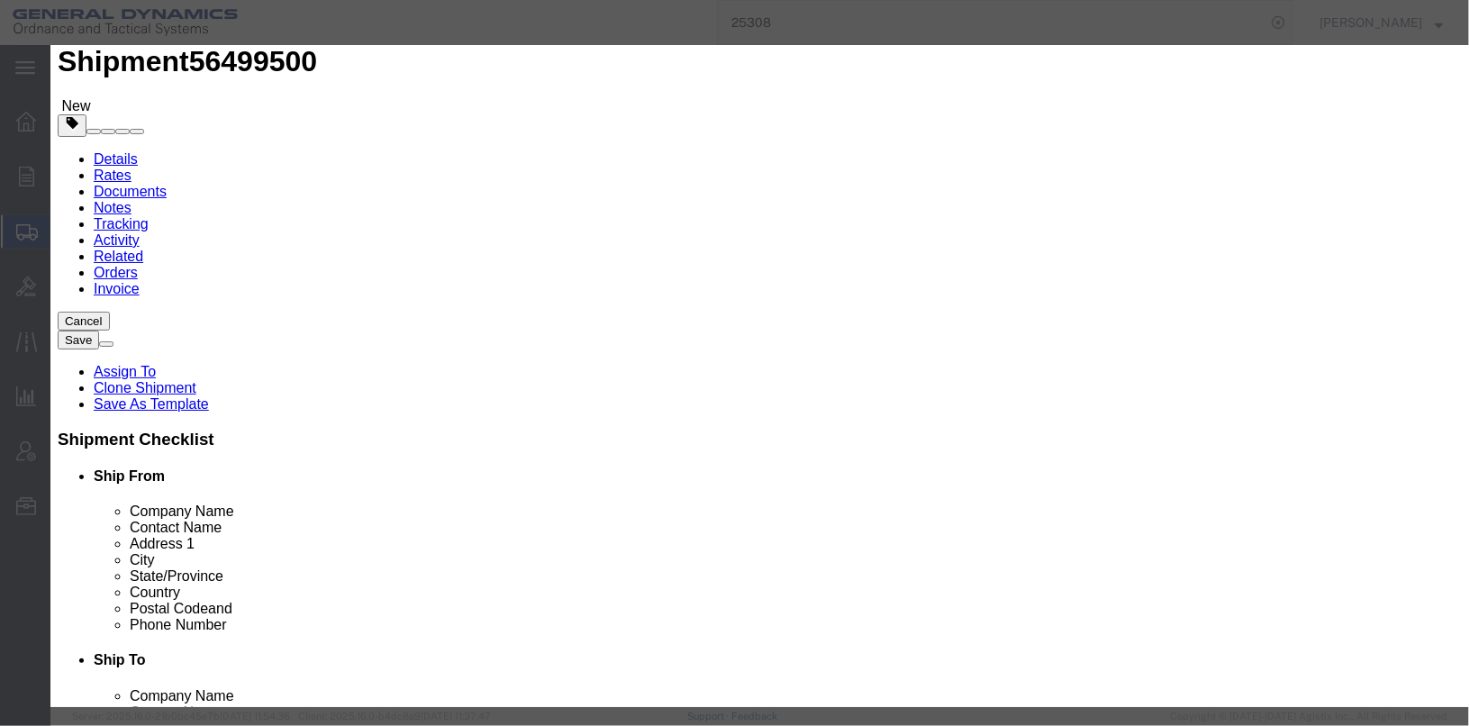
click textarea "M940 CARTRIDGE LOT OLM25G216A002254549 2 CANS @ 89 EA NSN 1305016689908 IHC 140…"
type textarea "M940 CARTRIDGE LOT OLM25H001S550254587 2 CANS @ 89 EA NSN 1305016689908 IHC 140…"
click button "Save & Close"
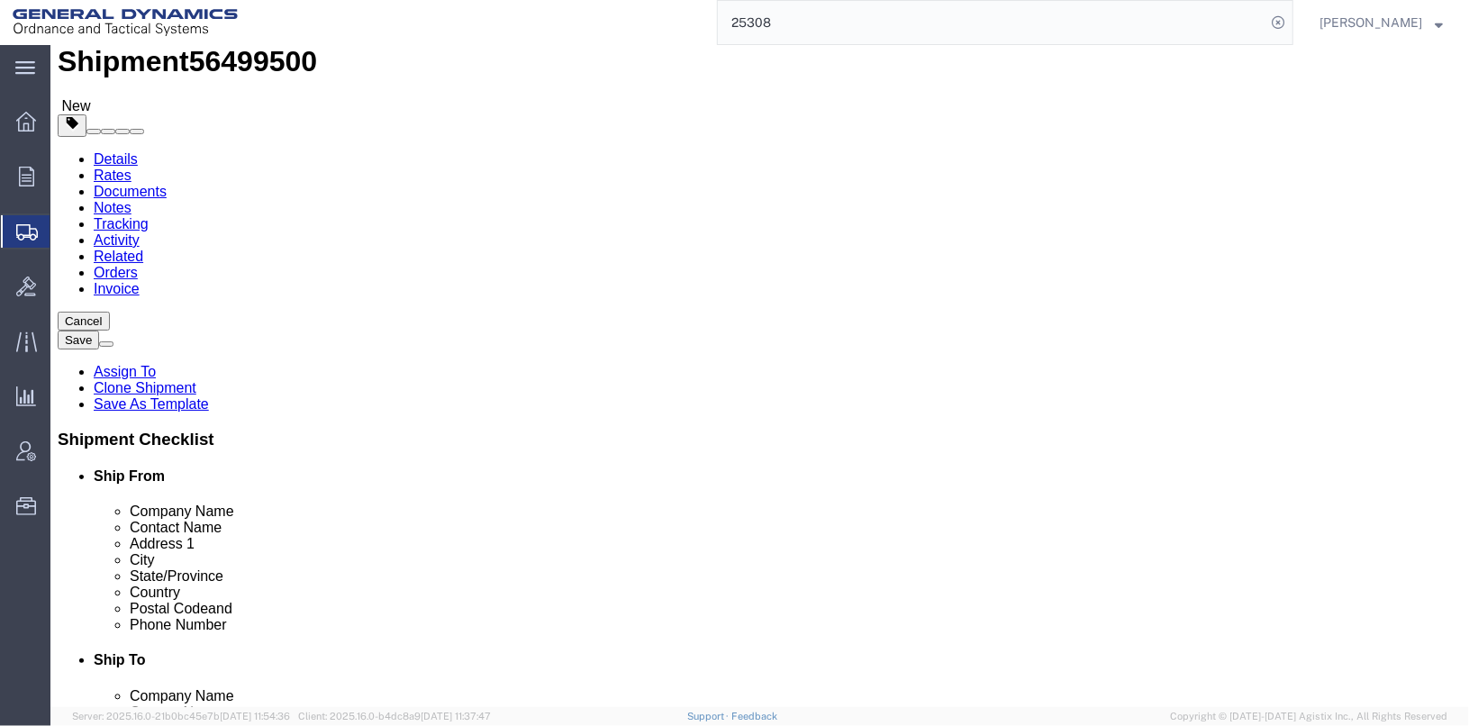
click link "Special Services"
click span "Dual Driver Protective Service (DDP), Satellite Motor Surveillance Service (SNS…"
click button "Save"
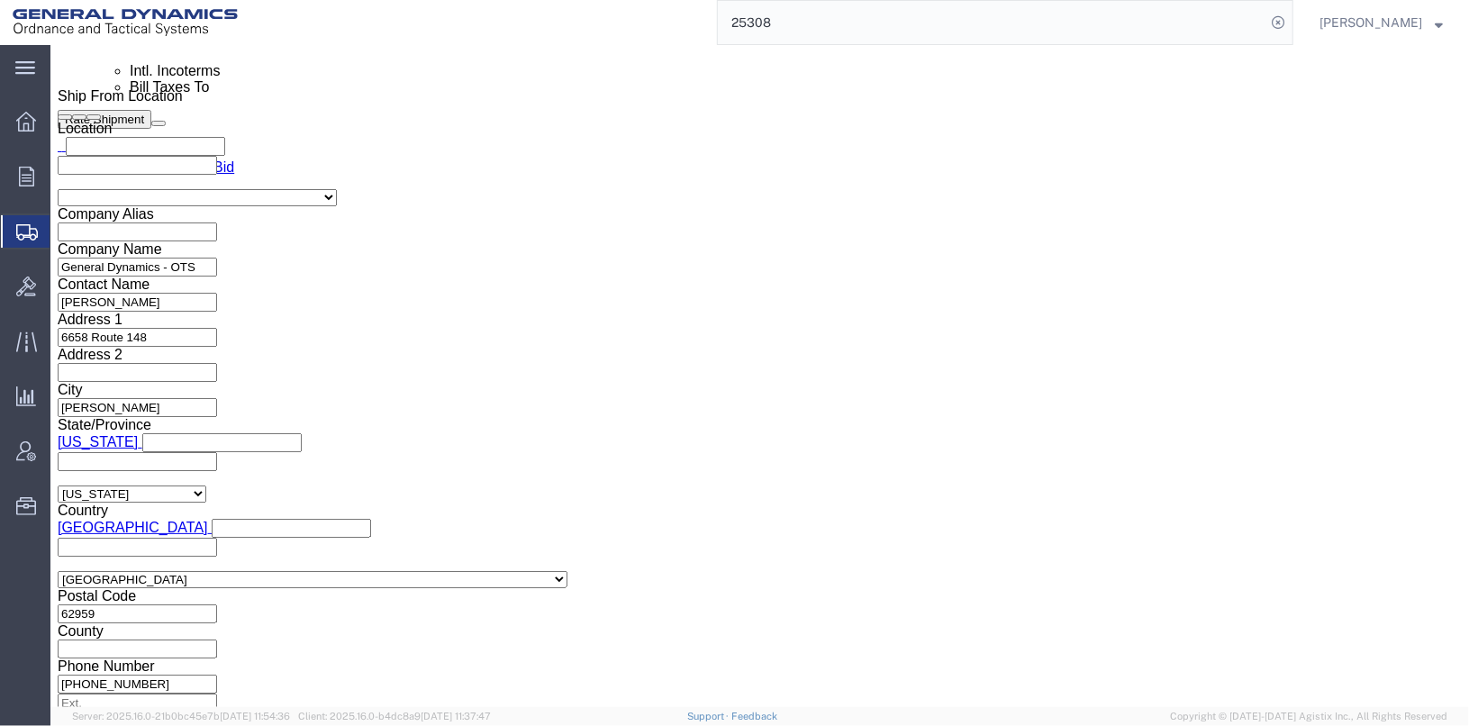
scroll to position [772, 0]
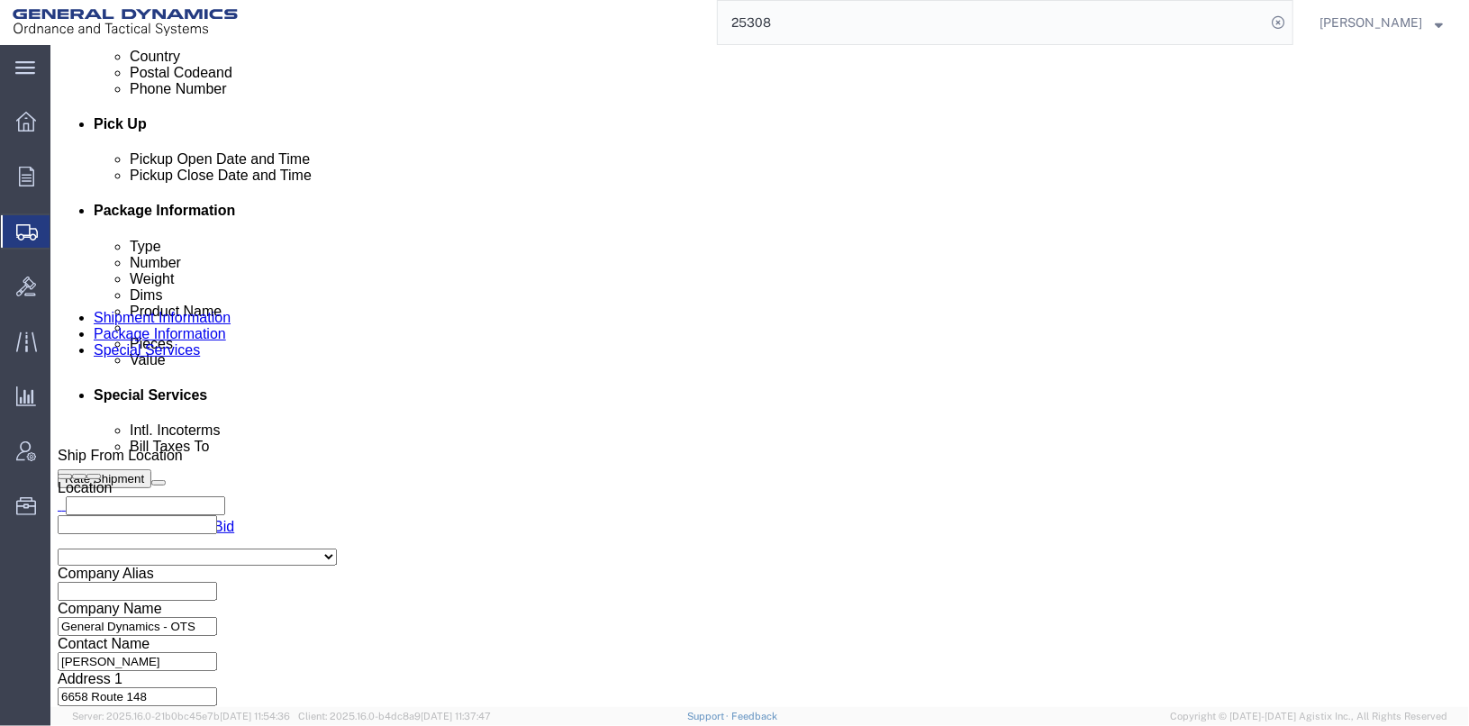
click select "Select Recipient Account Sender/Shipper Third Party Account"
select select "SHIP"
click select "Select Recipient Account Sender/Shipper Third Party Account"
click button "Save"
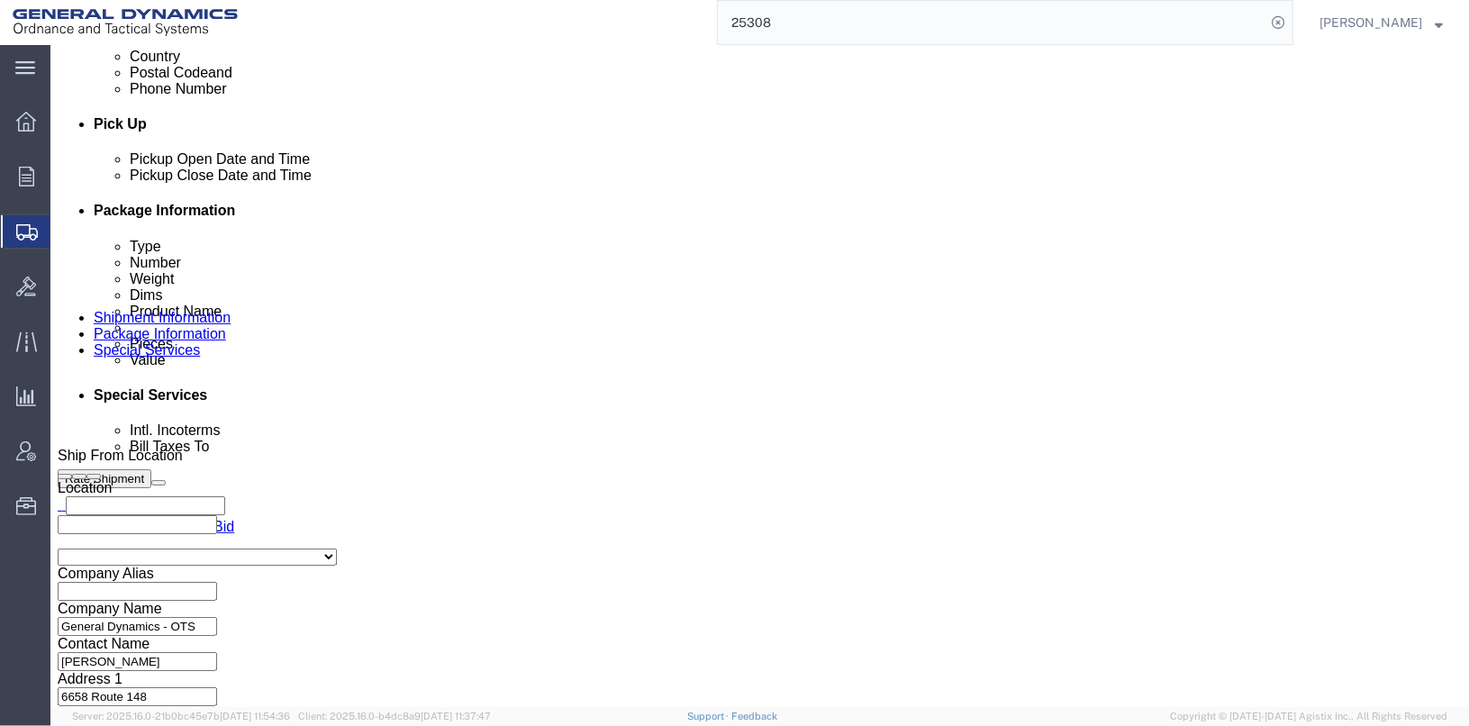
click link "Package Information"
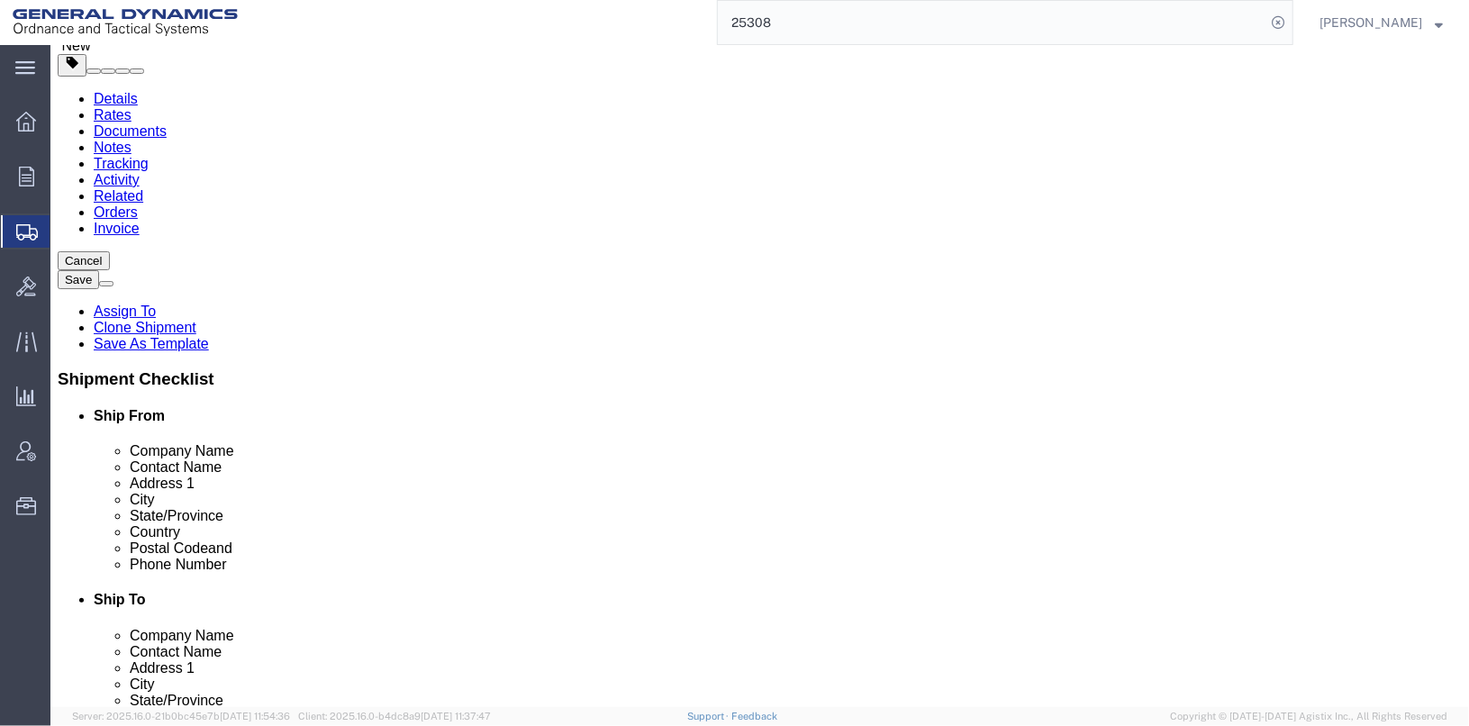
scroll to position [155, 0]
